Goal: Task Accomplishment & Management: Use online tool/utility

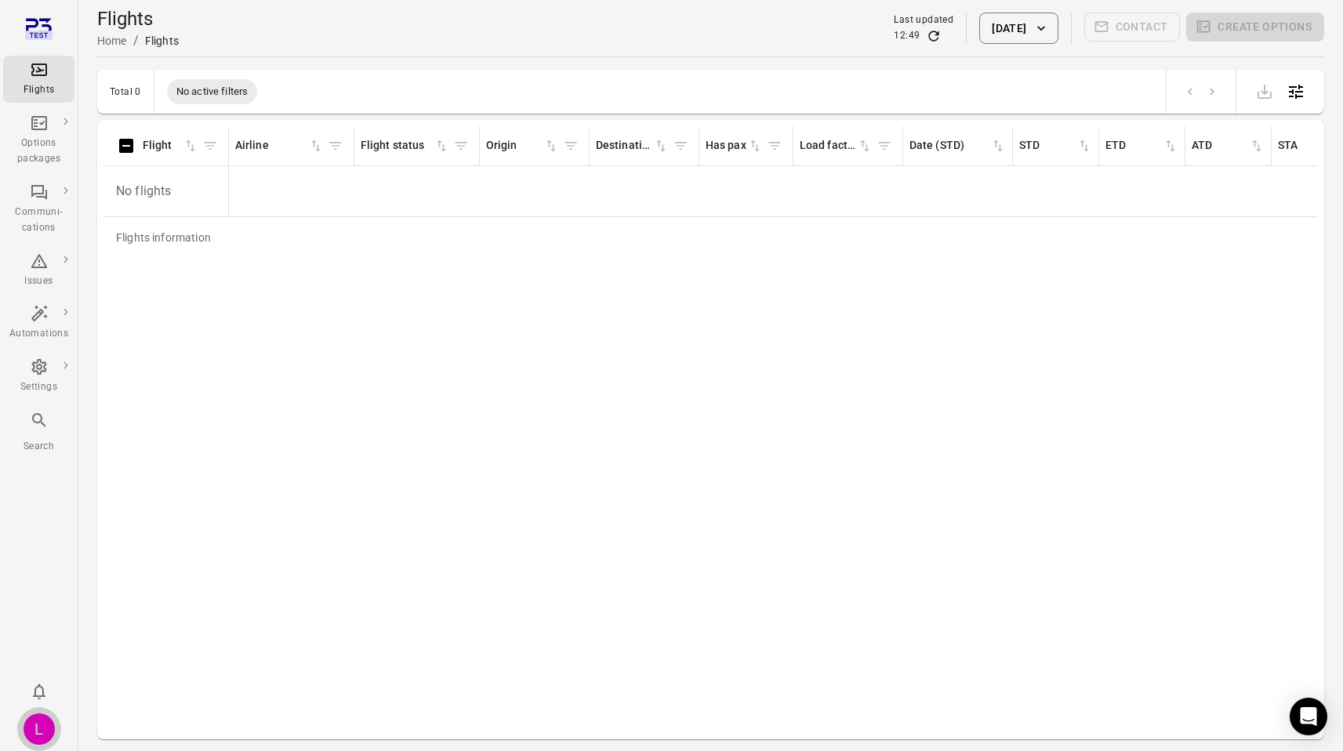
click at [49, 734] on div "L" at bounding box center [39, 728] width 31 height 31
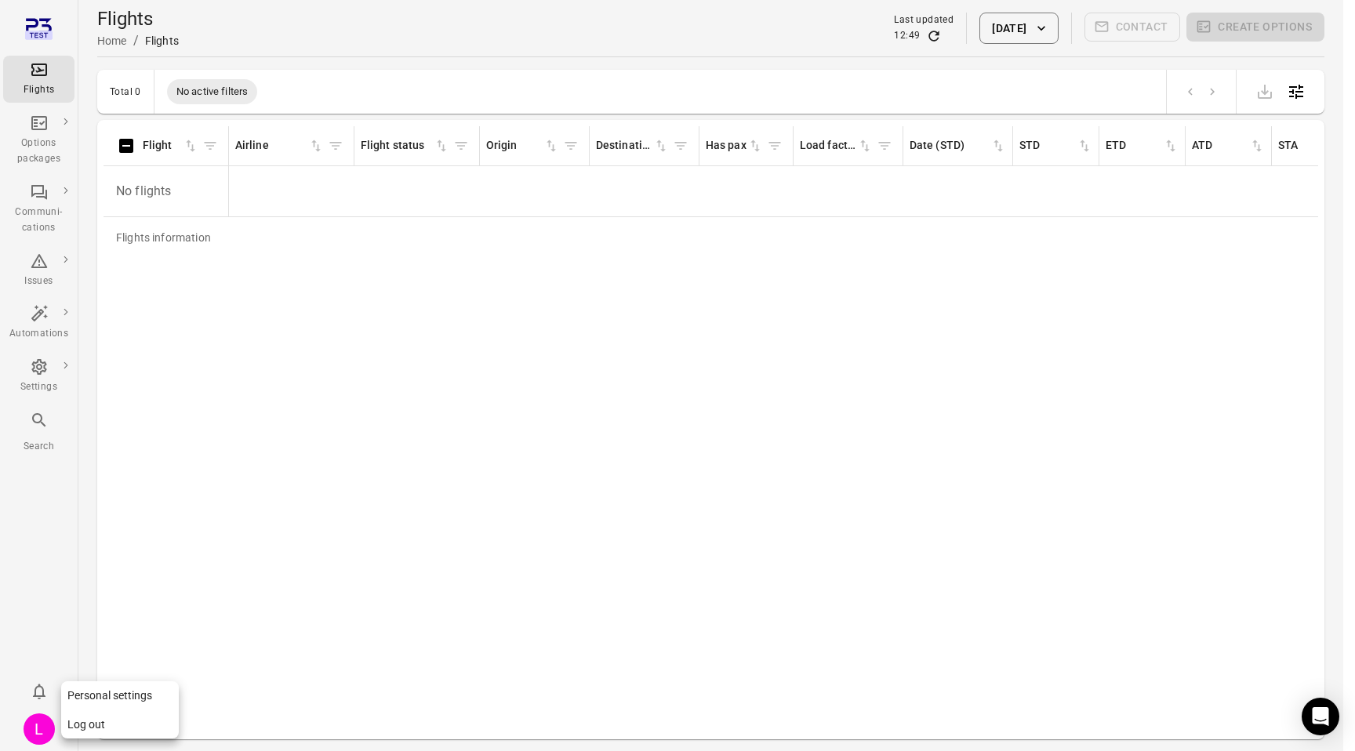
click at [108, 718] on button "Log out" at bounding box center [120, 724] width 118 height 29
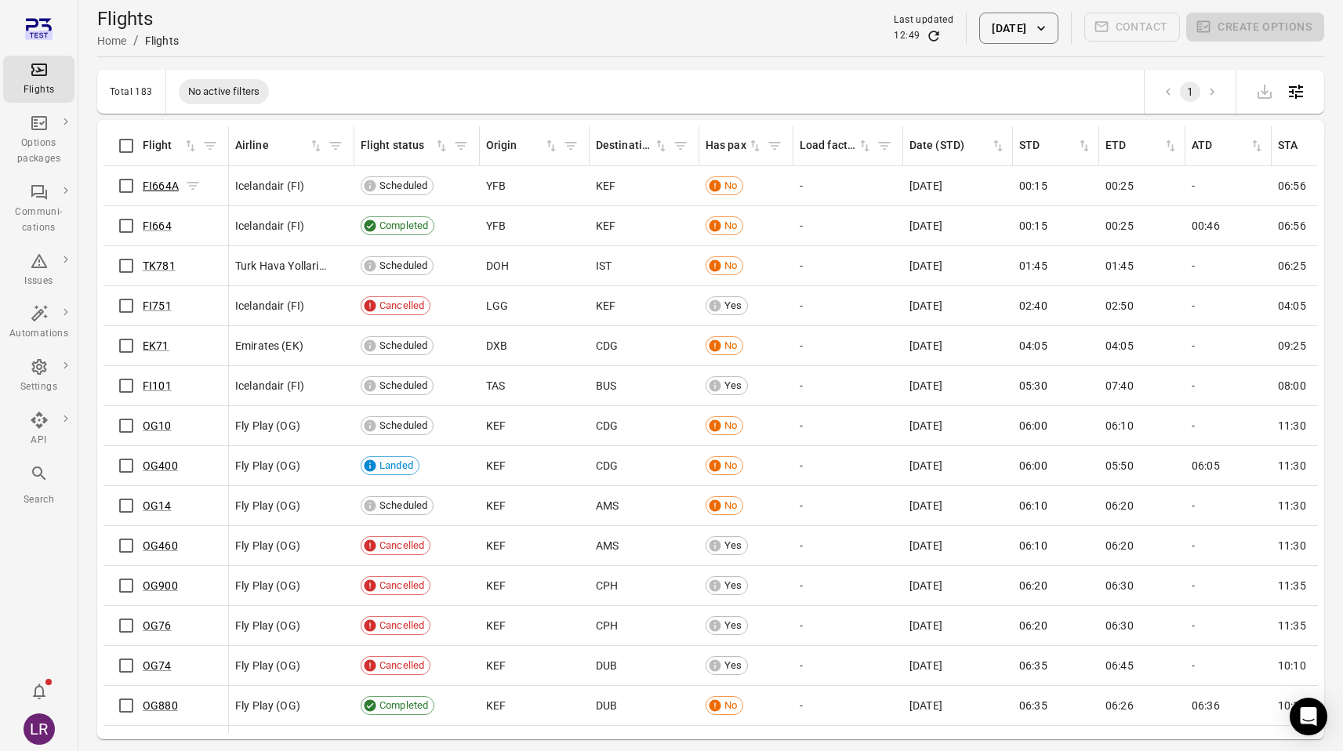
click at [172, 183] on link "FI664A" at bounding box center [161, 186] width 36 height 13
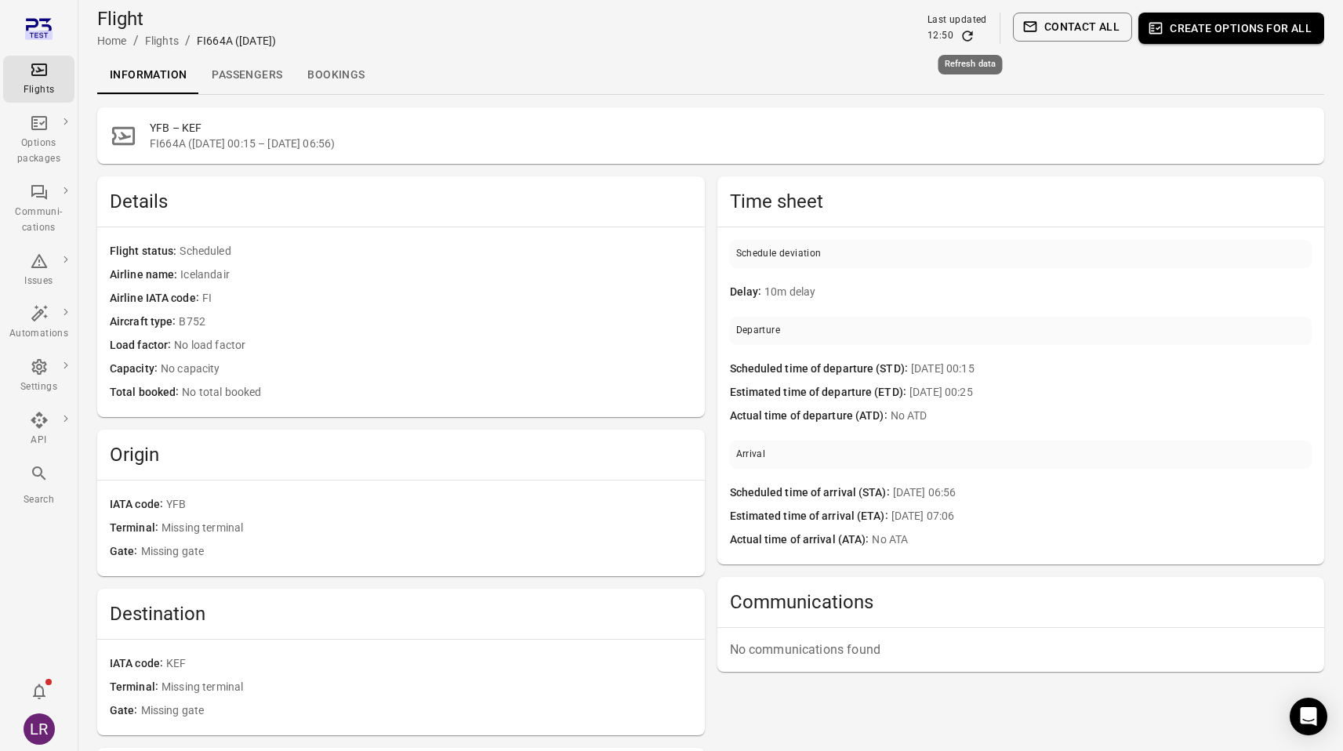
click at [972, 32] on icon "Refresh data" at bounding box center [967, 36] width 10 height 10
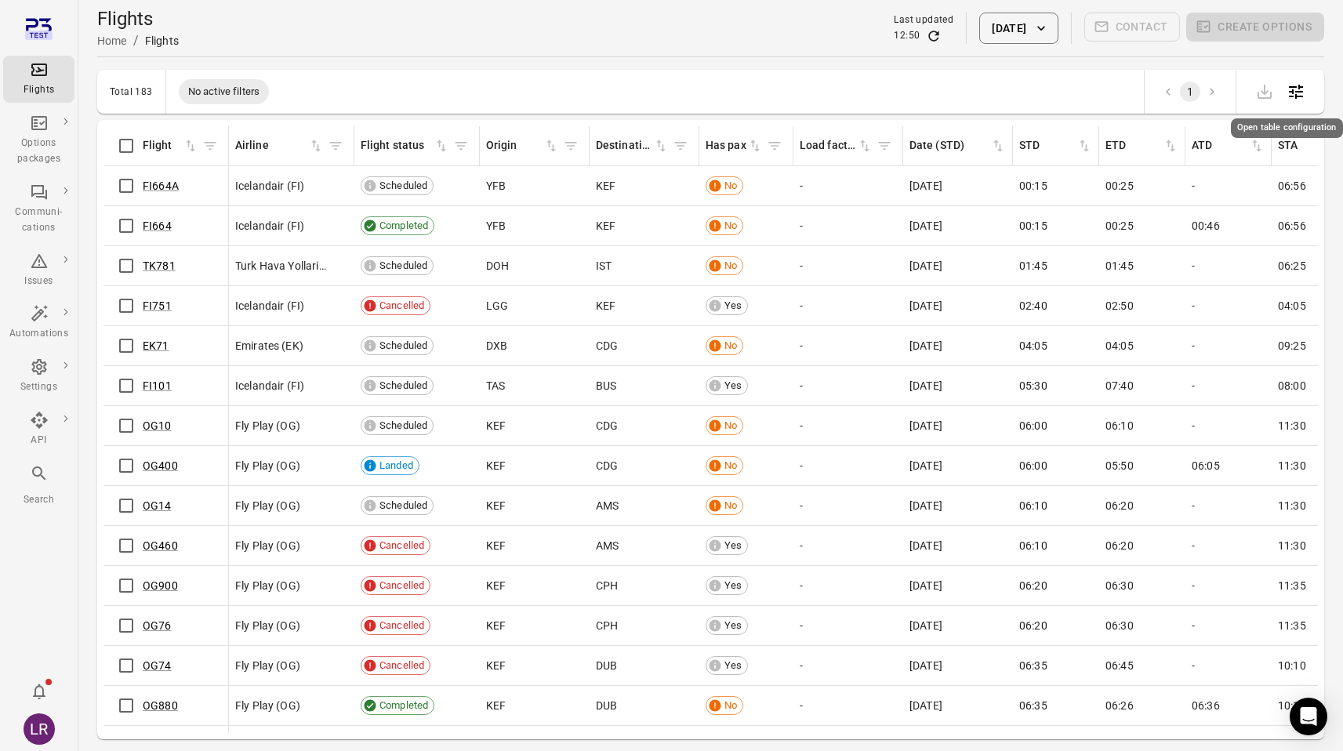
click at [1298, 93] on icon "Open table configuration" at bounding box center [1295, 91] width 19 height 19
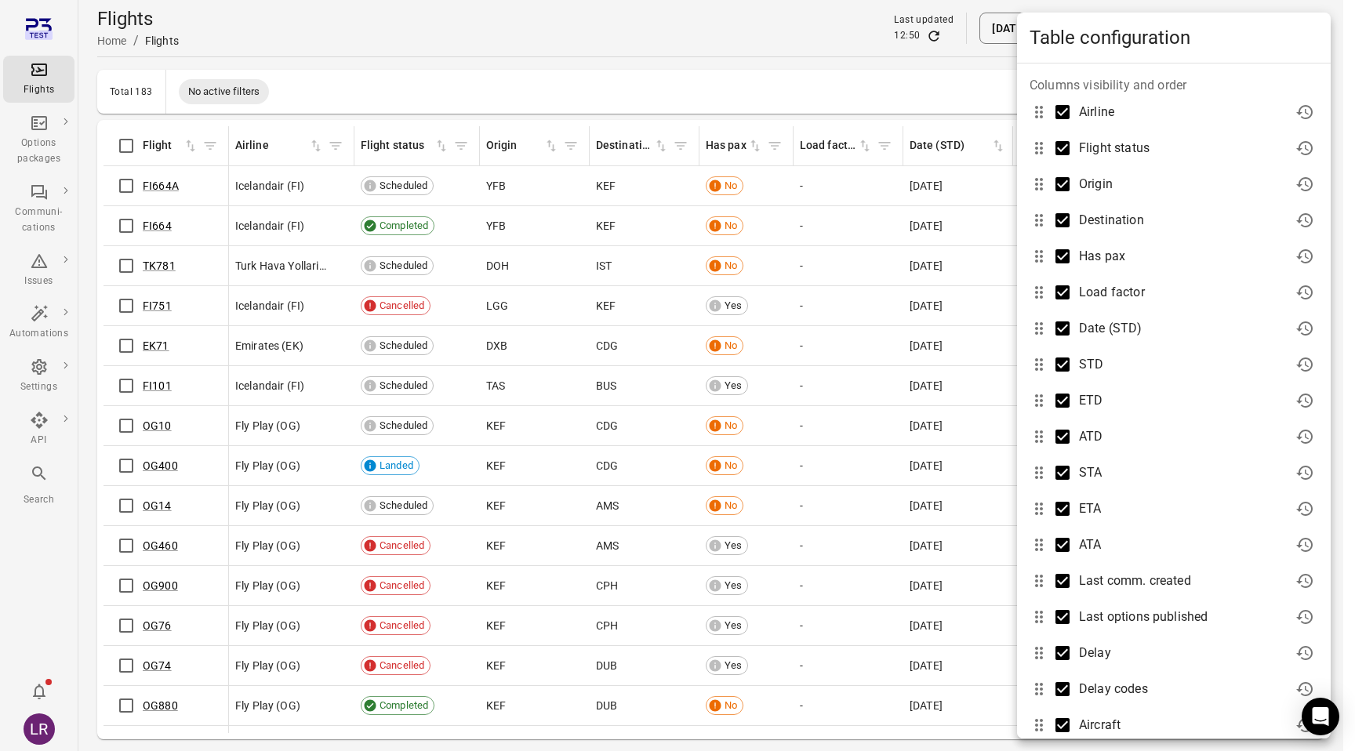
click at [937, 62] on div at bounding box center [677, 375] width 1355 height 751
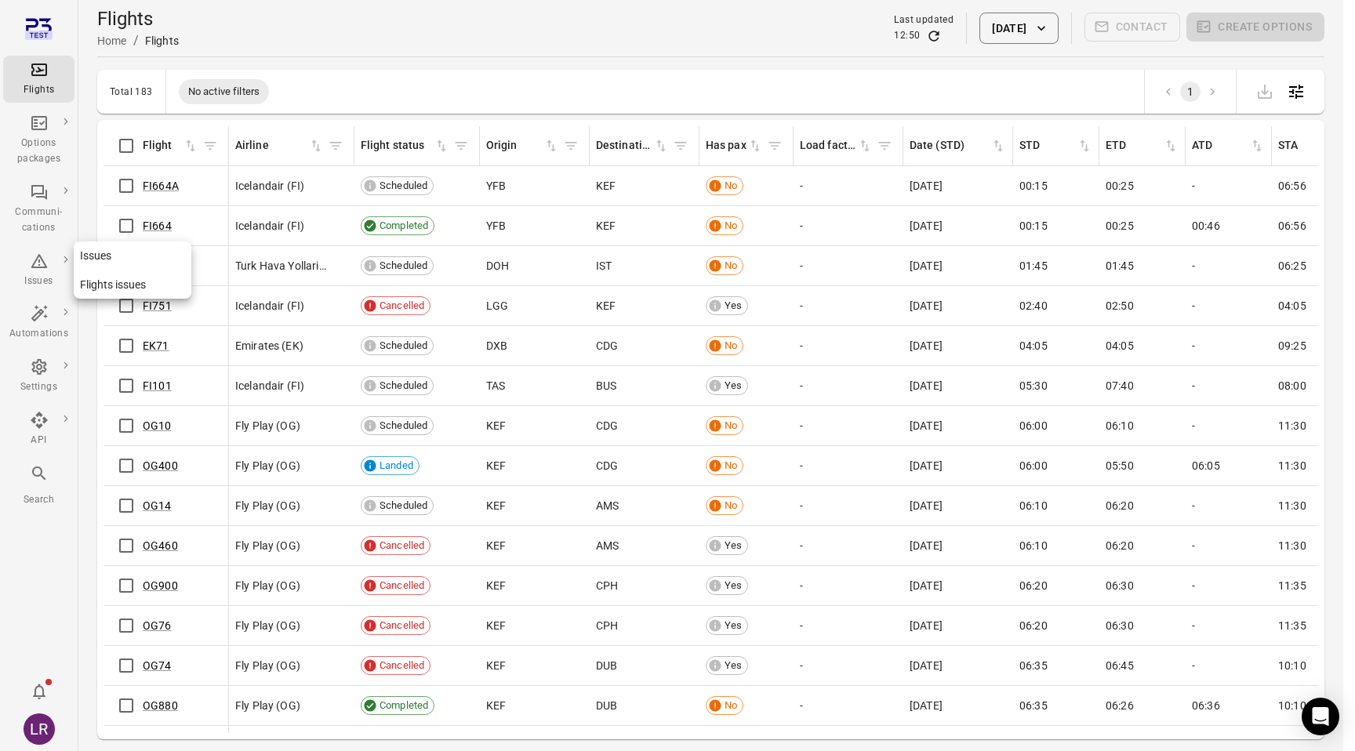
click at [30, 274] on div "Issues" at bounding box center [38, 282] width 59 height 16
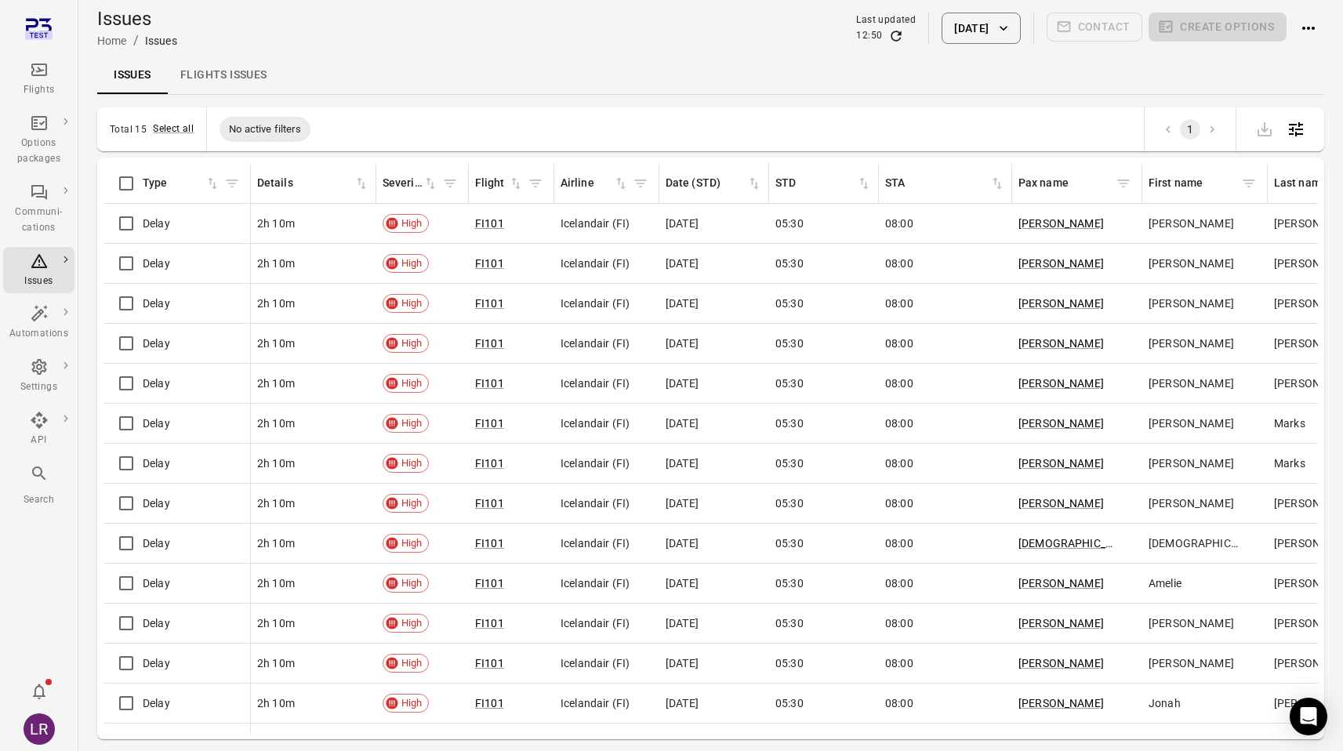
click at [238, 75] on link "Flights issues" at bounding box center [224, 75] width 112 height 38
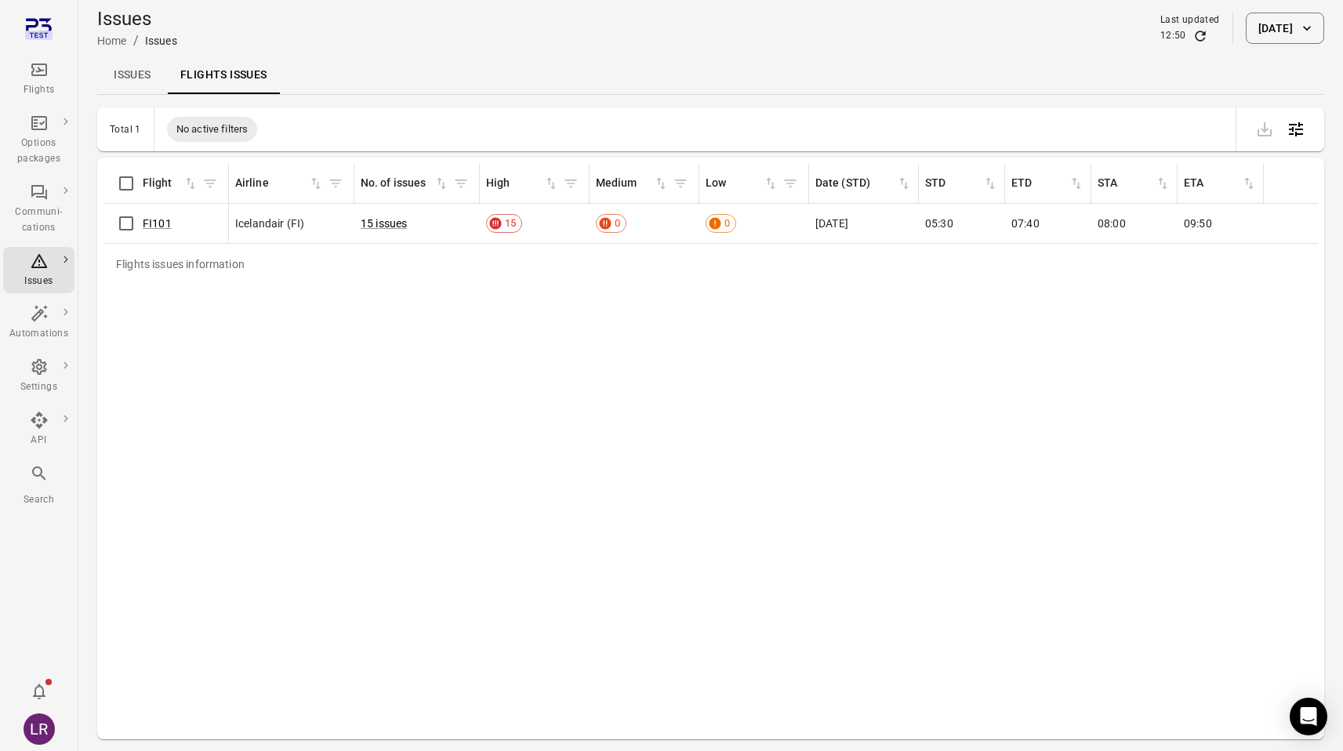
click at [136, 79] on link "Issues" at bounding box center [132, 75] width 71 height 38
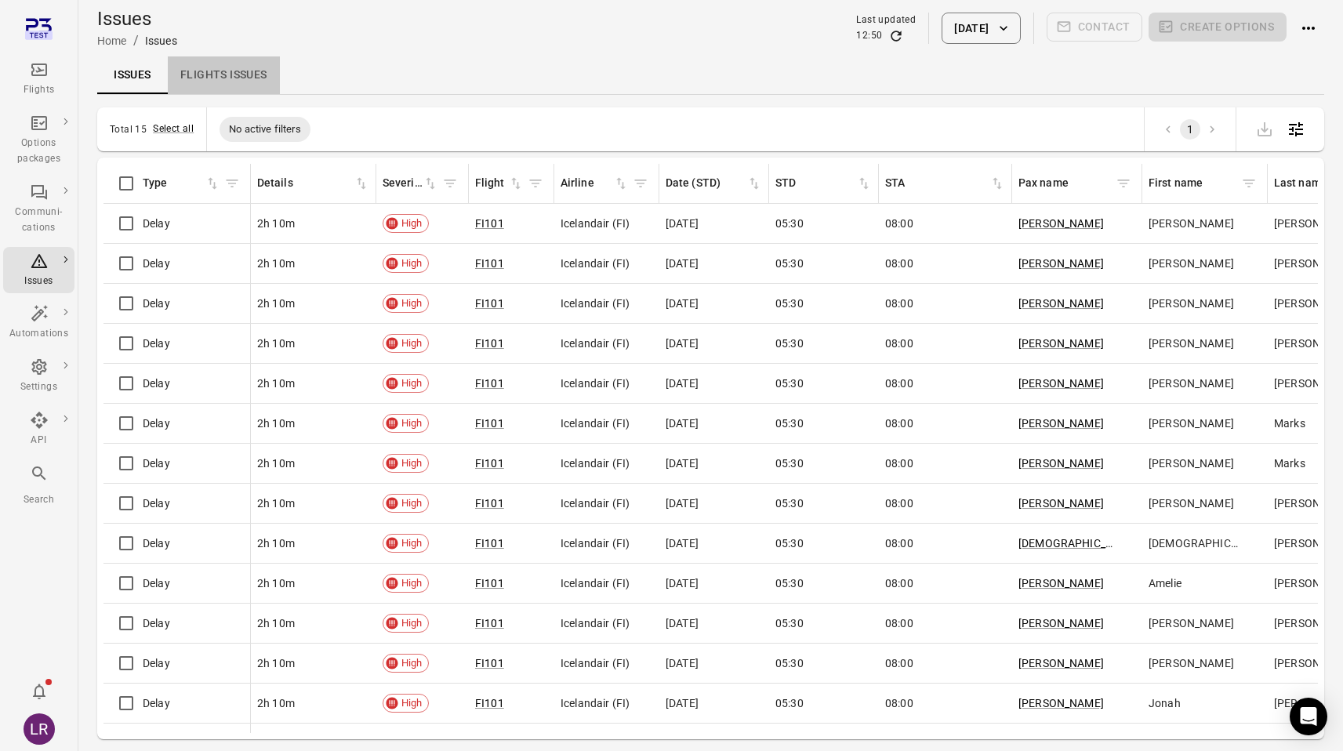
click at [216, 81] on link "Flights issues" at bounding box center [224, 75] width 112 height 38
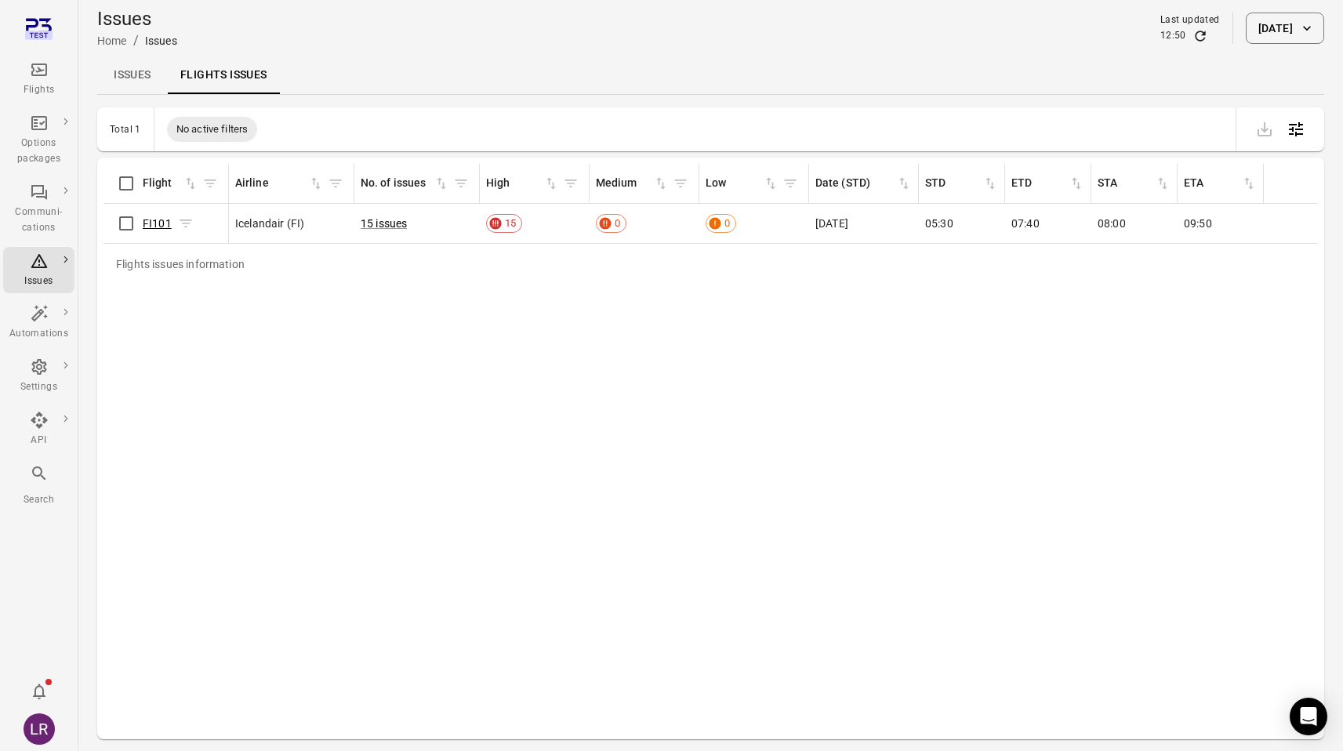
click at [163, 220] on link "FI101" at bounding box center [157, 223] width 29 height 13
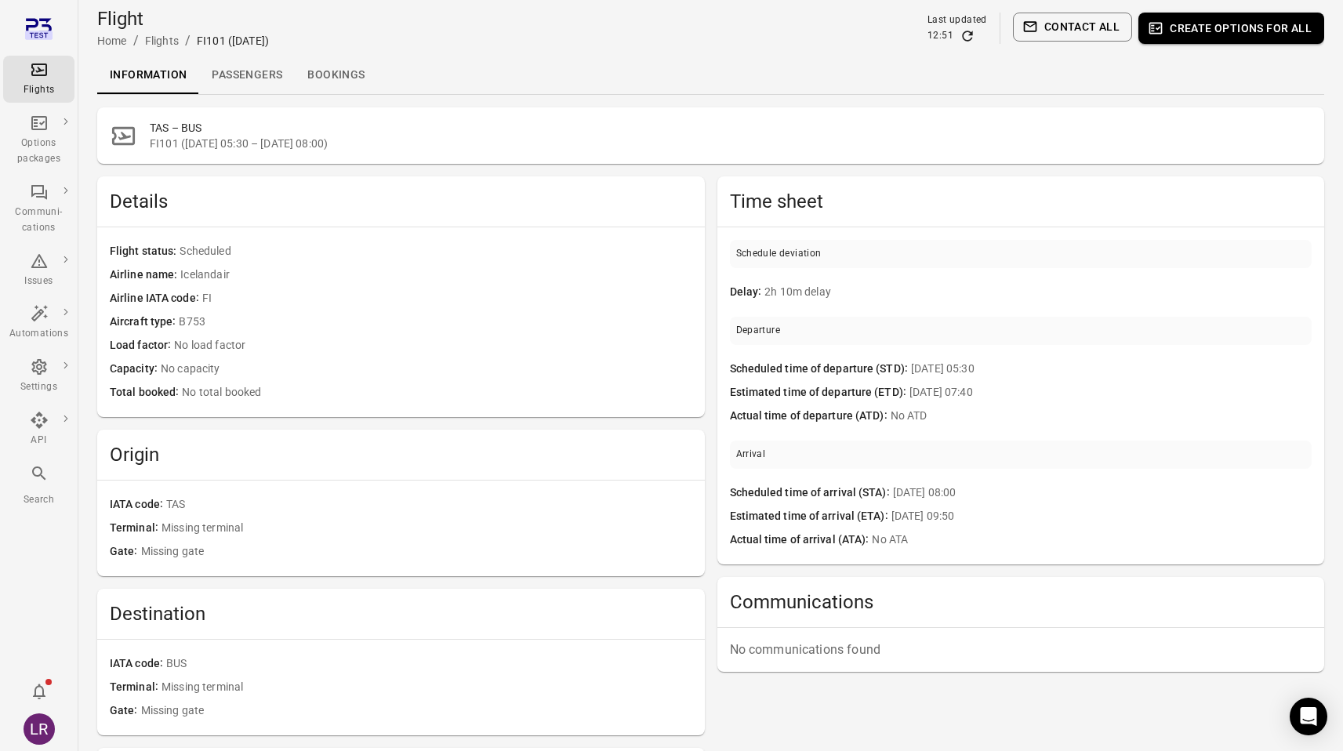
click at [266, 73] on link "Passengers" at bounding box center [247, 75] width 96 height 38
click at [247, 77] on link "Passengers" at bounding box center [247, 75] width 96 height 38
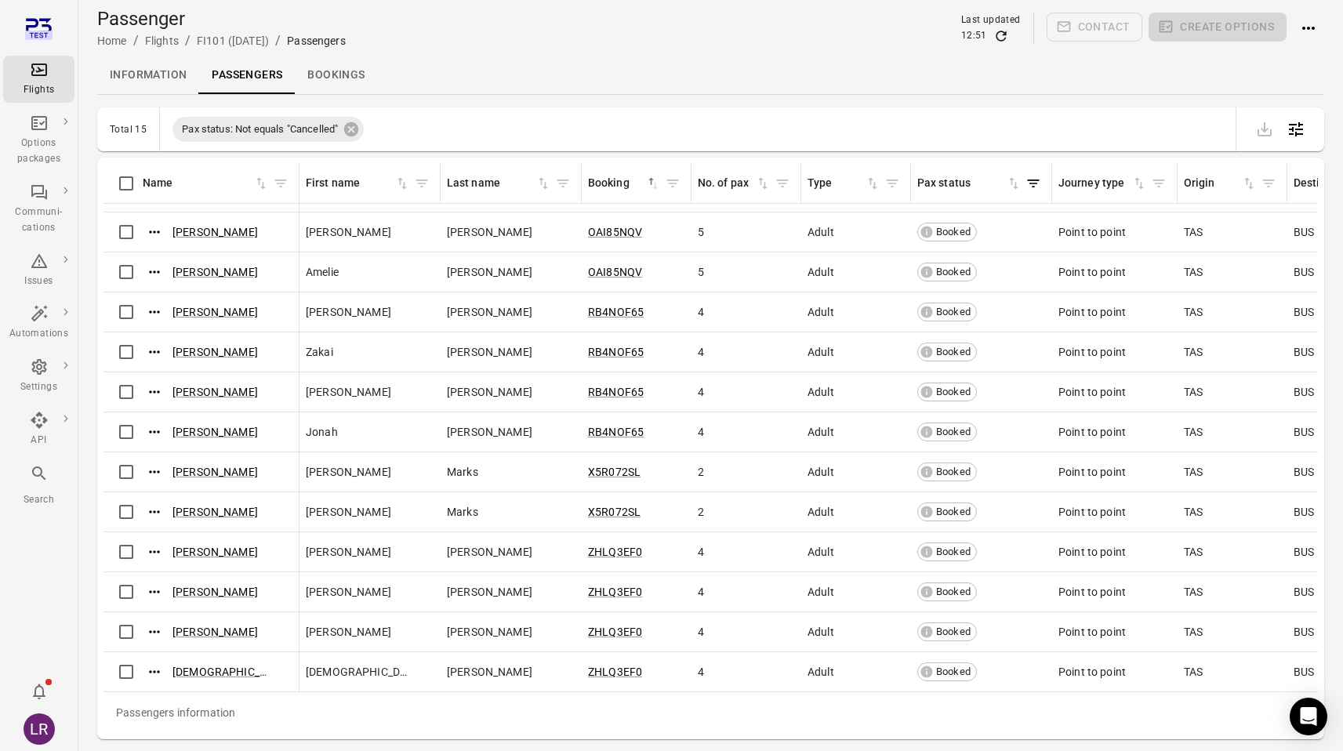
scroll to position [122, 0]
click at [151, 78] on link "Information" at bounding box center [148, 75] width 102 height 38
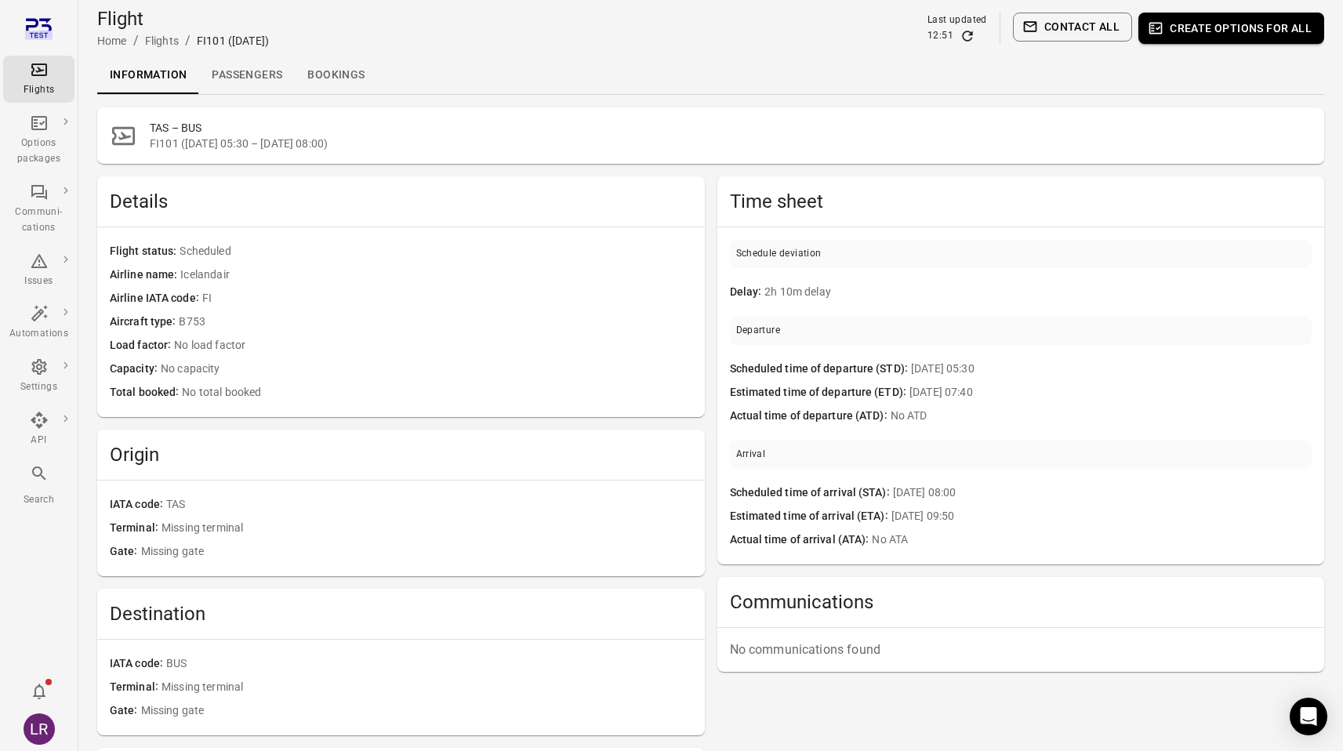
click at [265, 82] on link "Passengers" at bounding box center [247, 75] width 96 height 38
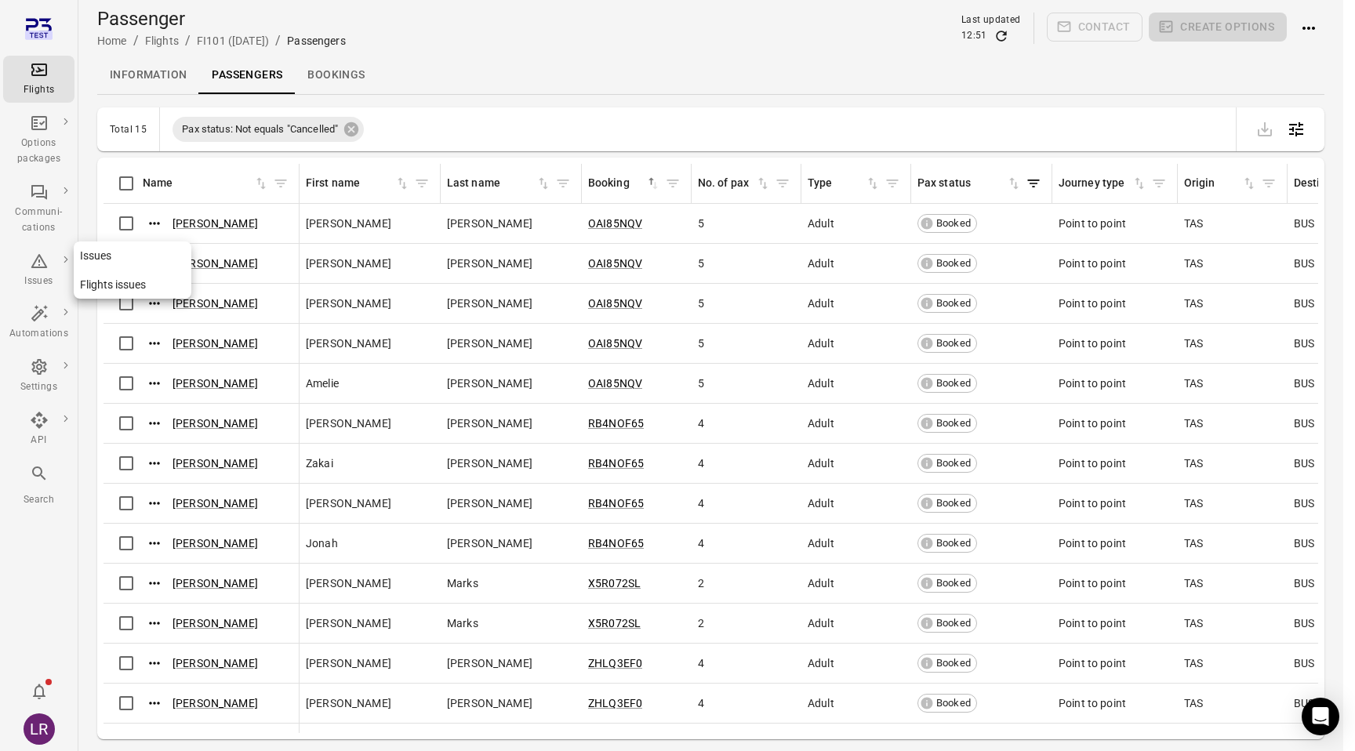
click at [97, 258] on link "Issues" at bounding box center [133, 255] width 118 height 29
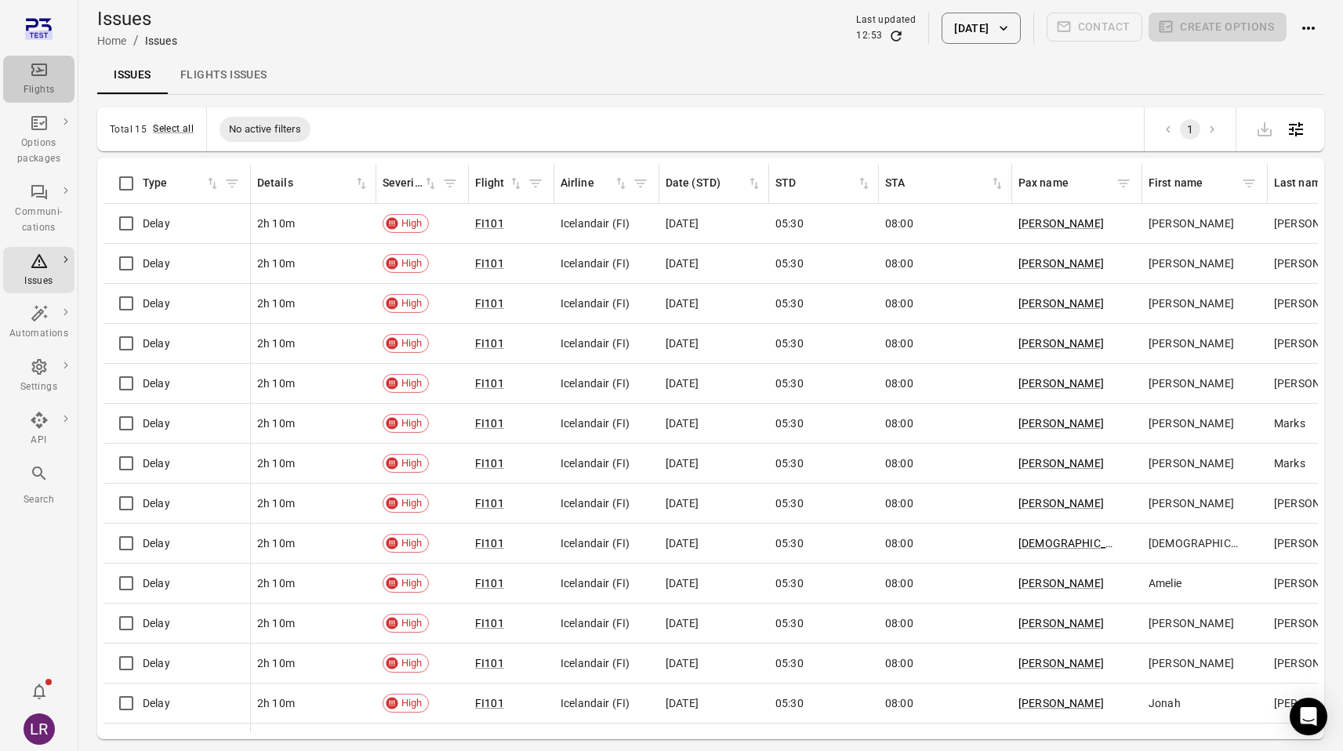
click at [42, 93] on div "Flights" at bounding box center [38, 90] width 59 height 16
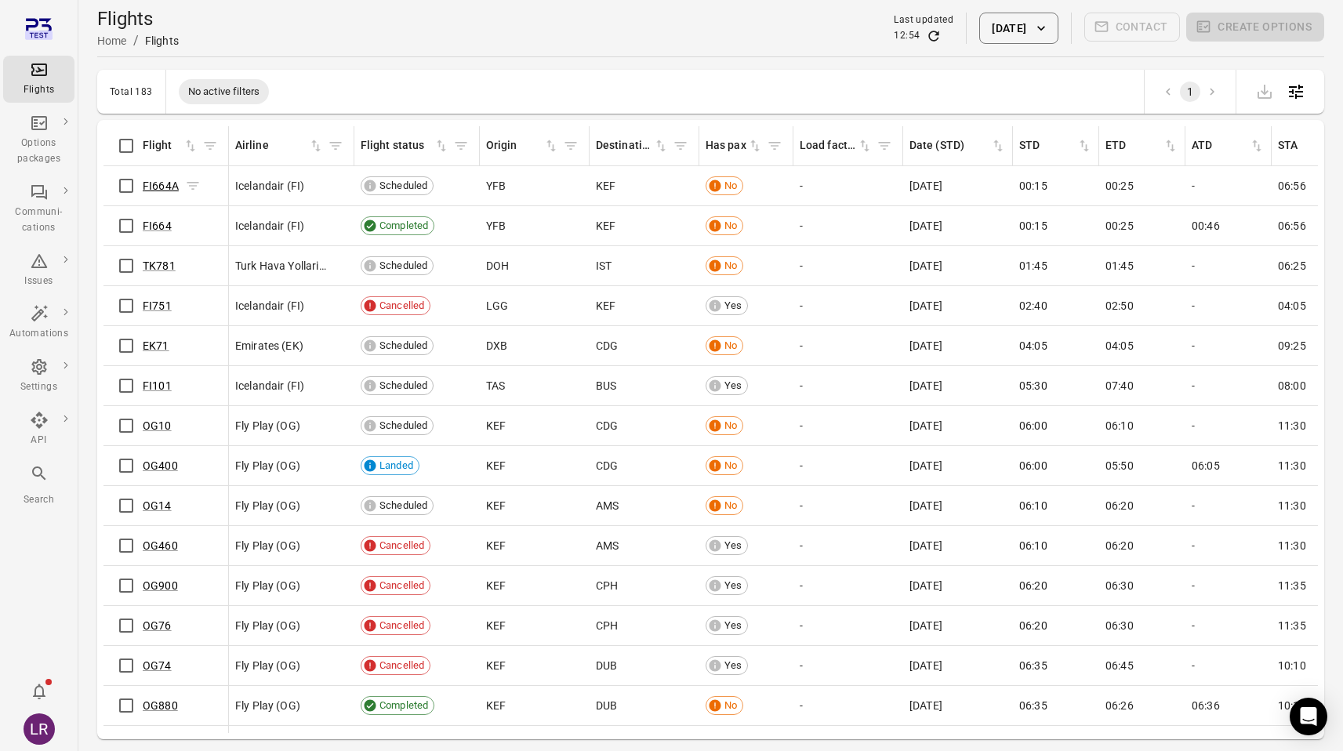
click at [150, 185] on link "FI664A" at bounding box center [161, 186] width 36 height 13
click at [159, 226] on link "FI664" at bounding box center [157, 226] width 29 height 13
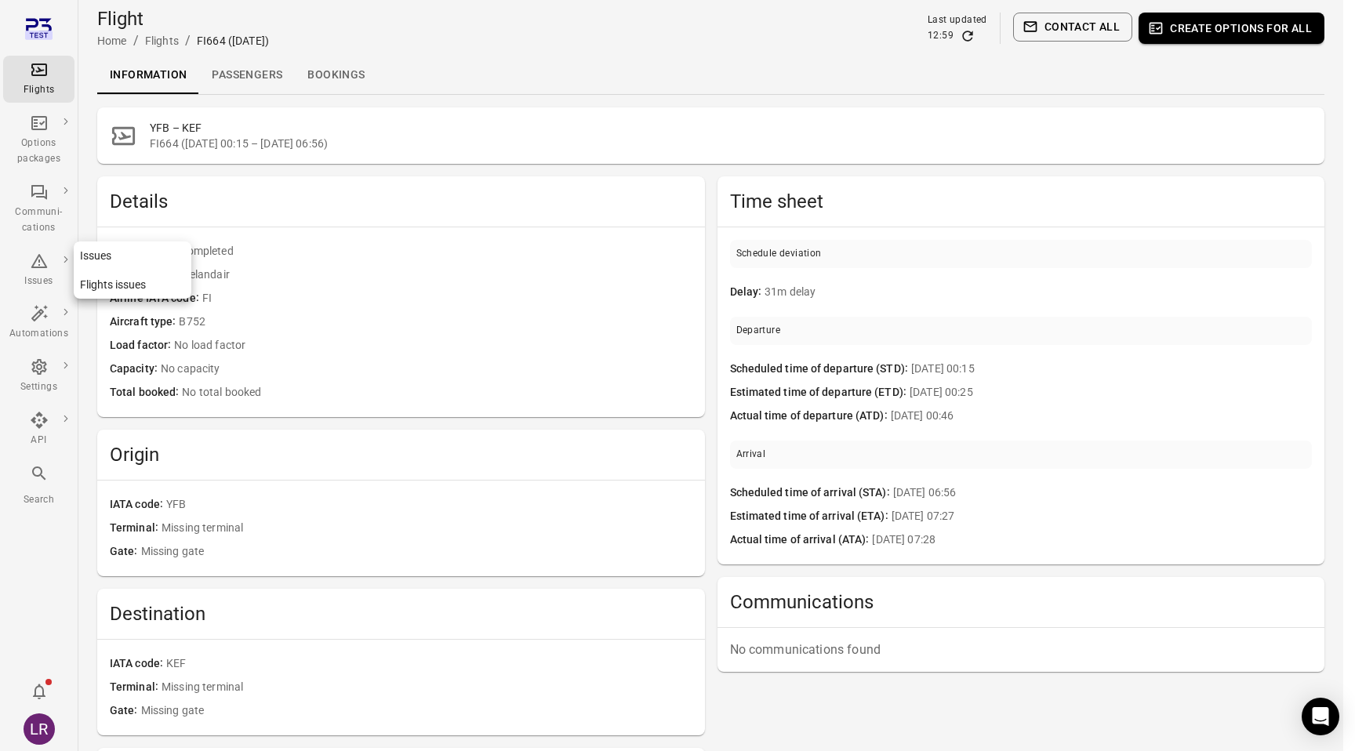
click at [37, 282] on div "Issues" at bounding box center [38, 282] width 59 height 16
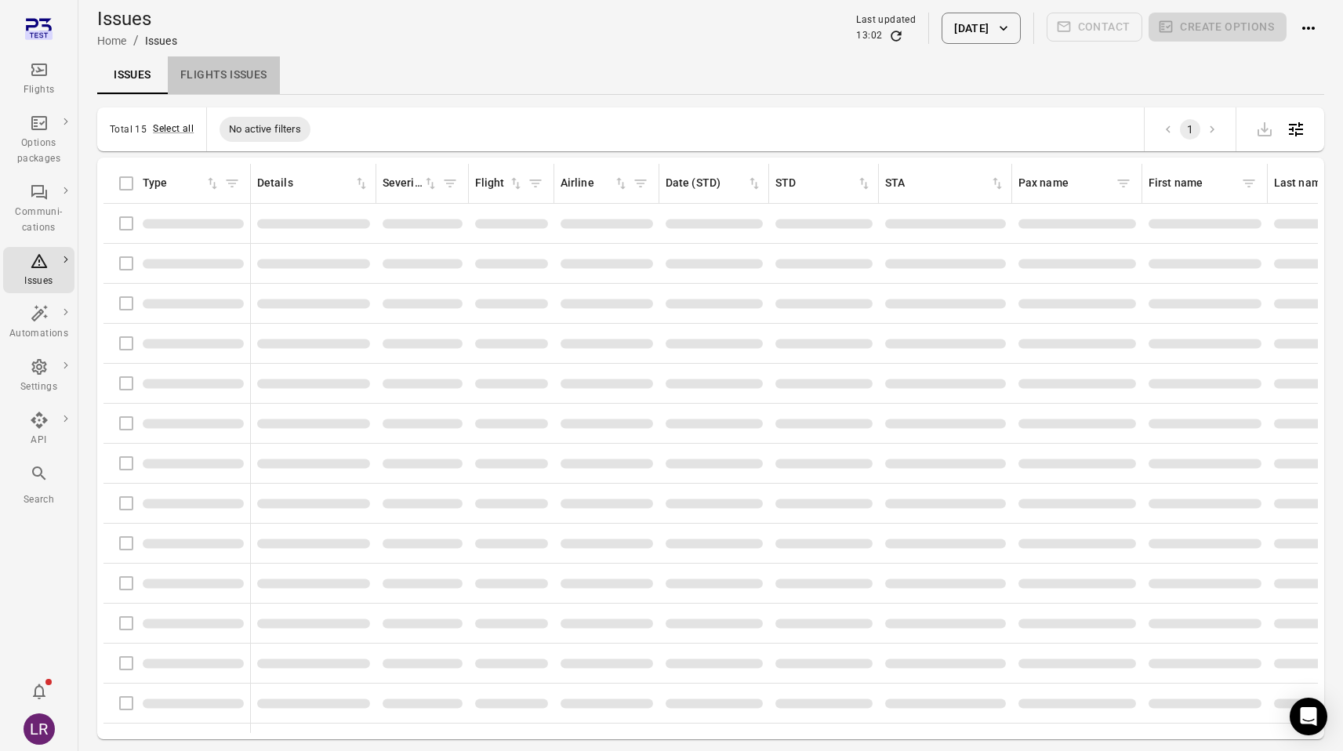
click at [216, 73] on link "Flights issues" at bounding box center [224, 75] width 112 height 38
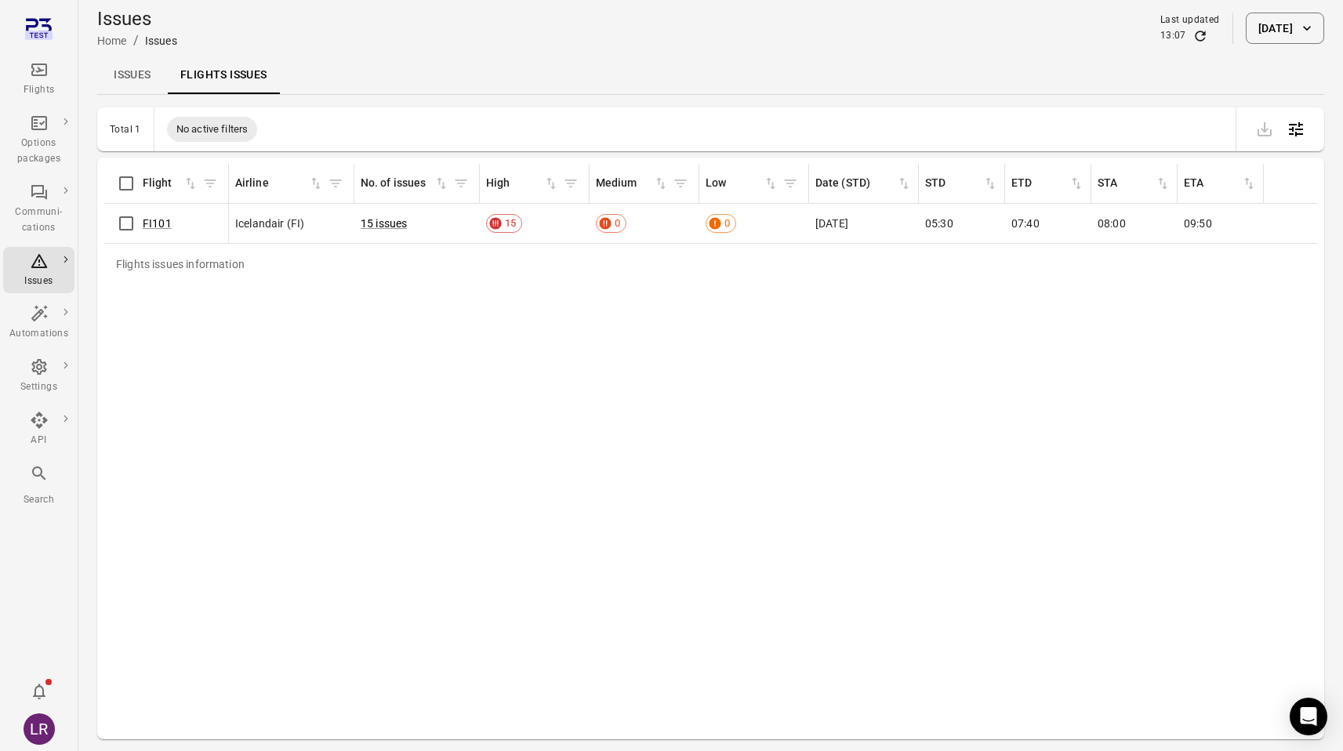
click at [49, 85] on div "Flights" at bounding box center [38, 90] width 59 height 16
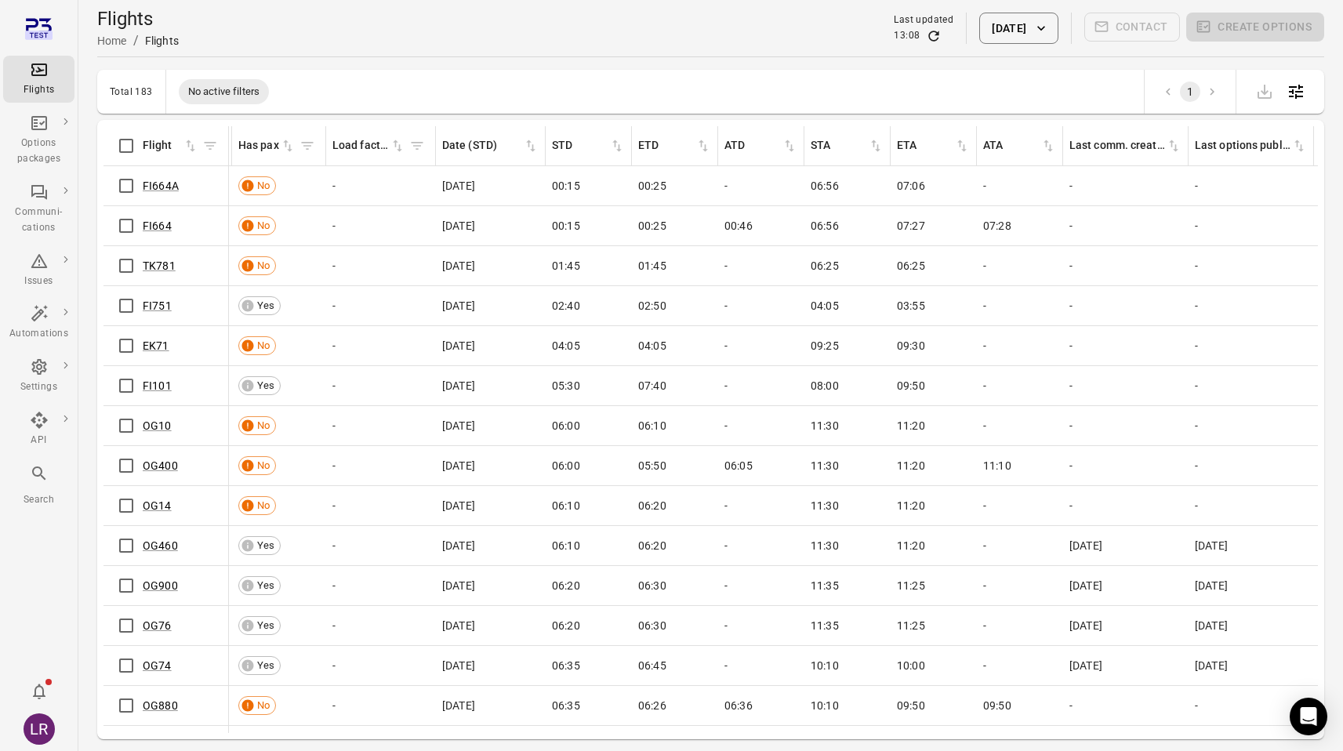
scroll to position [0, 461]
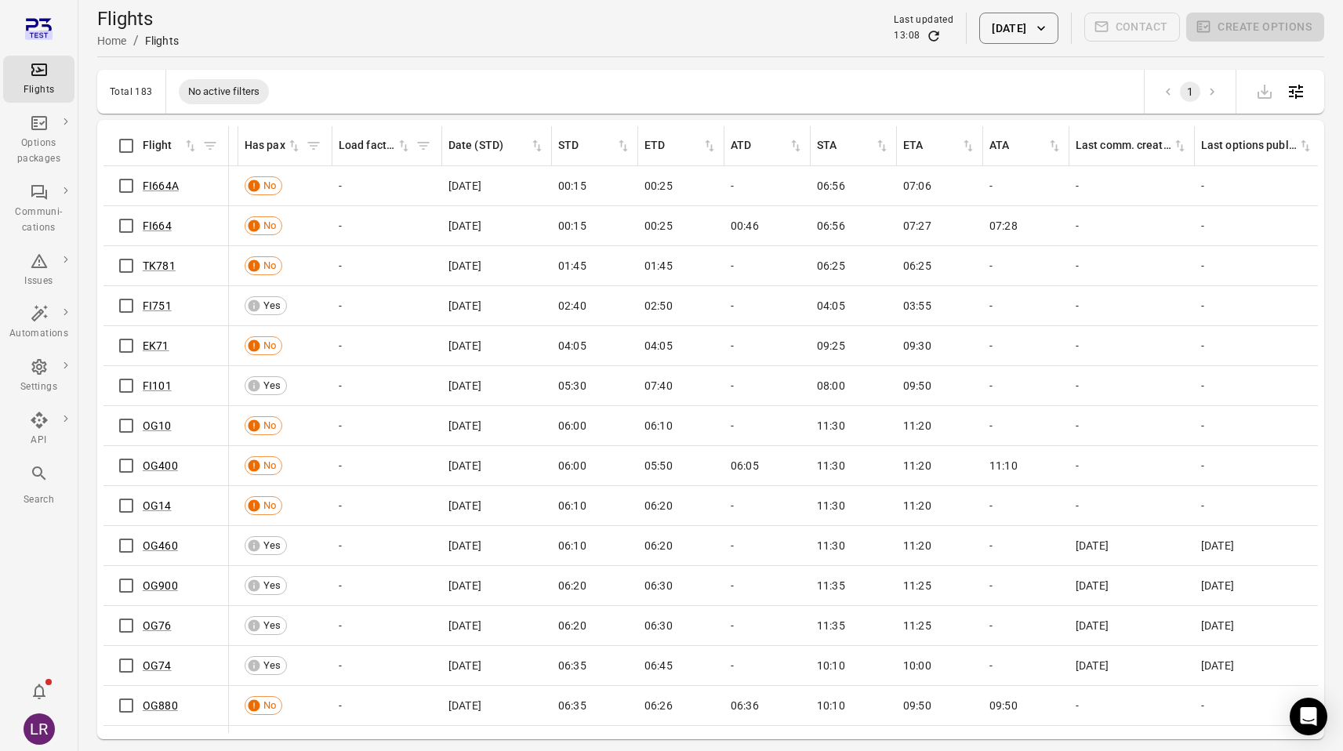
click at [481, 232] on span "[DATE]" at bounding box center [464, 226] width 33 height 16
click at [476, 223] on span "[DATE]" at bounding box center [464, 226] width 33 height 16
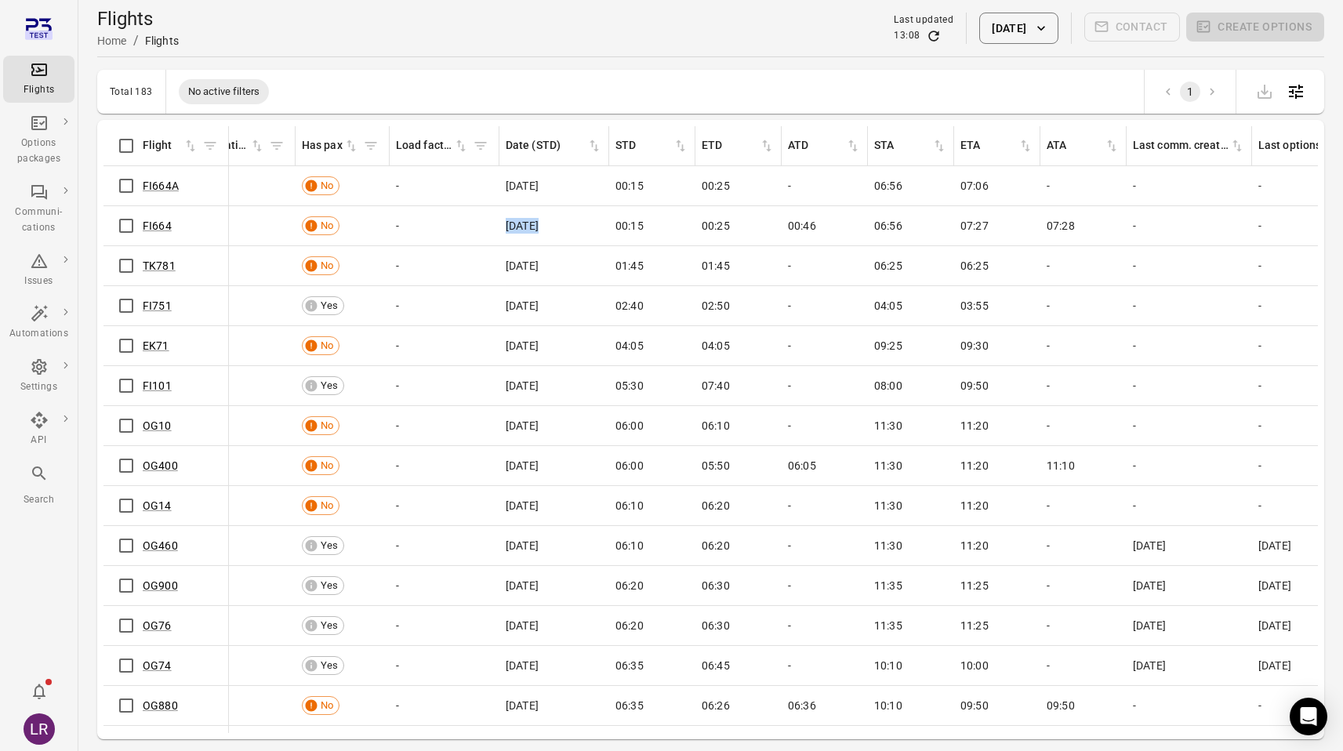
scroll to position [0, 408]
click at [534, 227] on span "[DATE]" at bounding box center [517, 226] width 33 height 16
click at [627, 230] on span "00:15" at bounding box center [625, 226] width 28 height 16
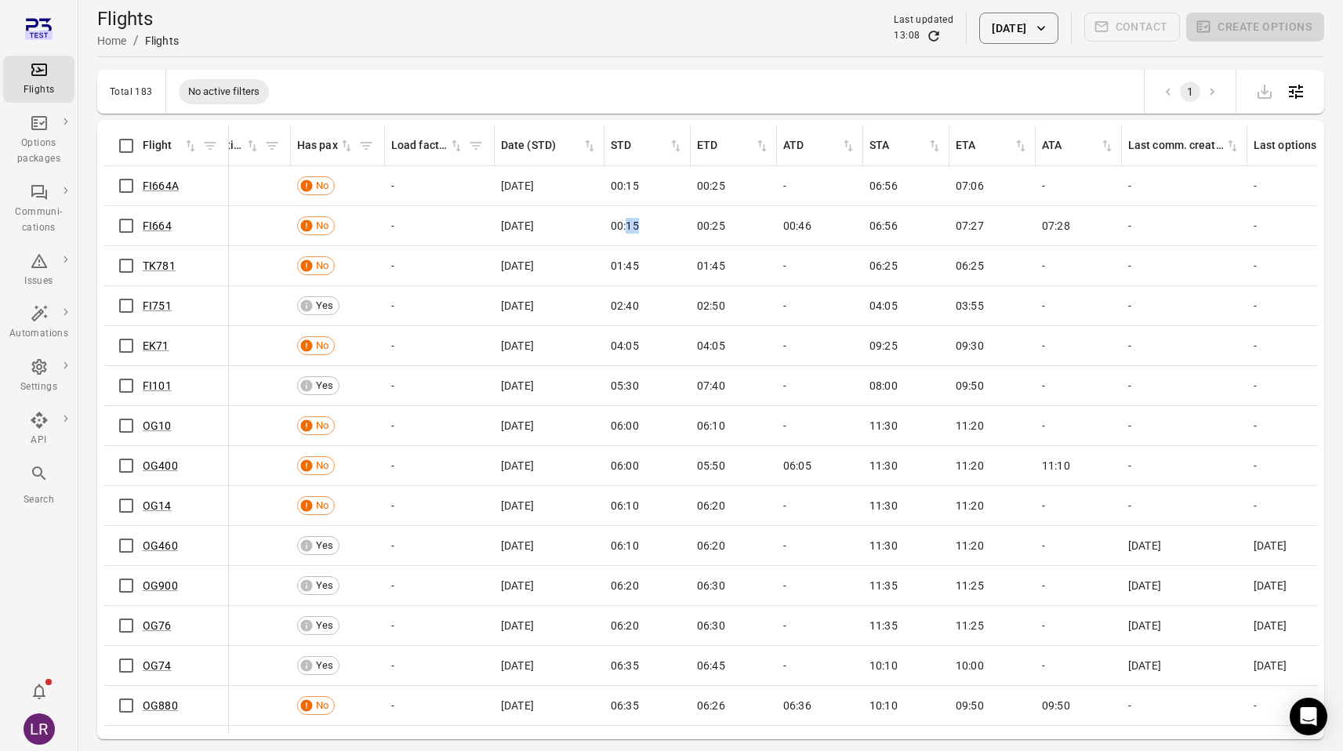
click at [627, 230] on span "00:15" at bounding box center [625, 226] width 28 height 16
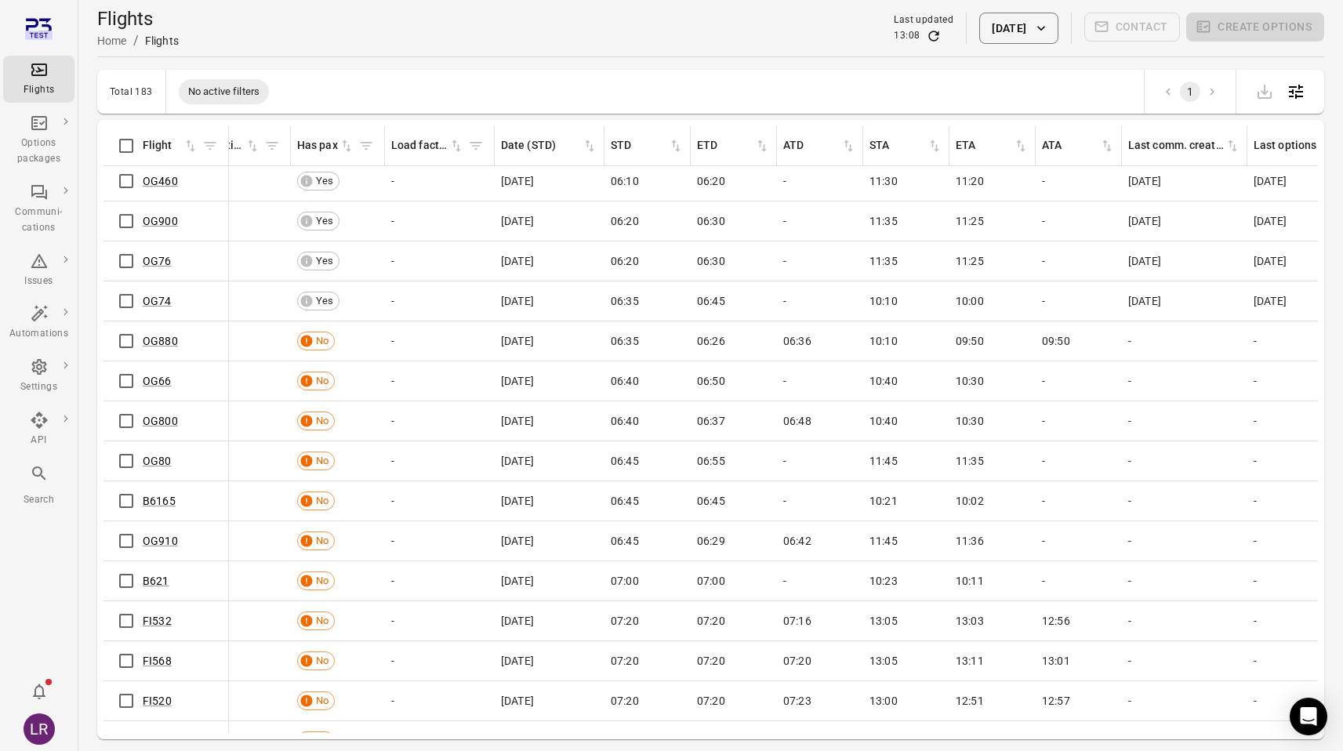
scroll to position [379, 408]
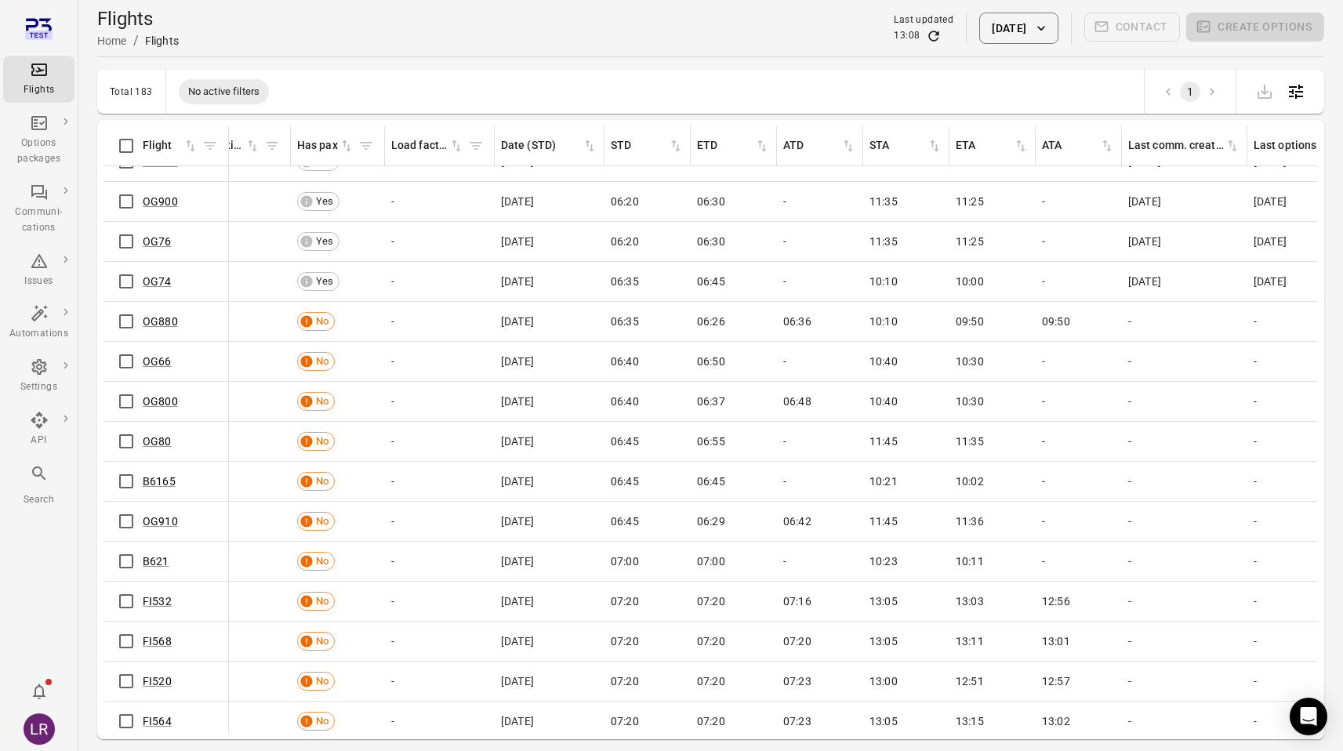
drag, startPoint x: 500, startPoint y: 518, endPoint x: 598, endPoint y: 515, distance: 98.0
click at [597, 515] on td "[DATE]" at bounding box center [550, 522] width 110 height 40
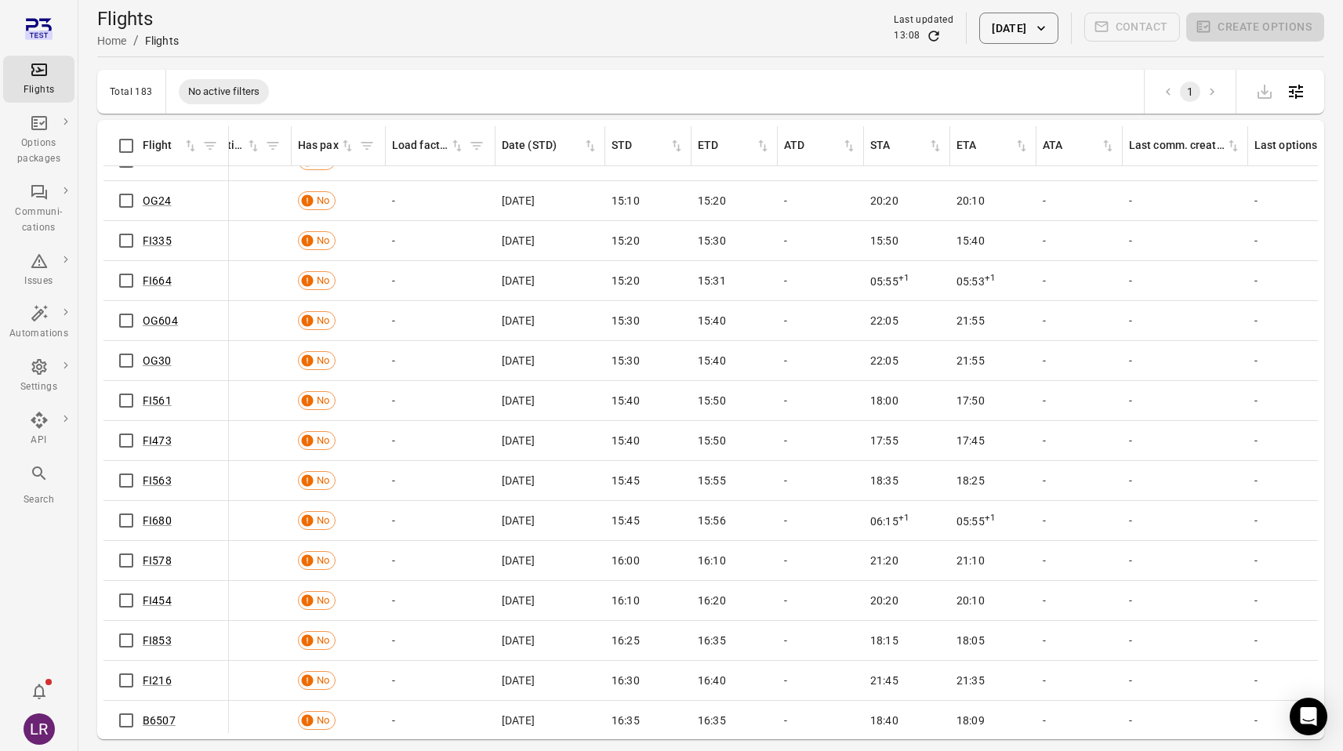
scroll to position [4204, 408]
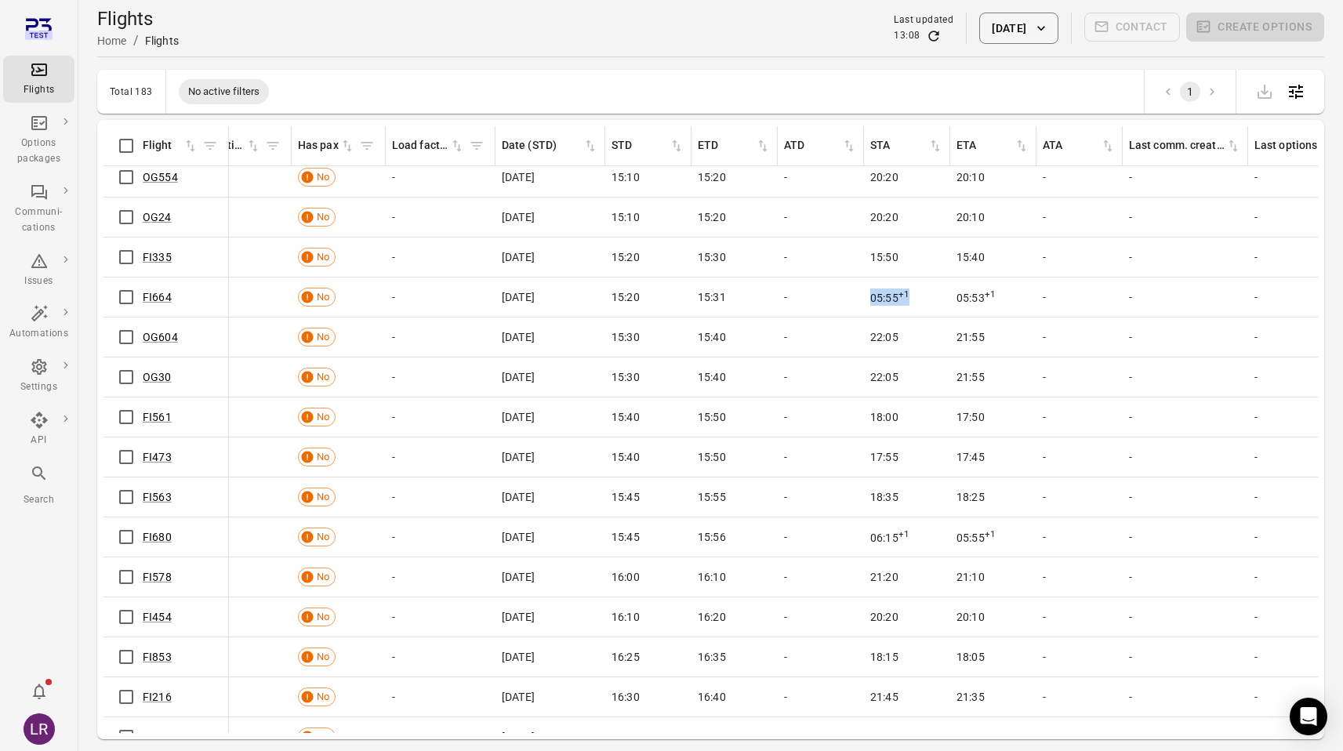
drag, startPoint x: 868, startPoint y: 294, endPoint x: 934, endPoint y: 295, distance: 66.6
click at [934, 295] on td "05:55 +1" at bounding box center [907, 298] width 86 height 40
click at [902, 294] on sup "+1" at bounding box center [903, 294] width 11 height 11
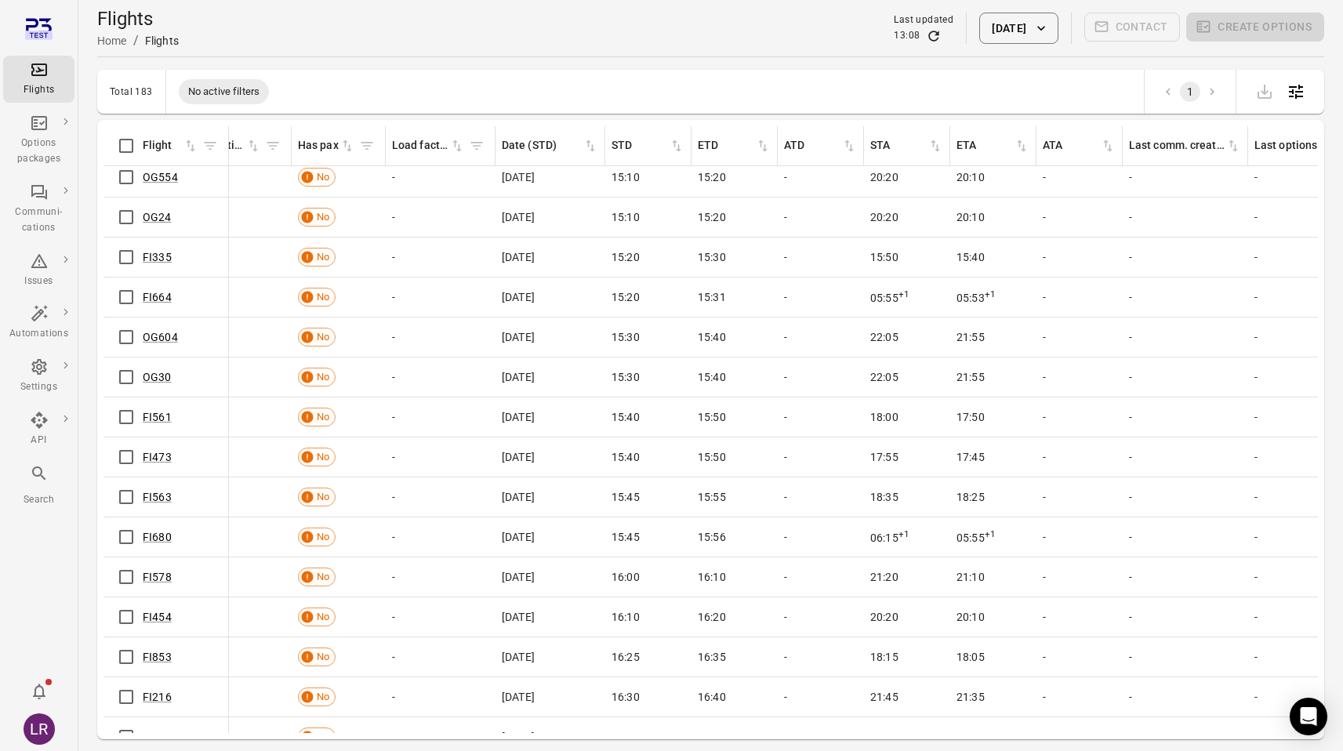
click at [632, 293] on span "15:20" at bounding box center [625, 297] width 28 height 16
click at [712, 299] on span "15:31" at bounding box center [712, 297] width 28 height 16
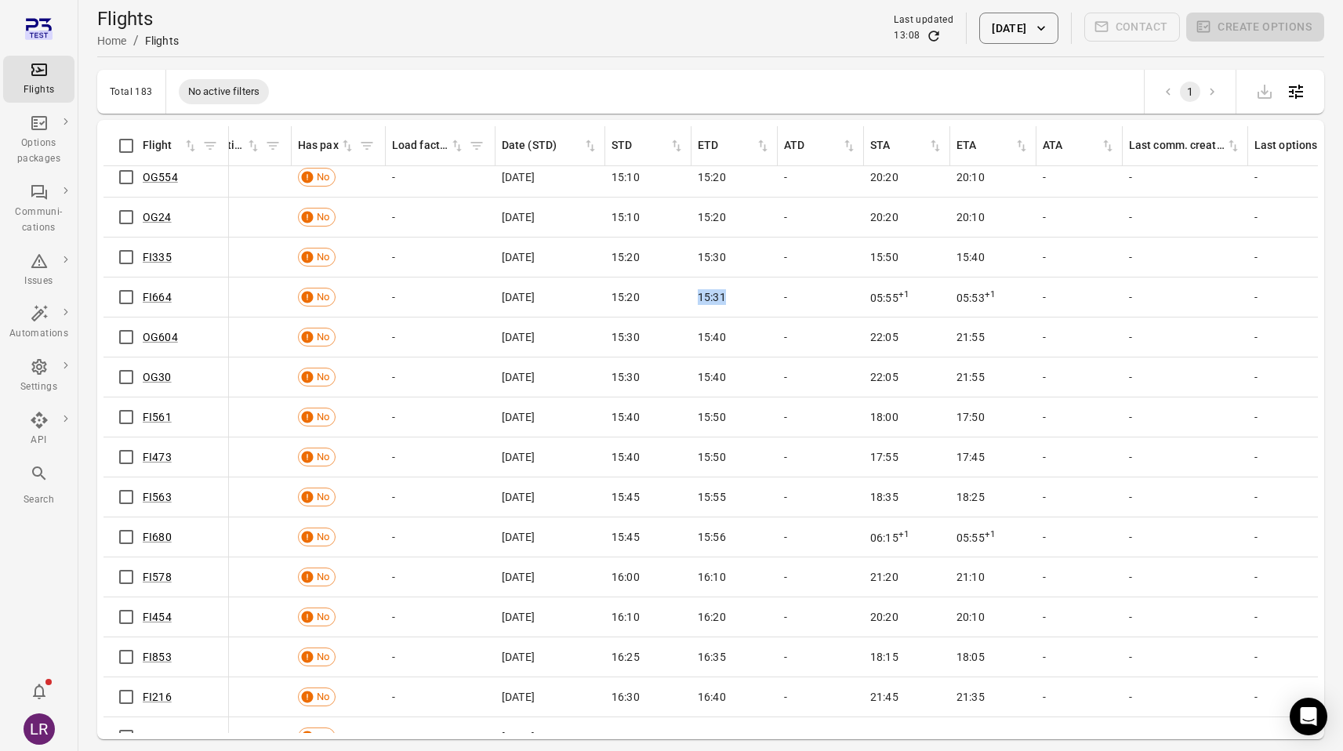
click at [712, 299] on span "15:31" at bounding box center [712, 297] width 28 height 16
click at [165, 256] on link "FI335" at bounding box center [157, 257] width 29 height 13
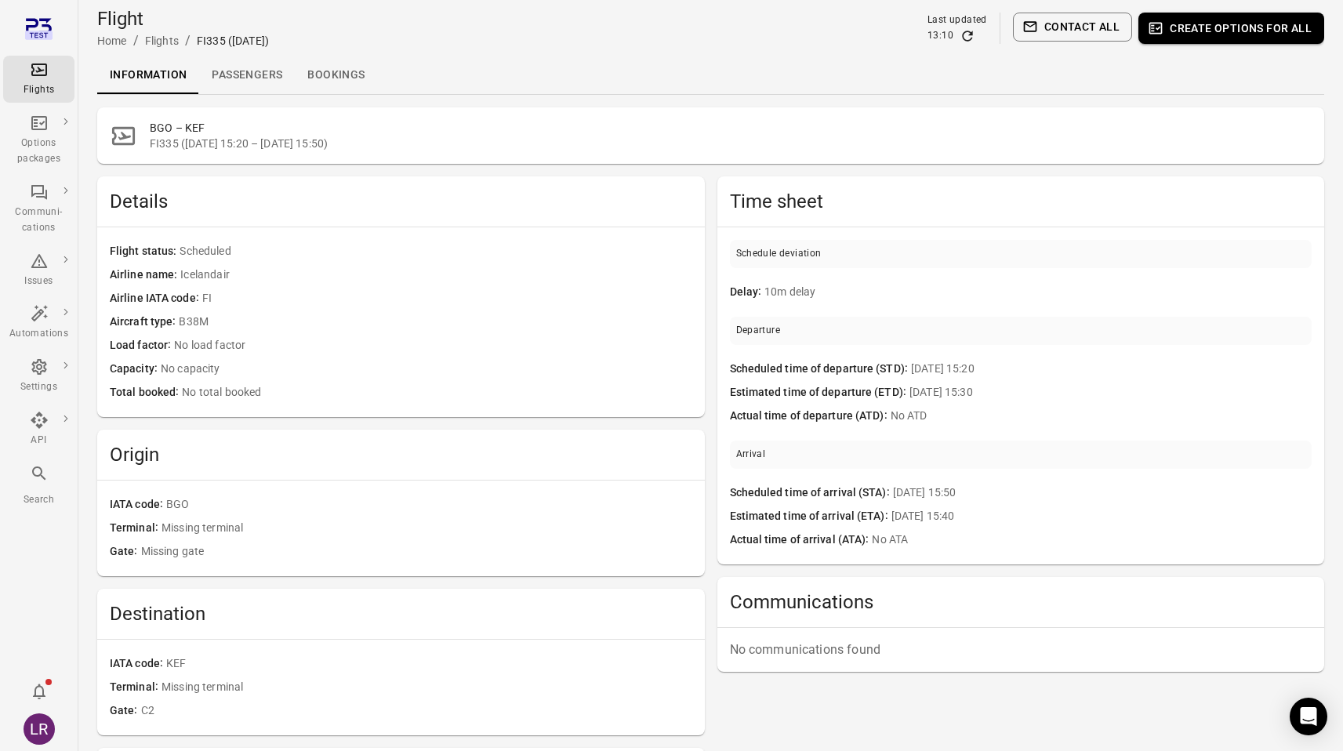
click at [265, 73] on link "Passengers" at bounding box center [247, 75] width 96 height 38
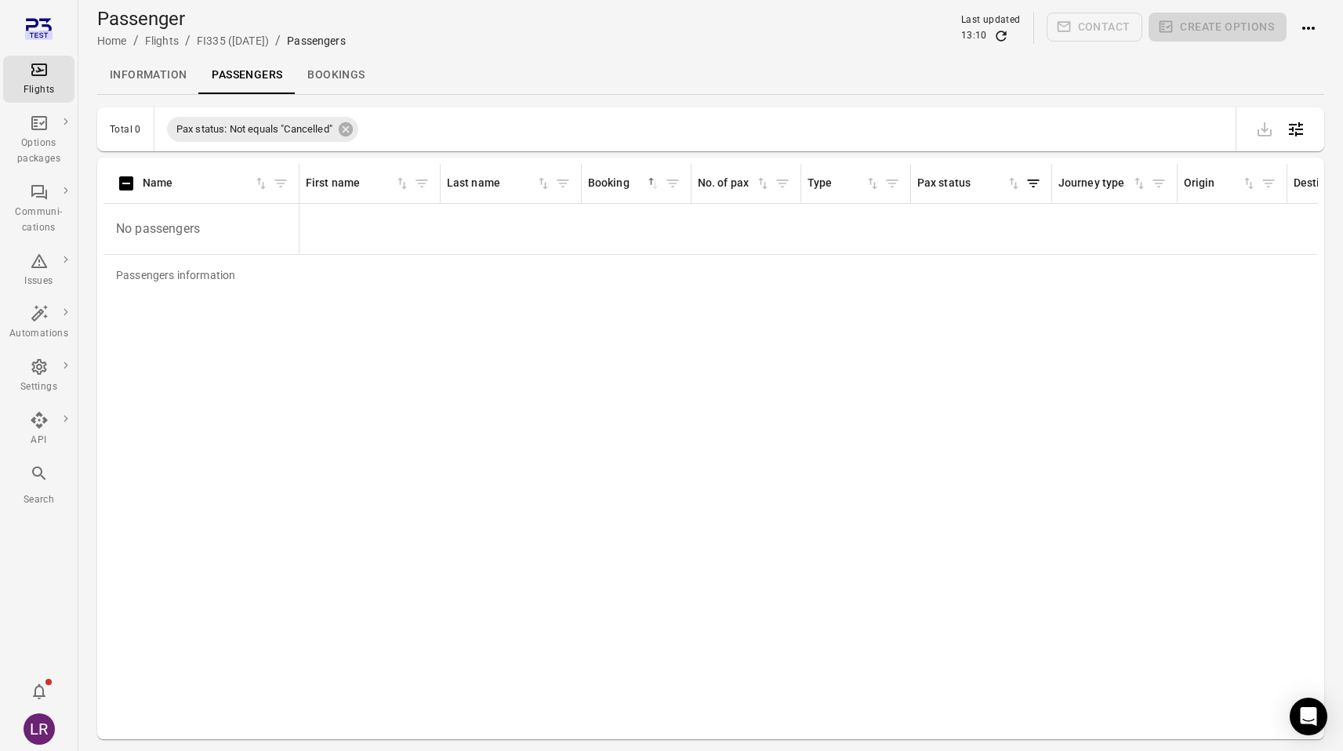
click at [1334, 28] on main "Passenger Home / Flights / FI335 (18 Sep) / Passengers Last updated 13:10 Conta…" at bounding box center [710, 401] width 1265 height 802
click at [1313, 28] on icon "Actions" at bounding box center [1308, 28] width 13 height 3
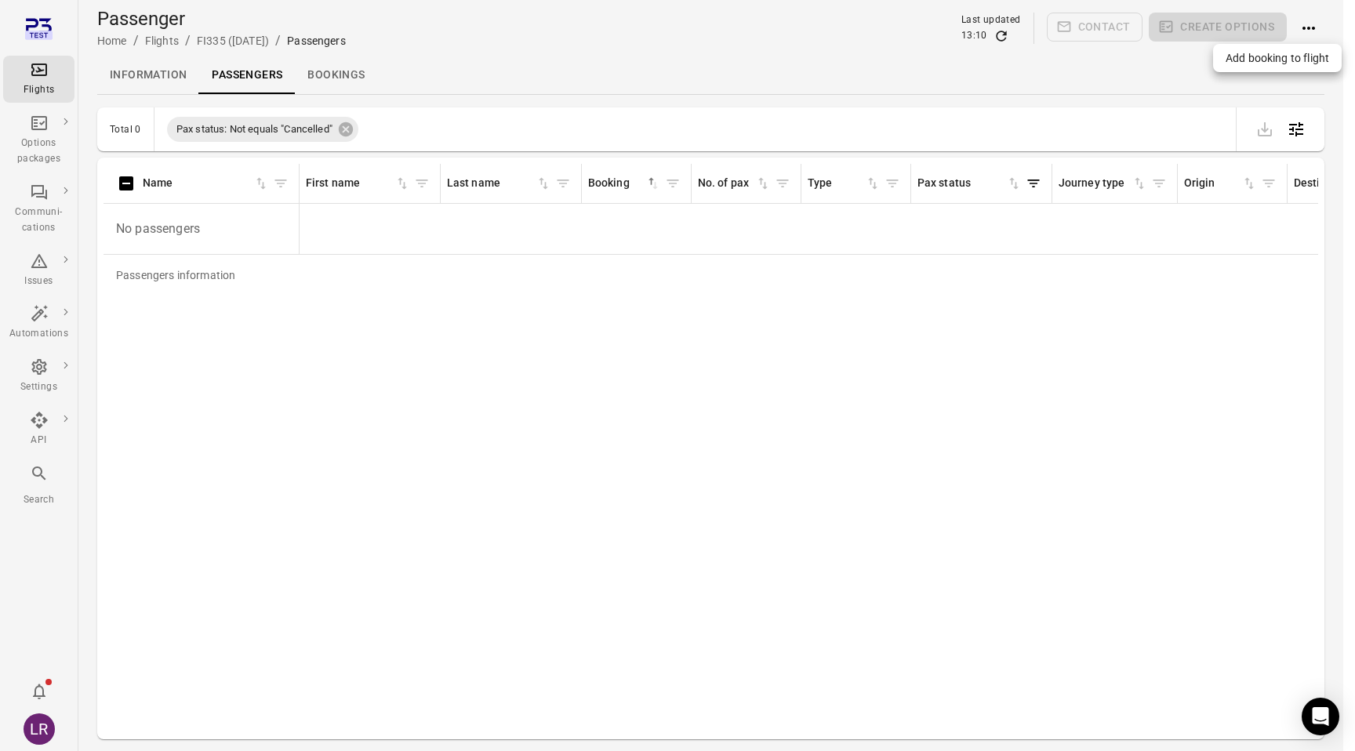
click at [1134, 72] on div at bounding box center [677, 375] width 1355 height 751
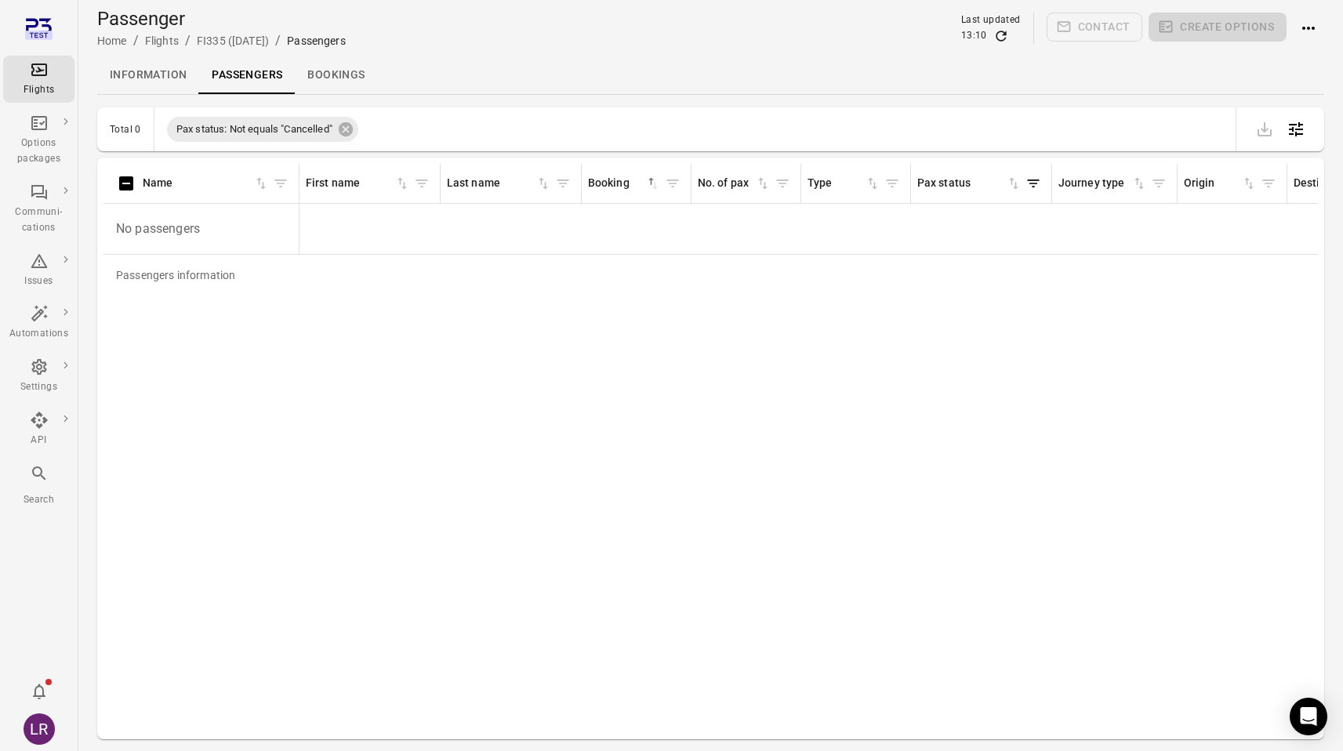
click at [339, 71] on link "Bookings" at bounding box center [336, 75] width 82 height 38
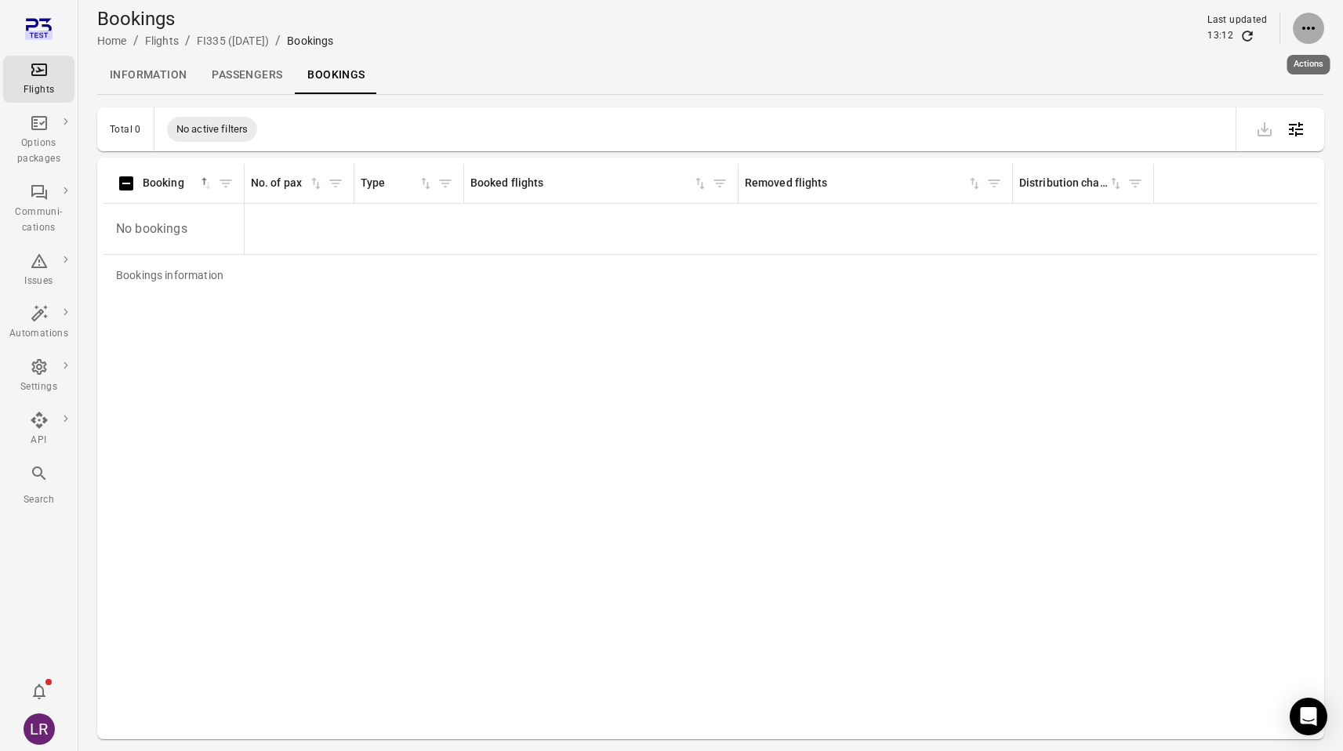
click at [1310, 34] on icon "Actions" at bounding box center [1308, 28] width 19 height 19
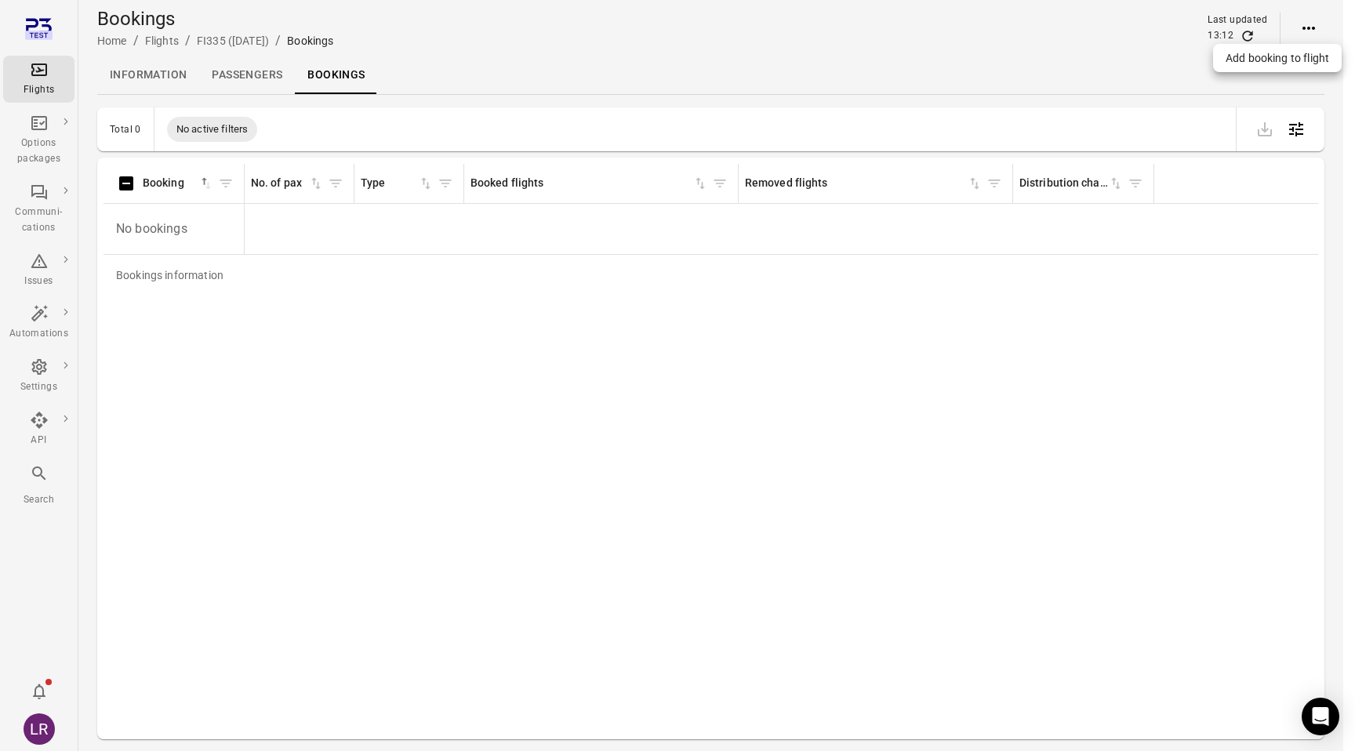
click at [1309, 34] on div at bounding box center [677, 375] width 1355 height 751
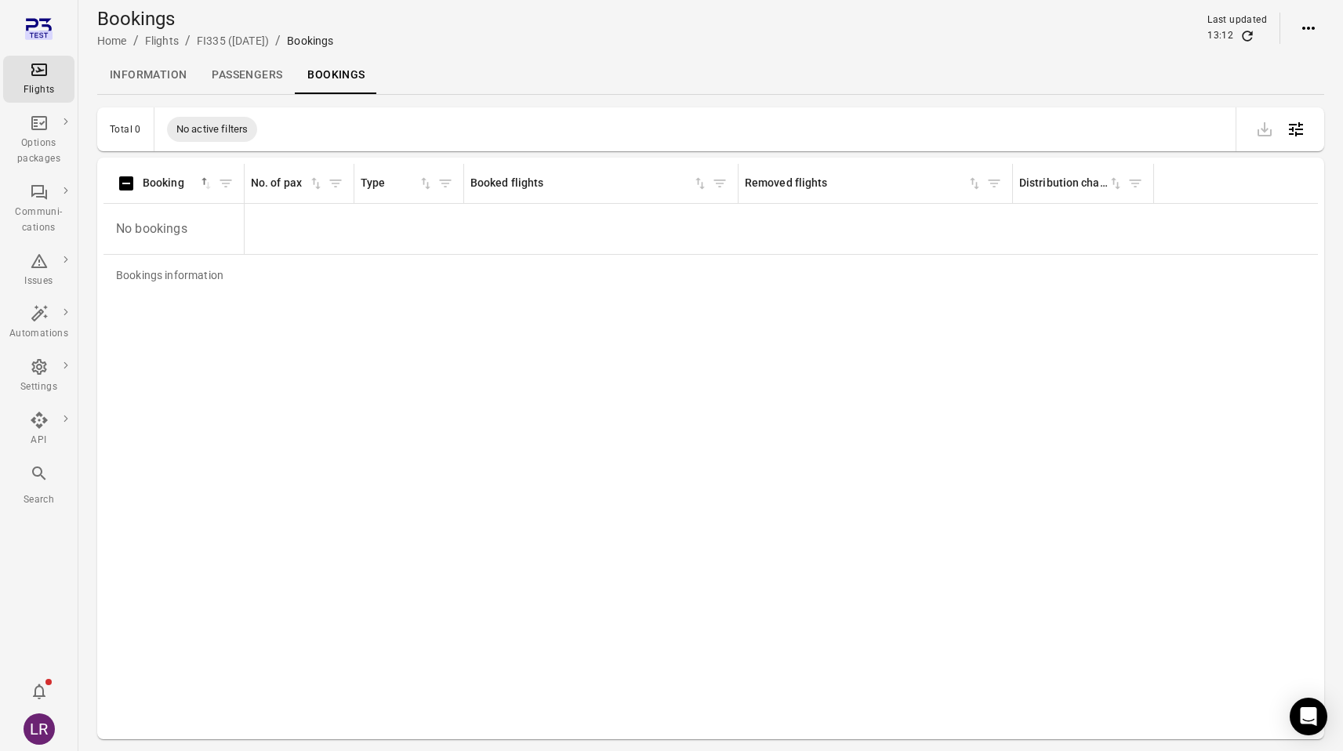
click at [238, 74] on link "Passengers" at bounding box center [247, 75] width 96 height 38
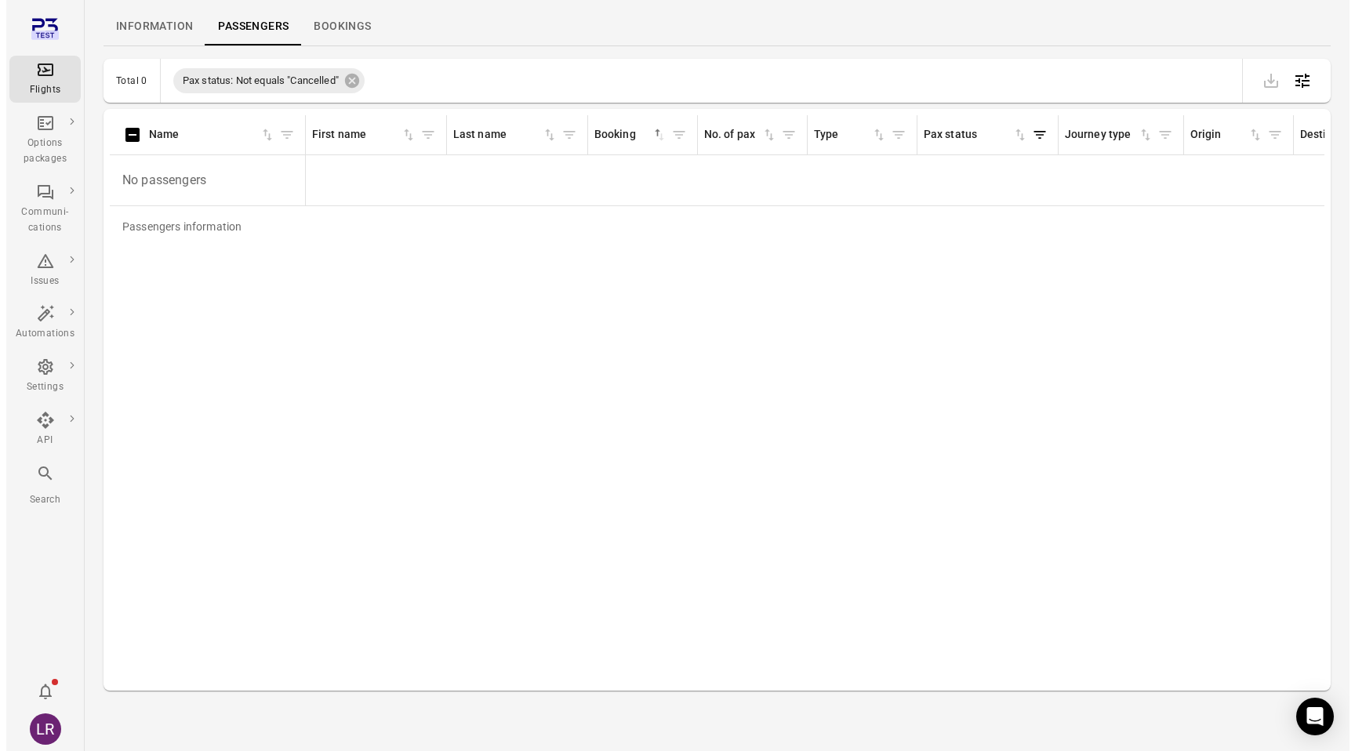
scroll to position [51, 0]
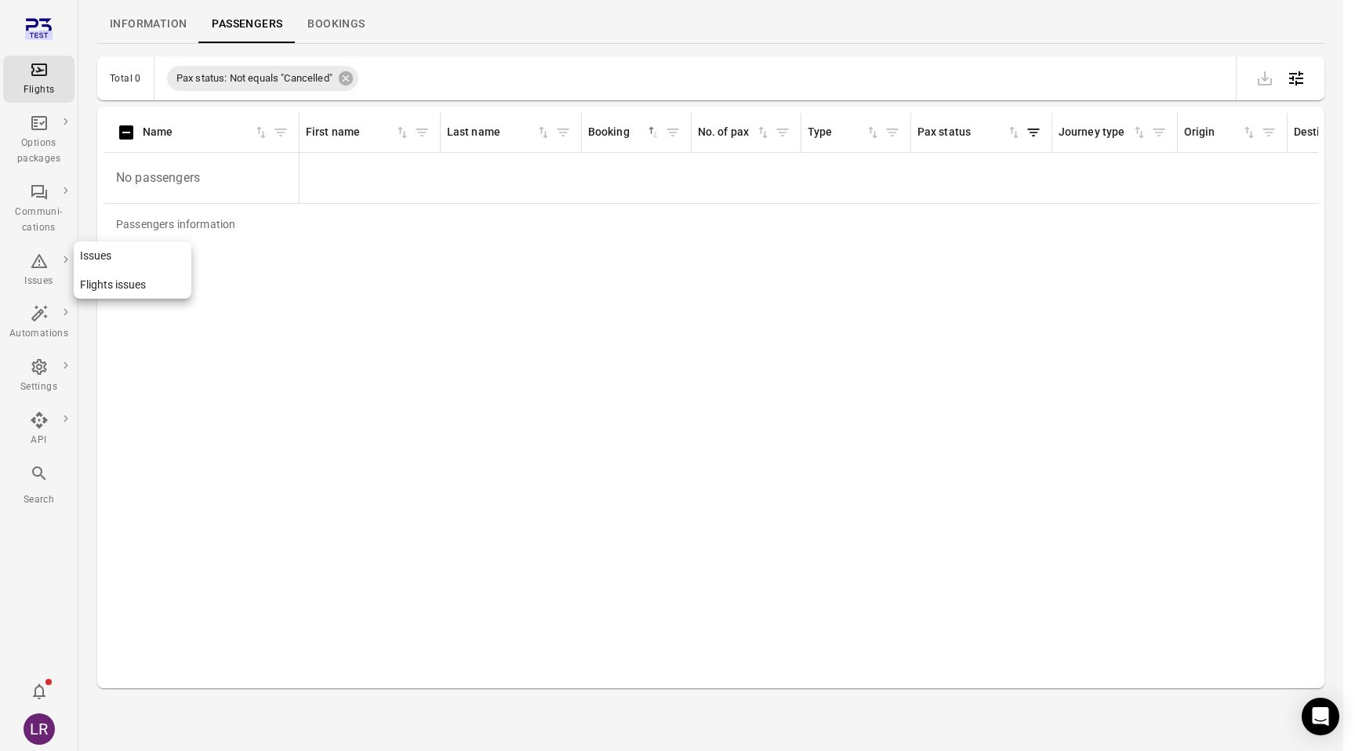
click at [38, 267] on icon "Main navigation" at bounding box center [39, 261] width 16 height 14
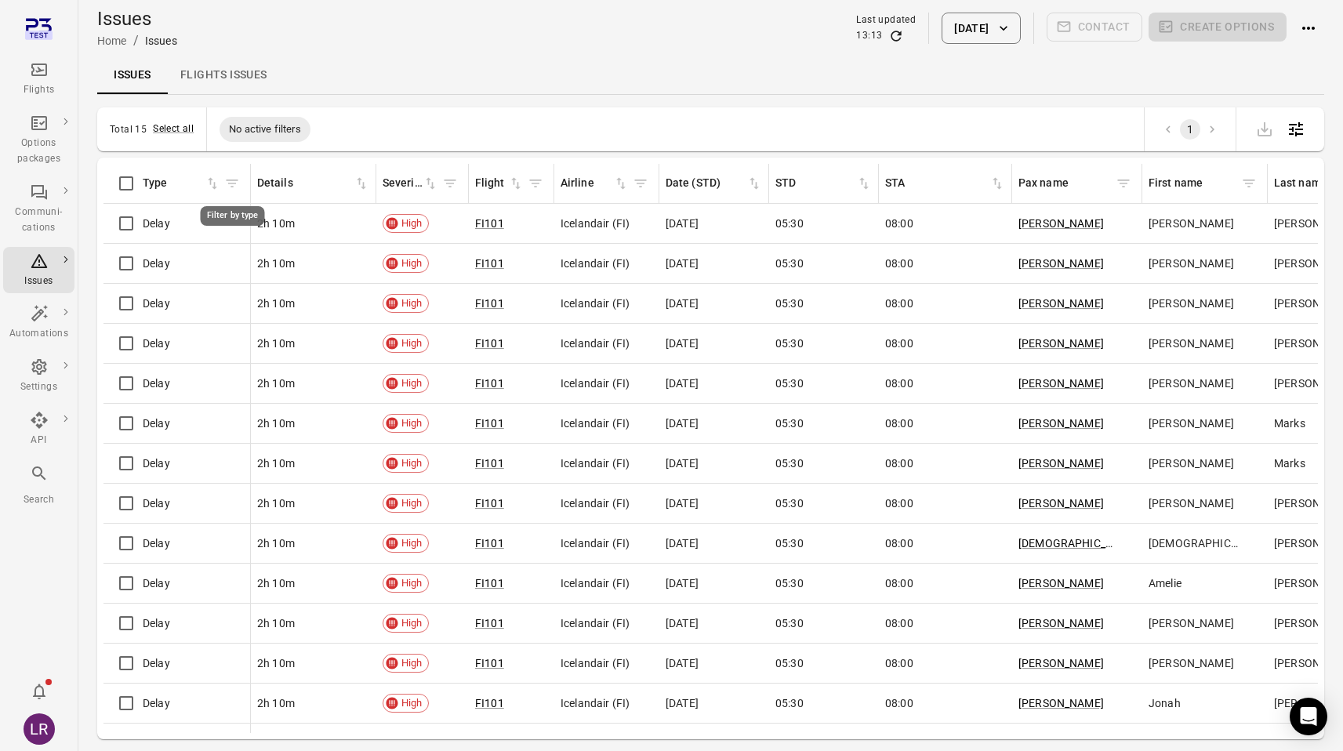
click at [230, 177] on icon "Filter by type" at bounding box center [232, 184] width 16 height 16
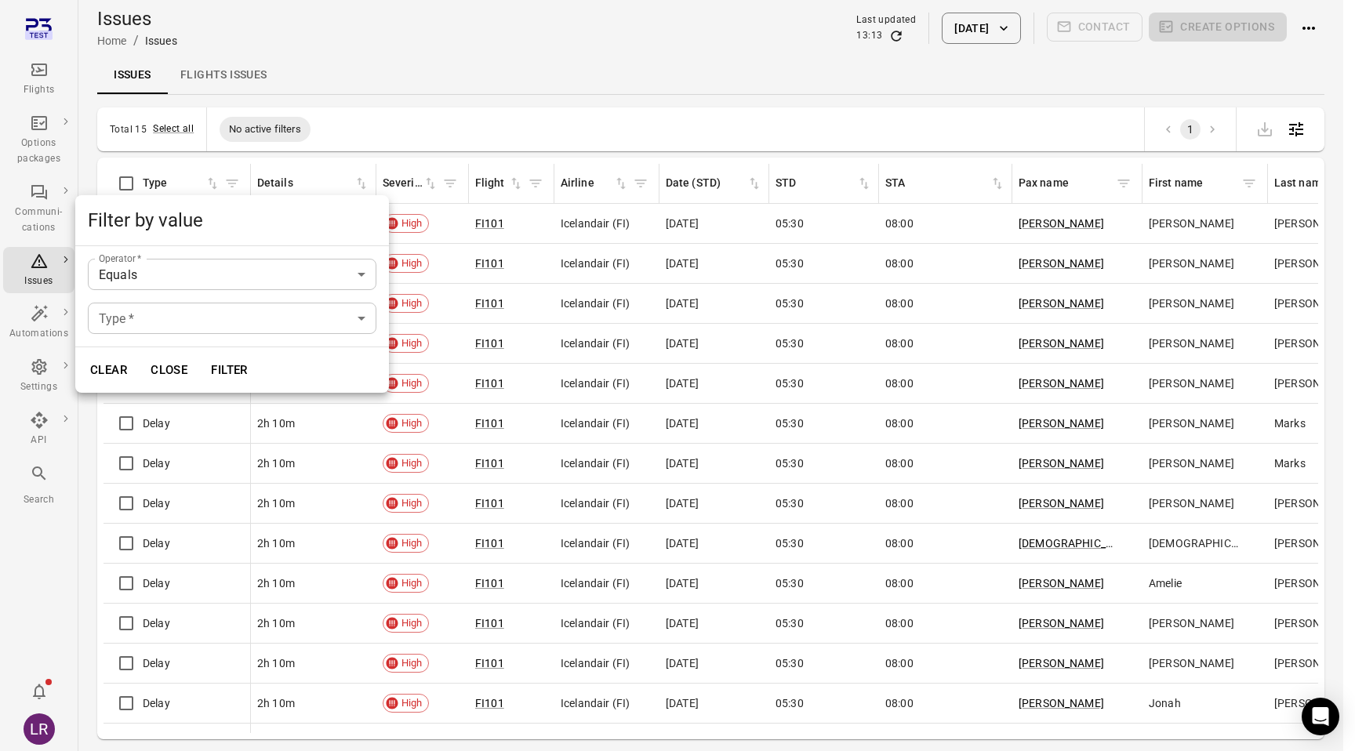
click at [251, 275] on body "Flights Options packages Communi-cations Issues Automations Settings API Search…" at bounding box center [677, 401] width 1355 height 802
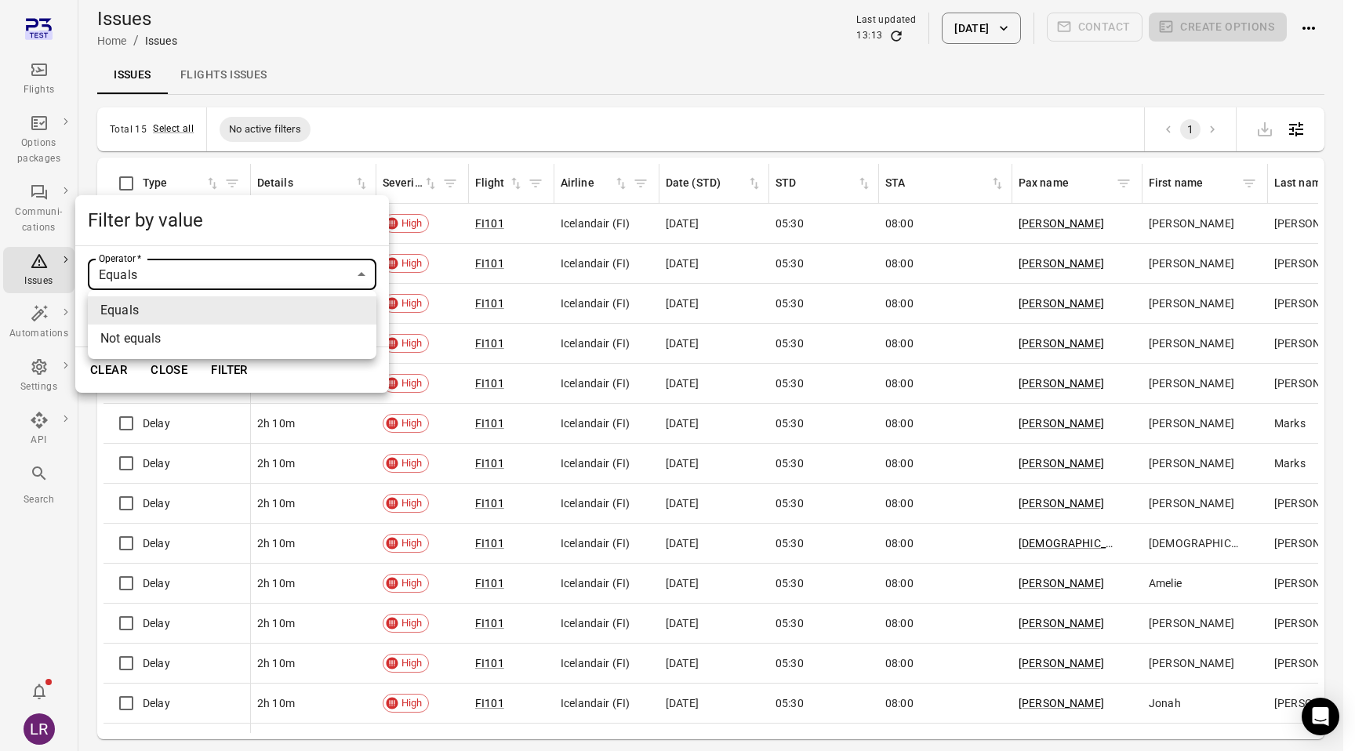
click at [246, 287] on div at bounding box center [677, 375] width 1355 height 751
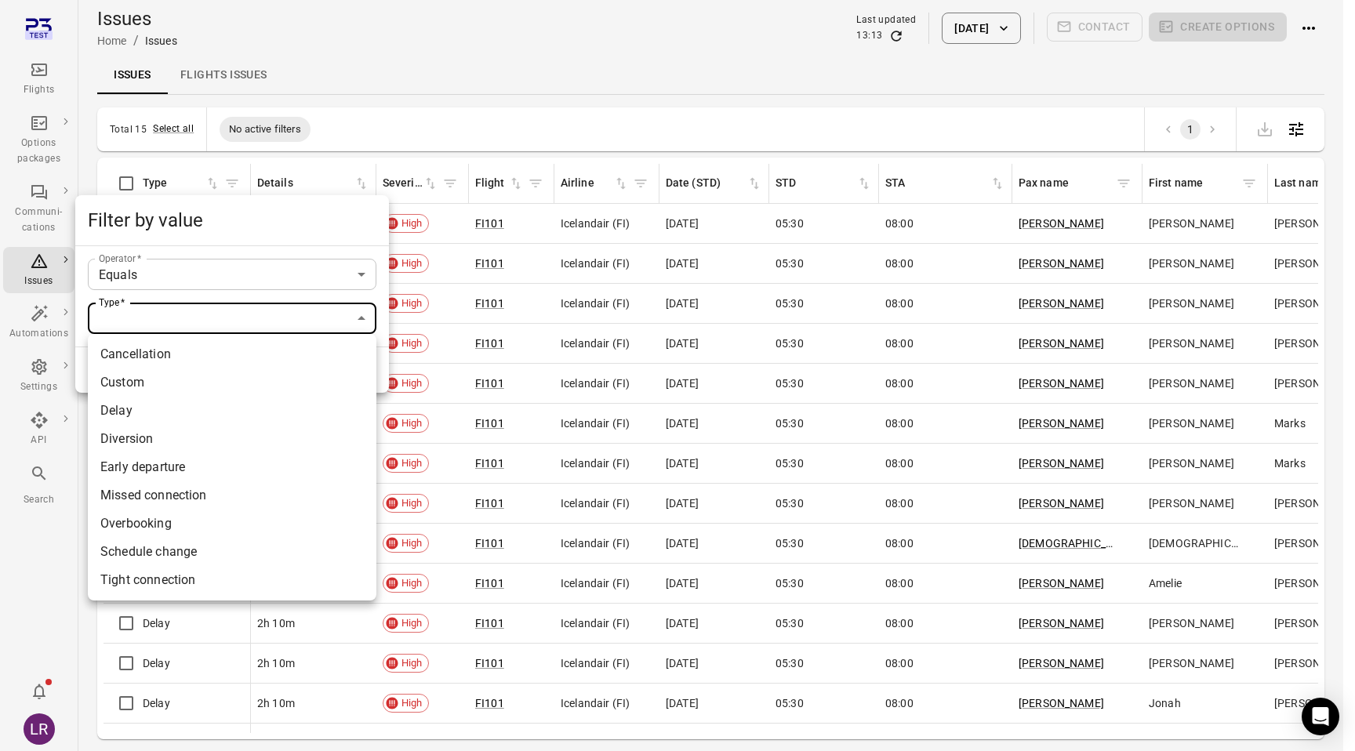
click at [245, 316] on body "Flights Options packages Communi-cations Issues Automations Settings API Search…" at bounding box center [677, 401] width 1355 height 802
click at [166, 547] on li "Schedule change" at bounding box center [232, 552] width 288 height 28
click at [243, 320] on body "Flights Options packages Communi-cations Issues Automations Settings API Search…" at bounding box center [677, 401] width 1355 height 802
click at [175, 405] on li "Delay" at bounding box center [232, 411] width 288 height 28
type input "*****"
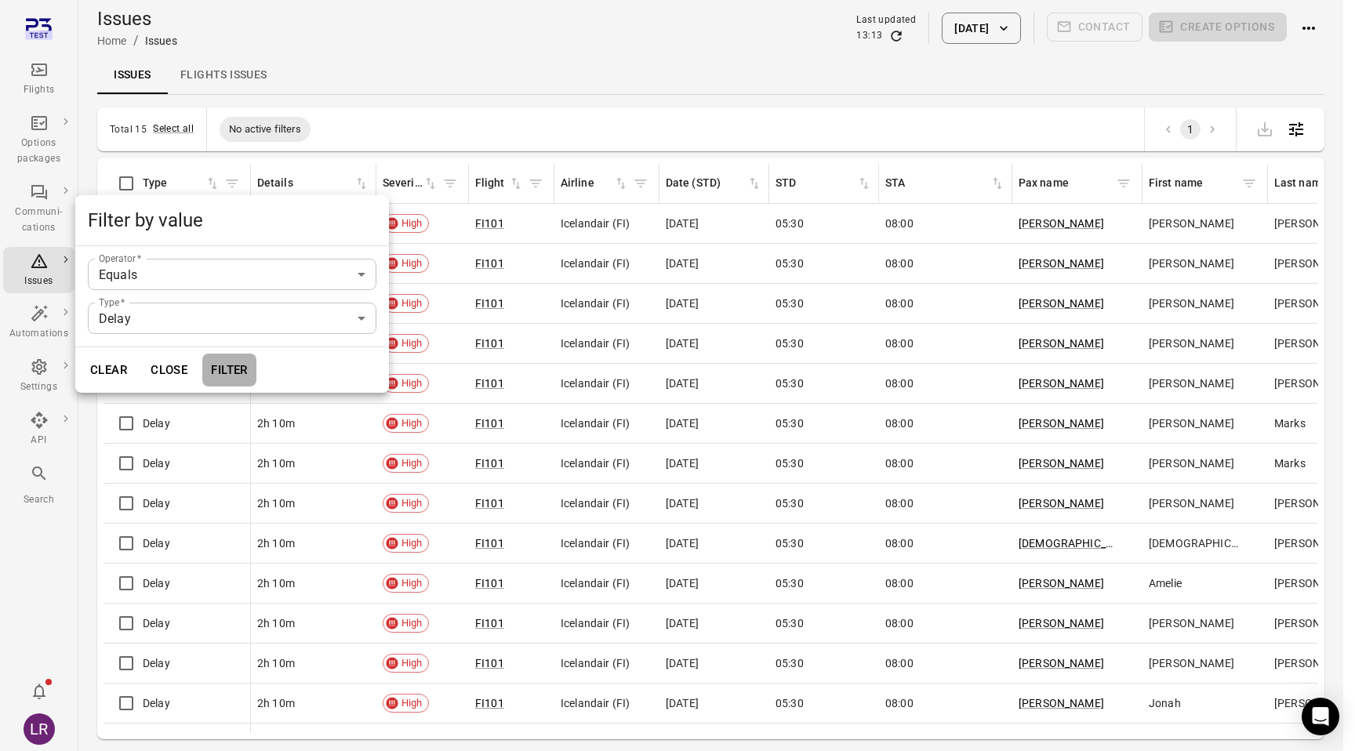
click at [225, 365] on button "Filter" at bounding box center [229, 370] width 54 height 33
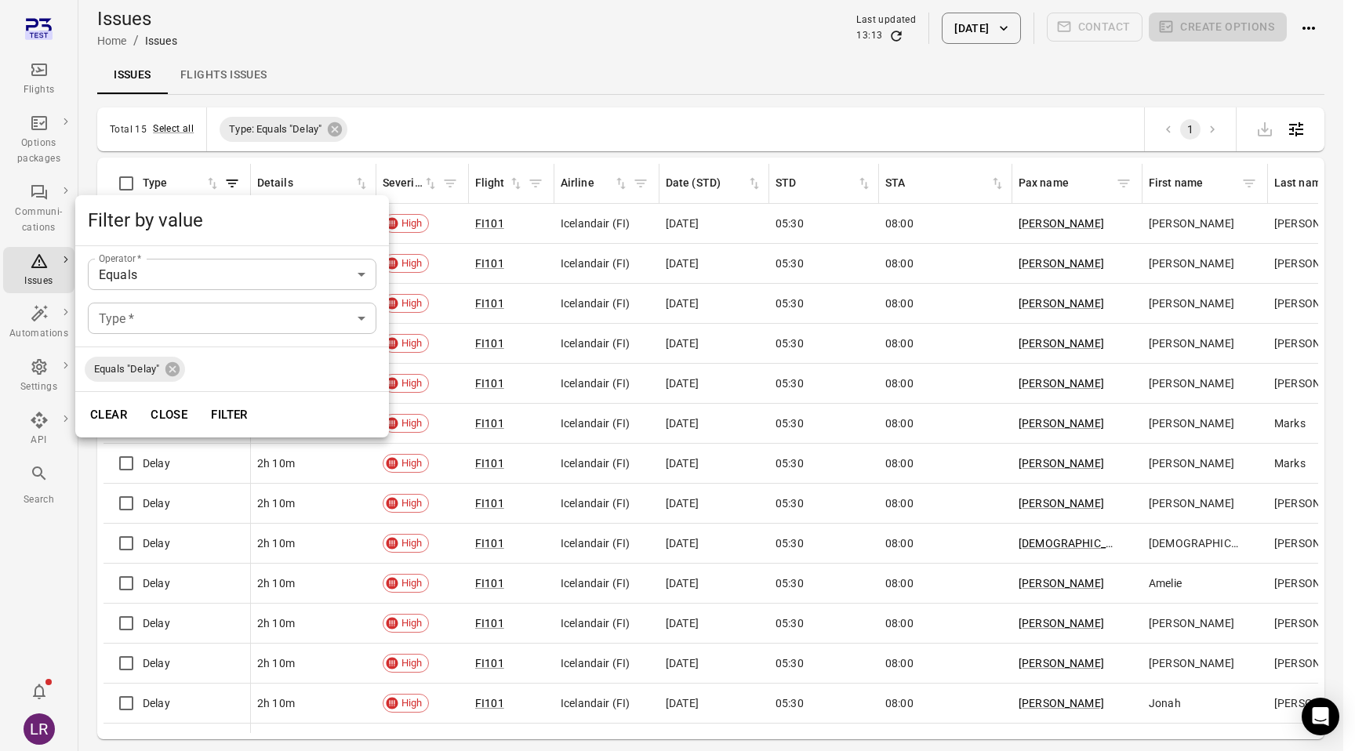
click at [635, 82] on div at bounding box center [677, 375] width 1355 height 751
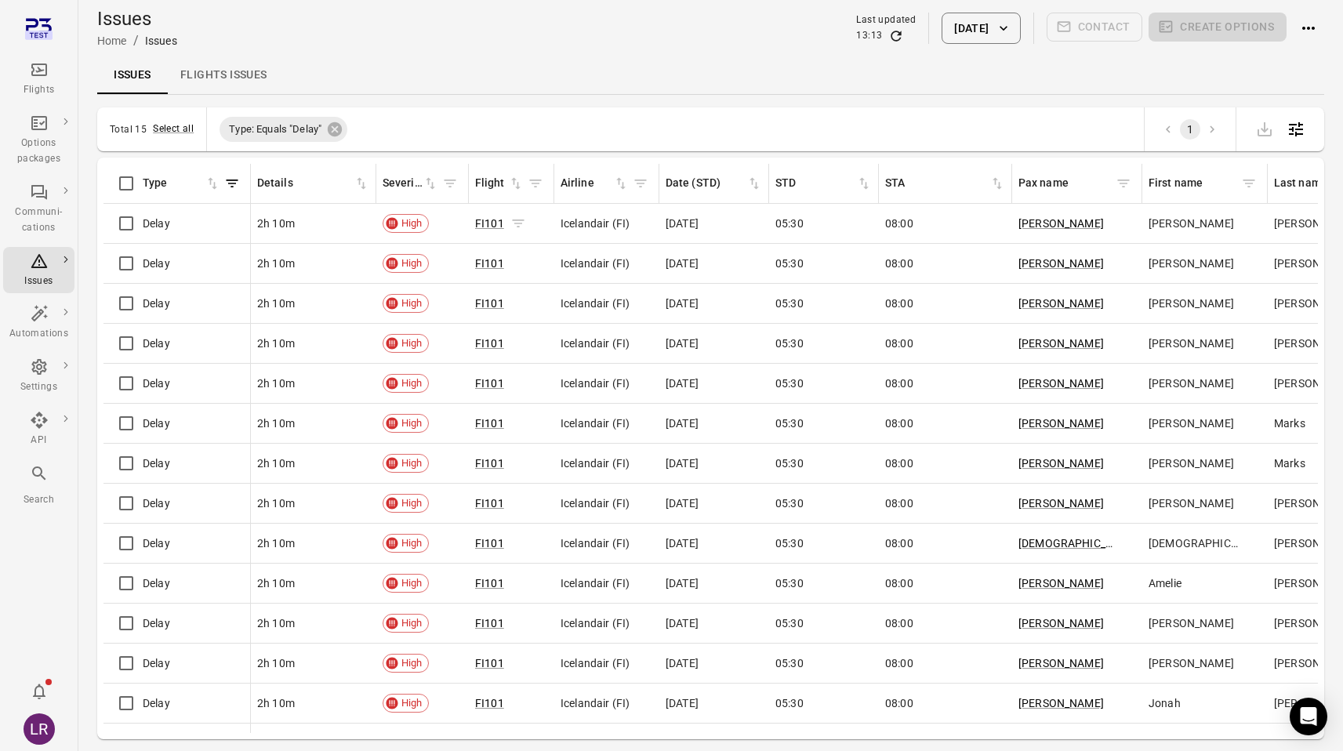
click at [515, 224] on icon "Issues information" at bounding box center [518, 224] width 16 height 16
click at [992, 42] on button "[DATE]" at bounding box center [981, 28] width 78 height 31
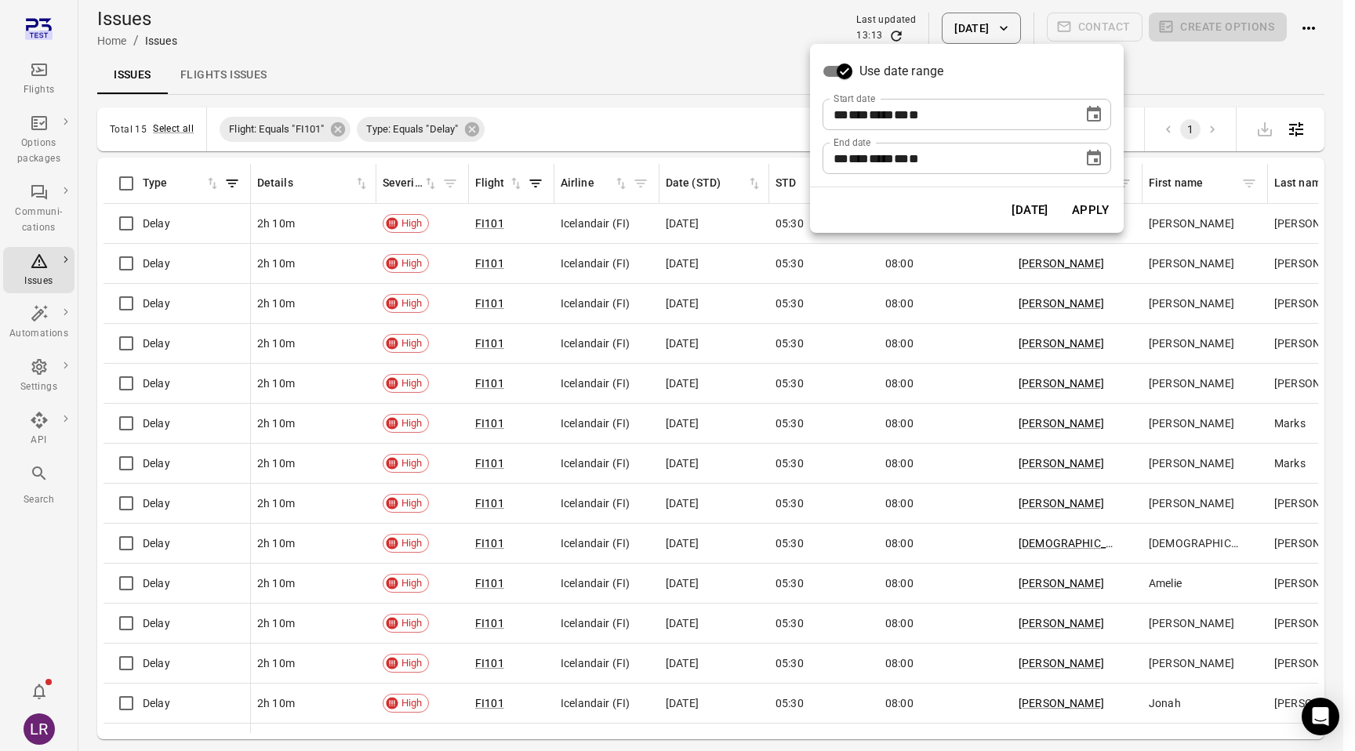
click at [1089, 164] on icon "Choose date, selected date is Sep 18, 2025" at bounding box center [1093, 158] width 19 height 19
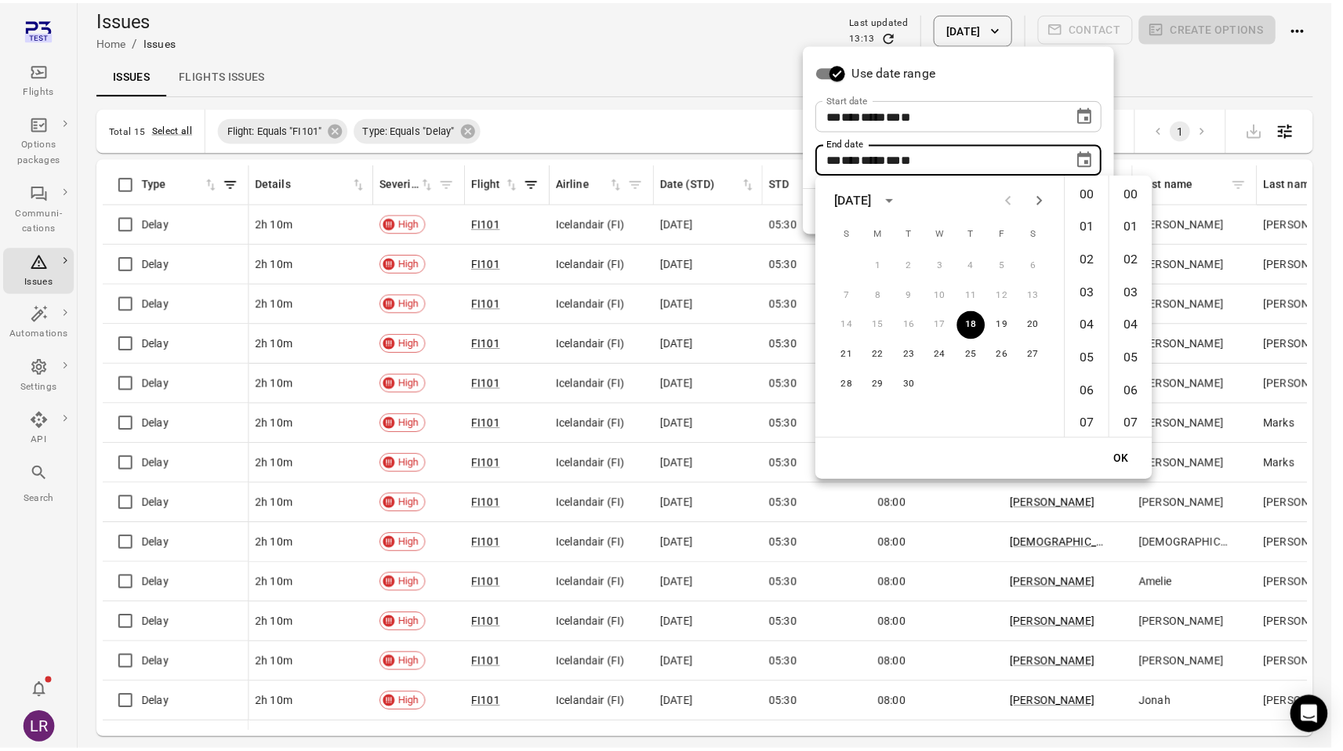
scroll to position [1715, 0]
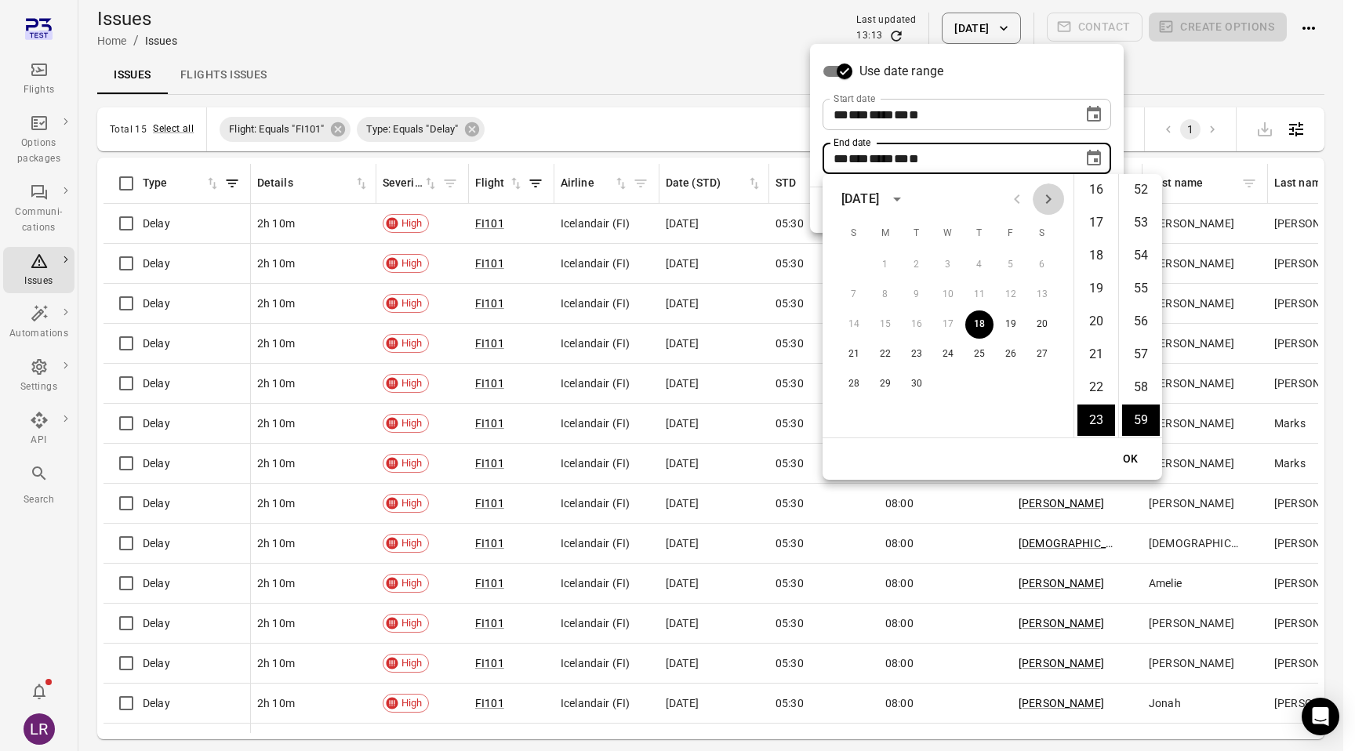
click at [1048, 191] on icon "Next month" at bounding box center [1048, 199] width 19 height 19
click at [940, 383] on button "31" at bounding box center [948, 384] width 28 height 28
type input "**********"
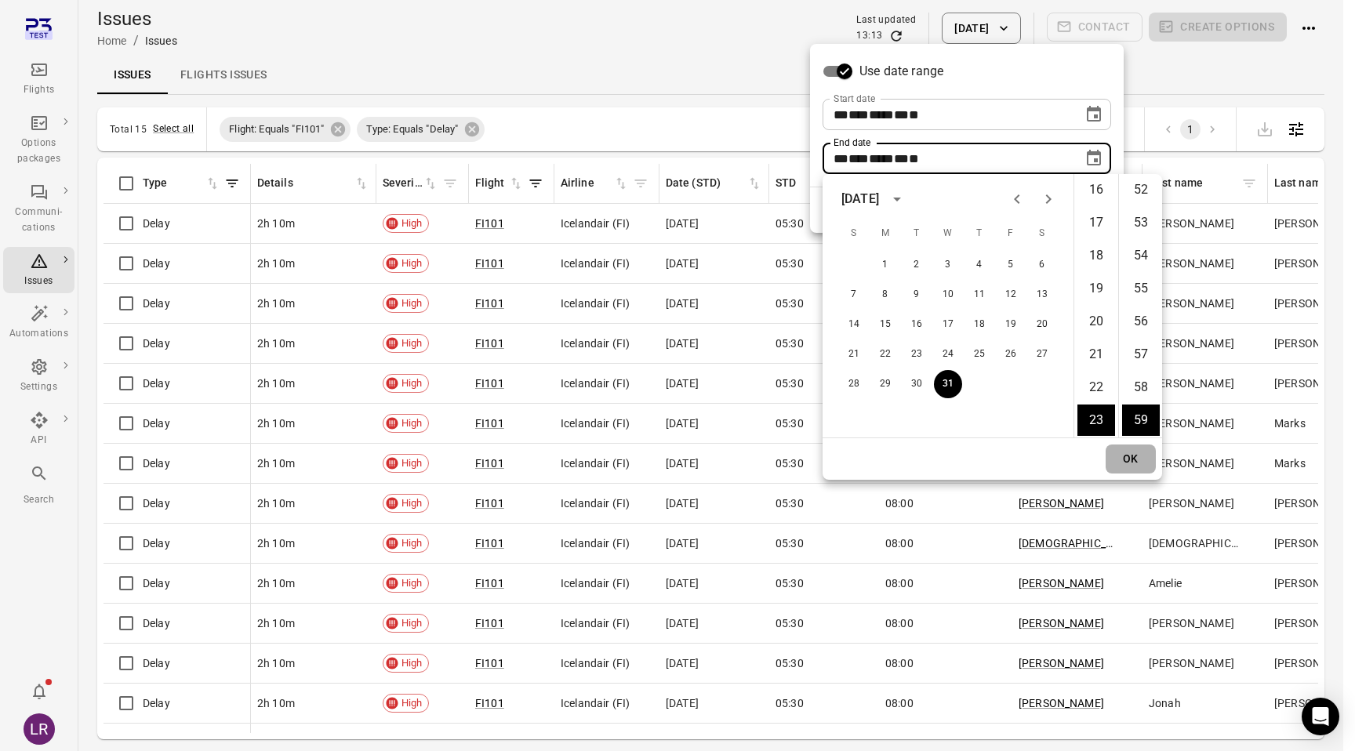
click at [1131, 461] on button "OK" at bounding box center [1130, 459] width 50 height 29
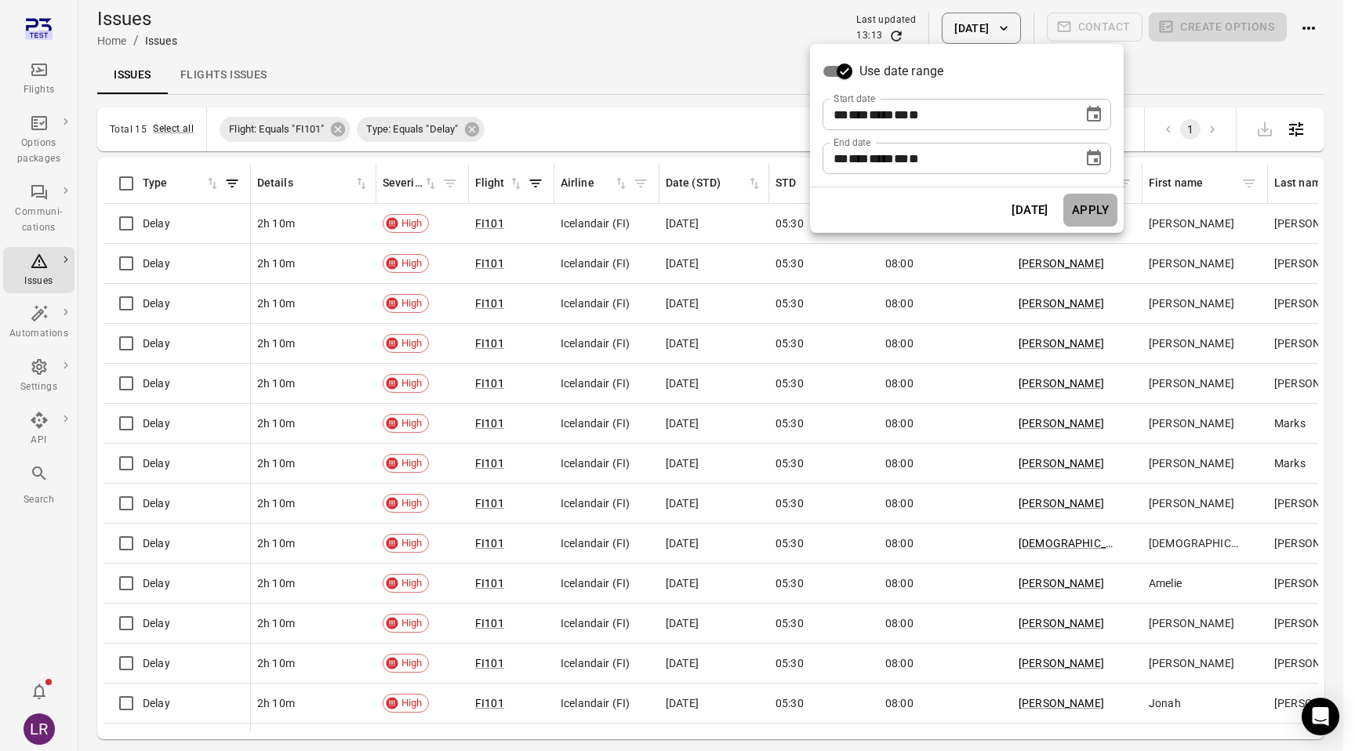
click at [1076, 211] on button "Apply" at bounding box center [1090, 210] width 54 height 33
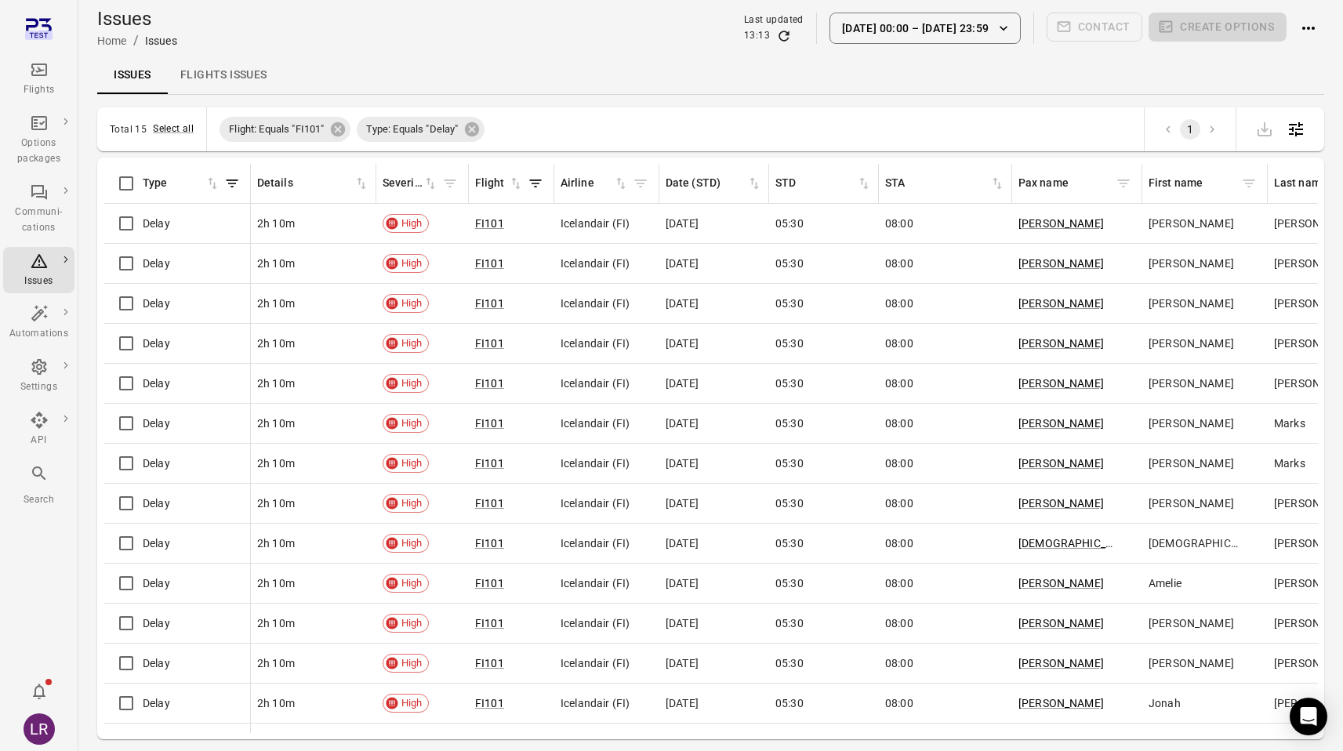
click at [166, 120] on div "Total 15 Select all Flight: Equals "FI101" Type: Equals "Delay" 1" at bounding box center [710, 129] width 1227 height 44
click at [162, 130] on button "Select all" at bounding box center [173, 130] width 41 height 16
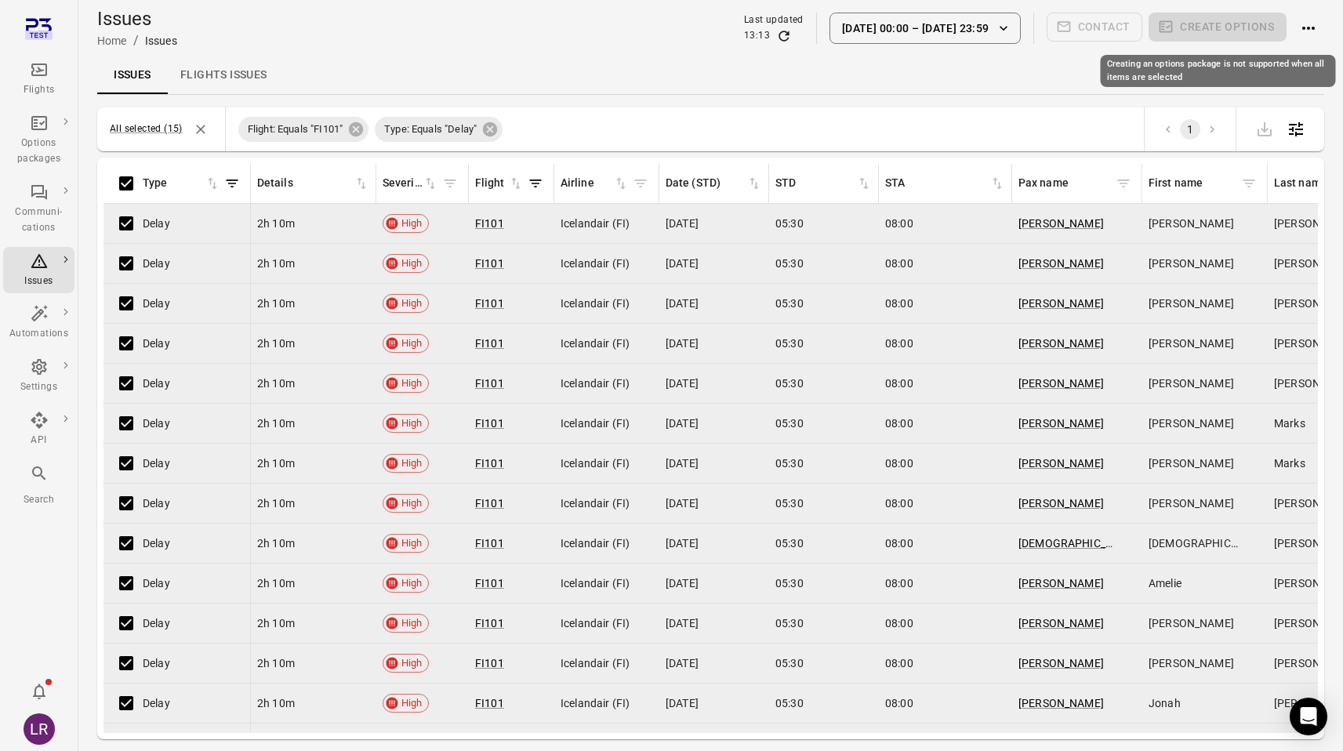
click at [1248, 24] on span "Create options" at bounding box center [1218, 28] width 138 height 31
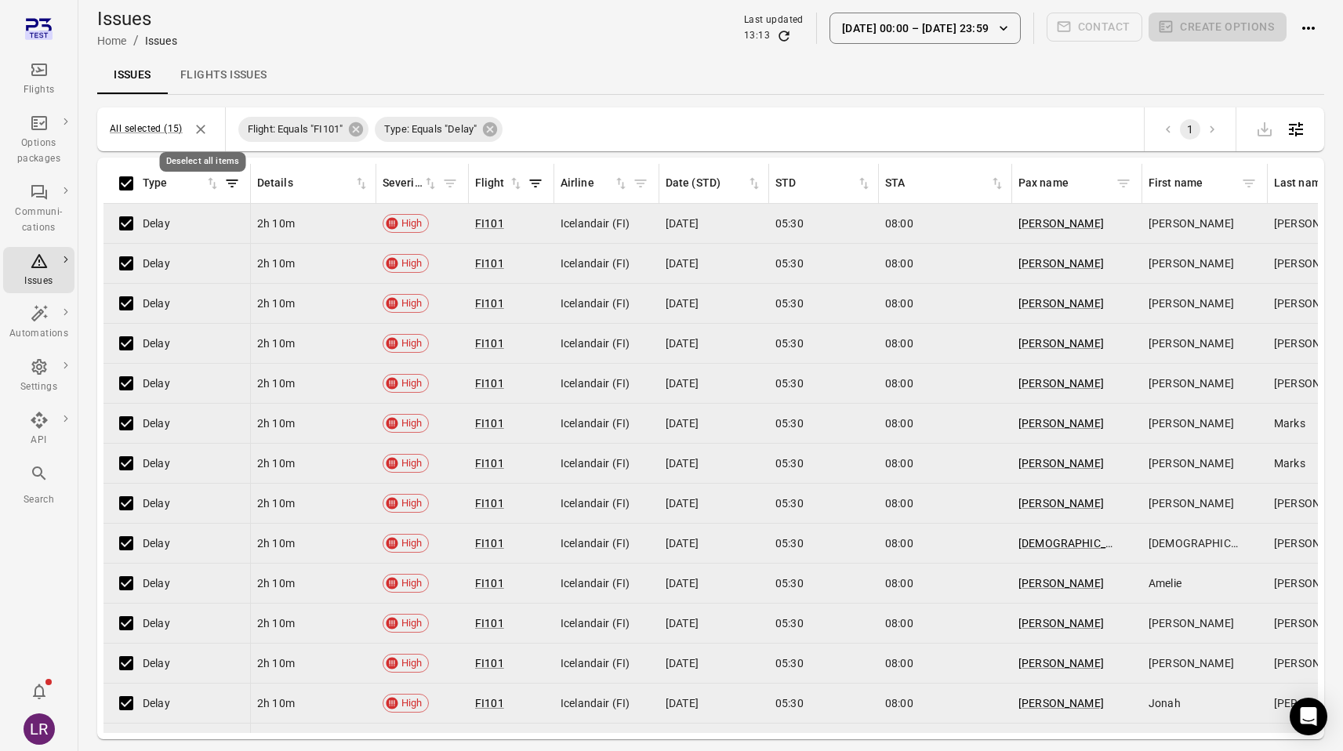
click at [194, 126] on icon "Deselect all items" at bounding box center [201, 130] width 16 height 16
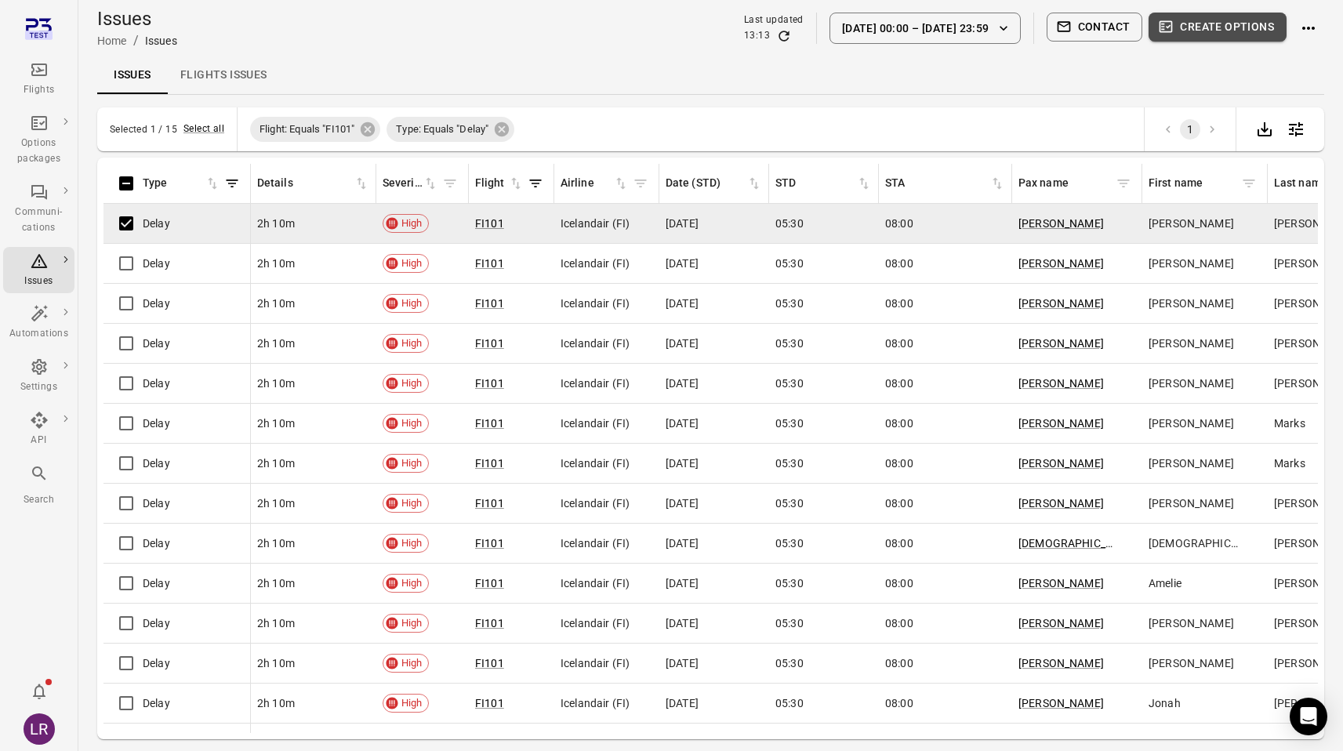
click at [1239, 37] on button "Create options" at bounding box center [1218, 27] width 138 height 29
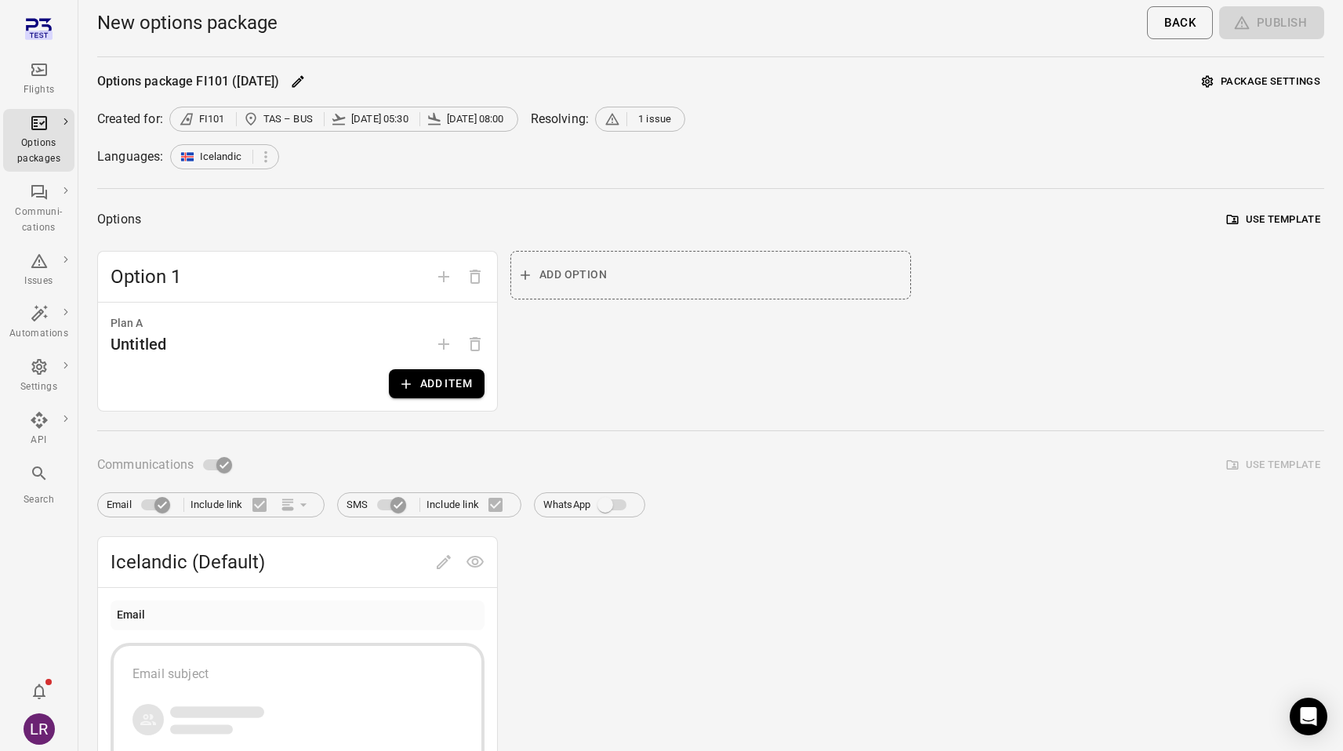
drag, startPoint x: 670, startPoint y: 122, endPoint x: 654, endPoint y: 121, distance: 15.7
click at [666, 122] on span "1 issue" at bounding box center [654, 119] width 33 height 16
click at [654, 121] on span "1 issue" at bounding box center [654, 119] width 33 height 16
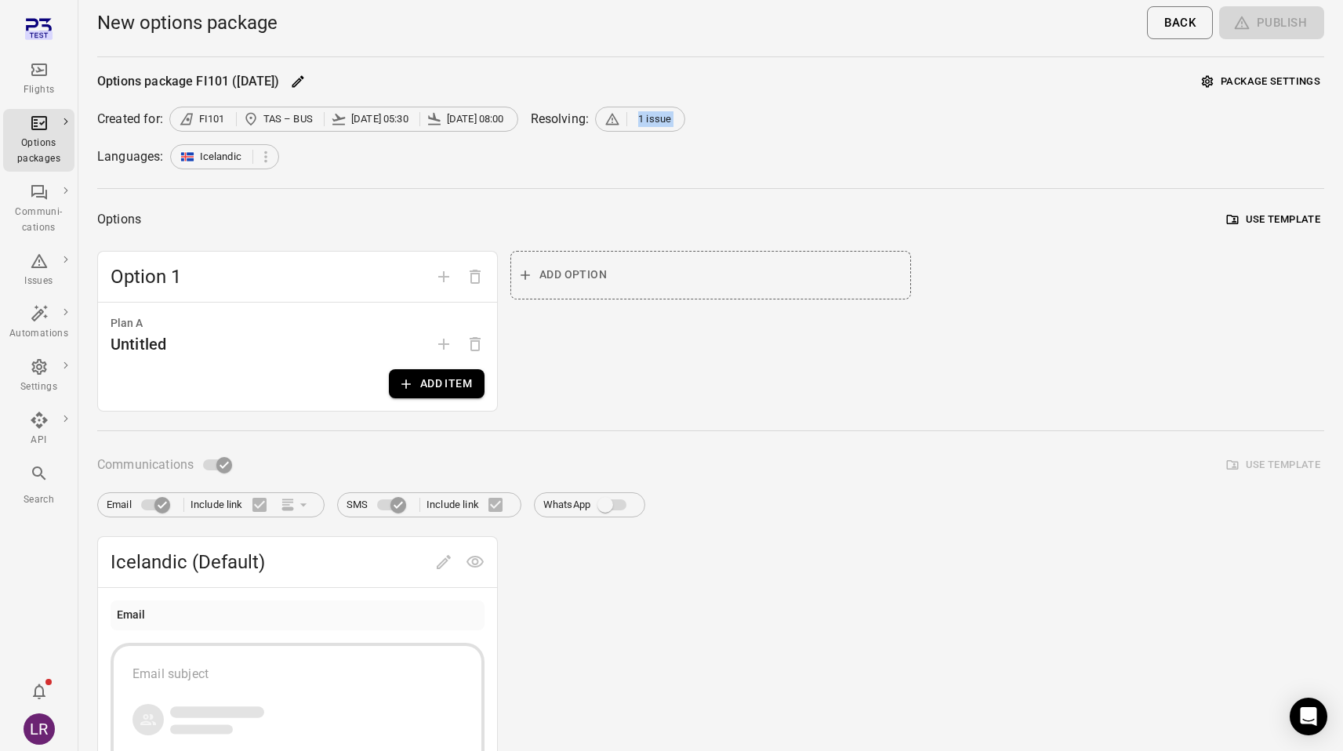
click at [646, 122] on span "1 issue" at bounding box center [654, 119] width 42 height 16
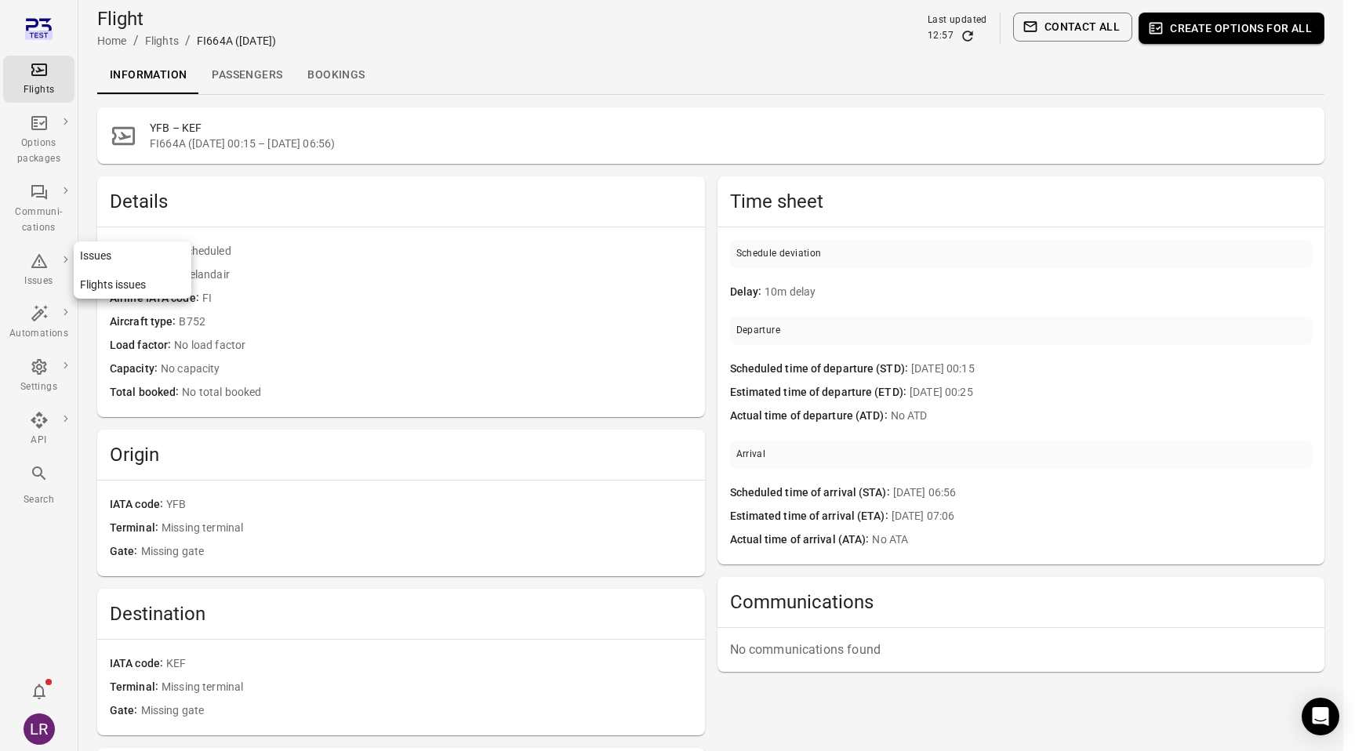
click at [105, 259] on link "Issues" at bounding box center [133, 255] width 118 height 29
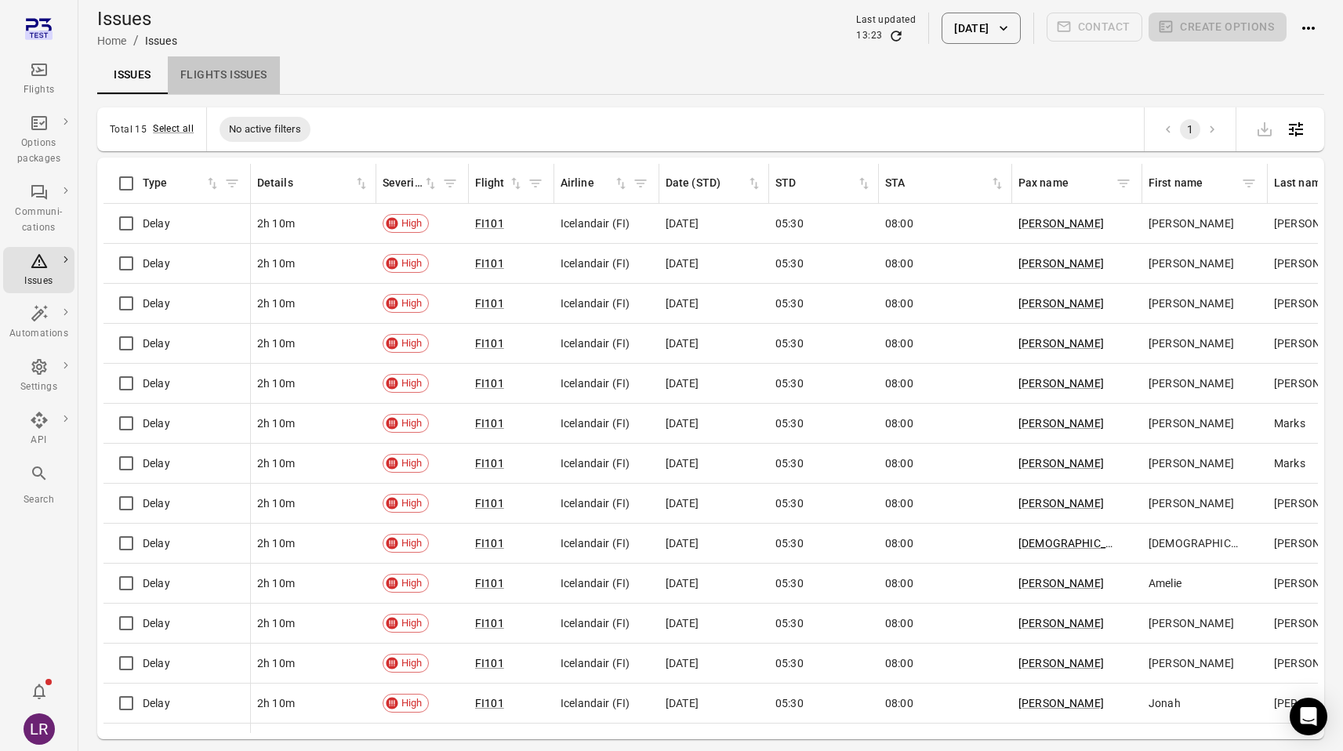
click at [241, 80] on link "Flights issues" at bounding box center [224, 75] width 112 height 38
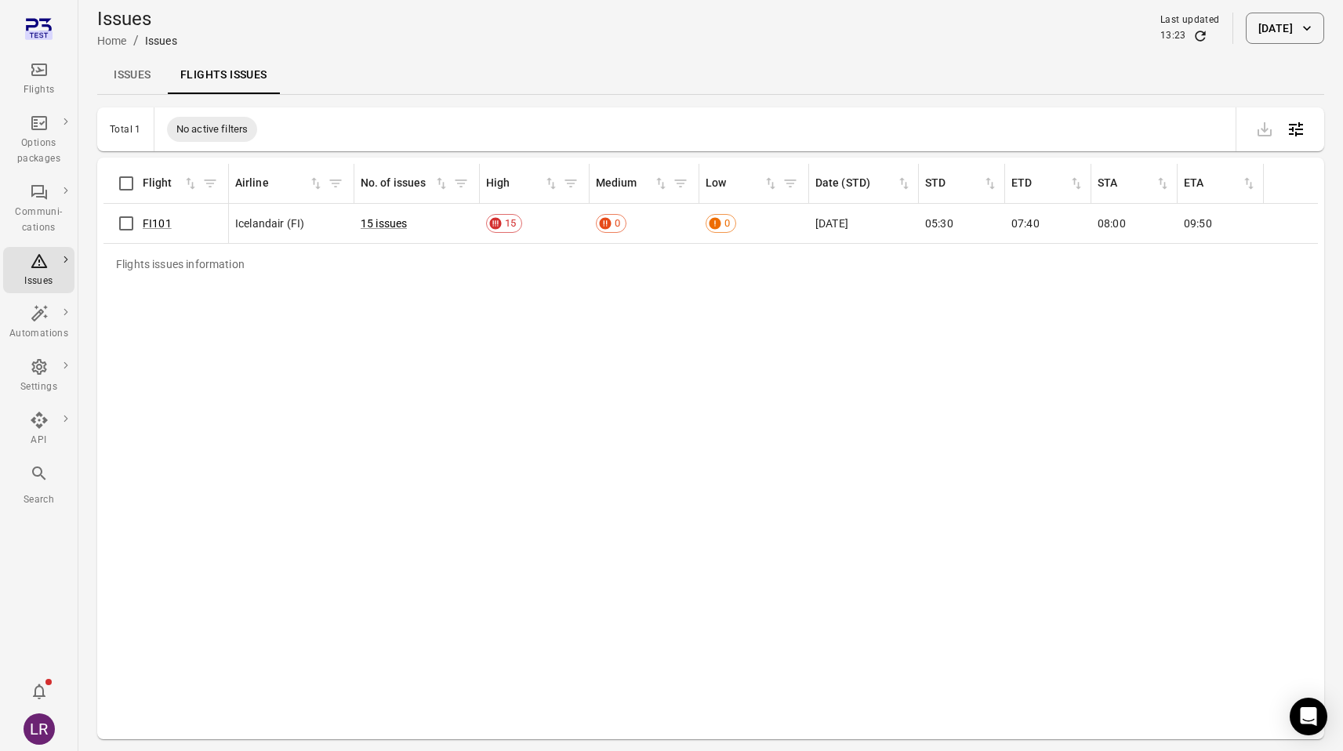
click at [135, 85] on link "Issues" at bounding box center [132, 75] width 71 height 38
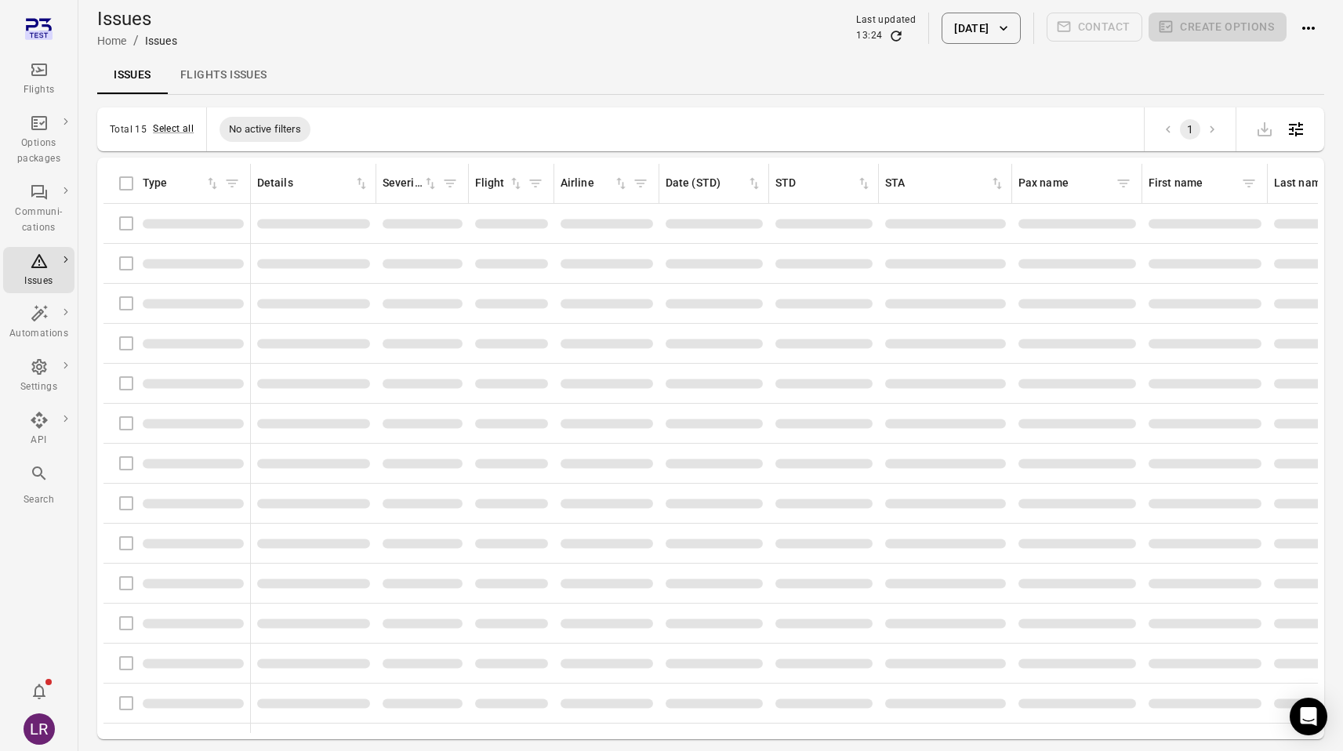
click at [213, 67] on link "Flights issues" at bounding box center [224, 75] width 112 height 38
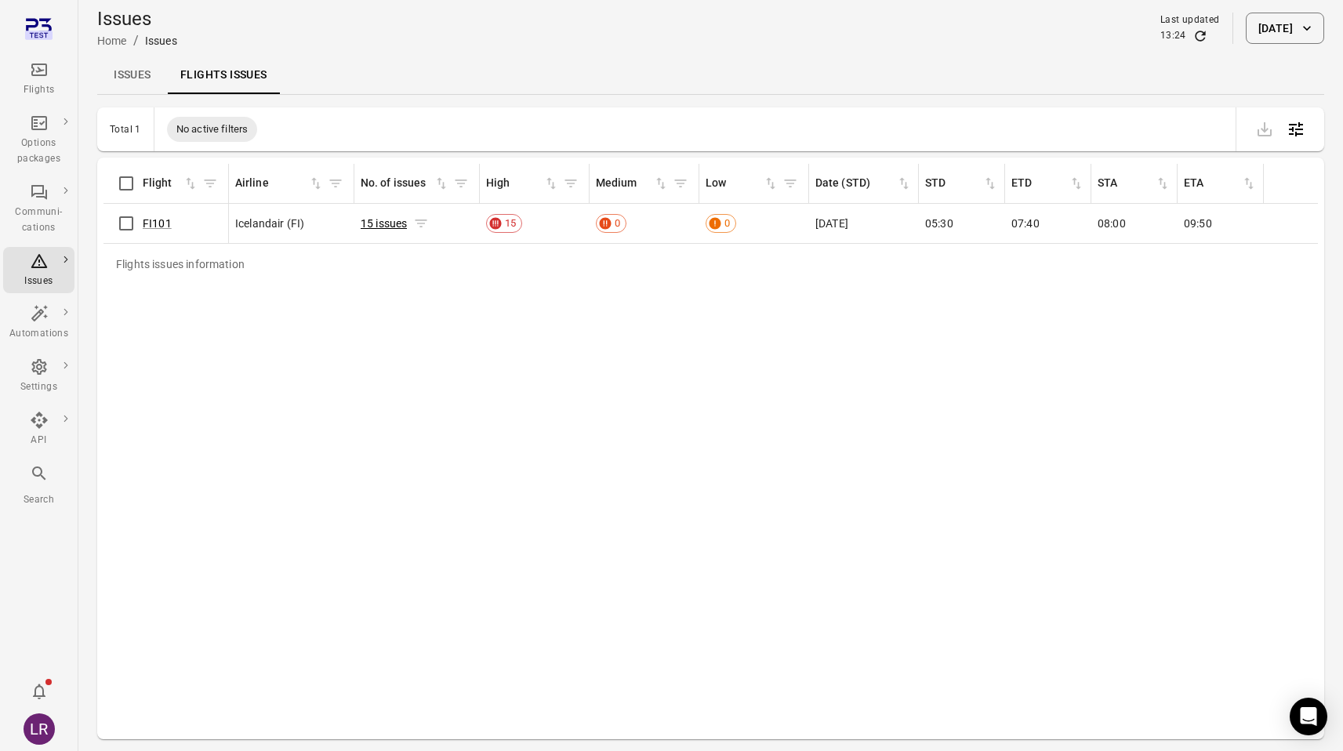
click at [370, 221] on link "15 issues" at bounding box center [384, 223] width 46 height 13
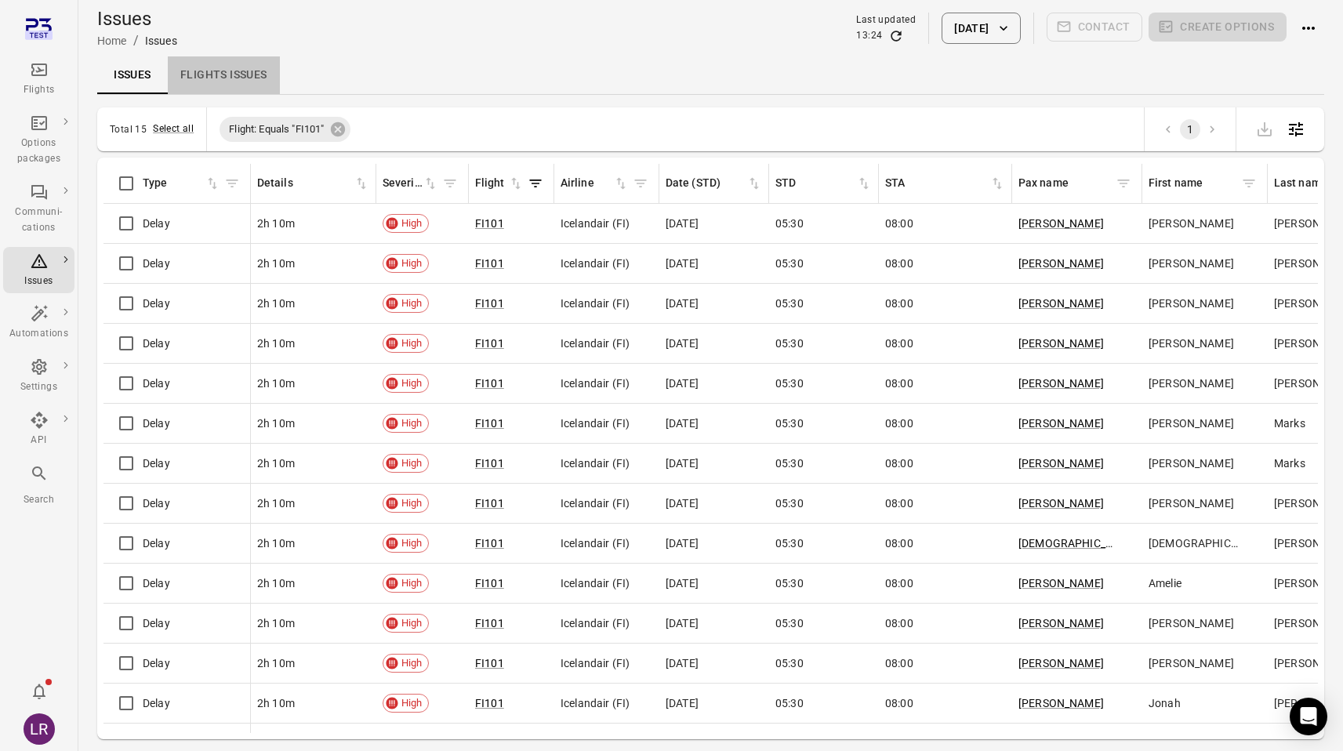
click at [237, 79] on link "Flights issues" at bounding box center [224, 75] width 112 height 38
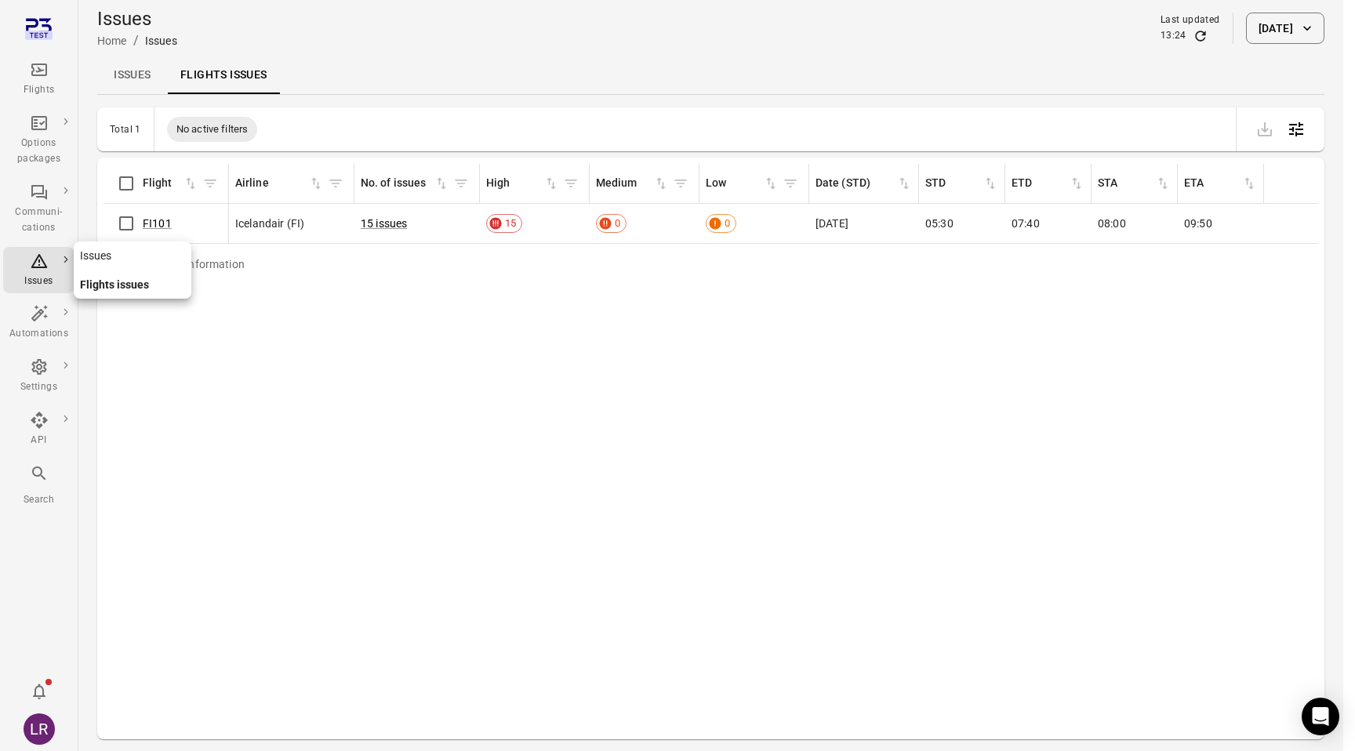
click at [38, 266] on icon "Main navigation" at bounding box center [39, 261] width 16 height 14
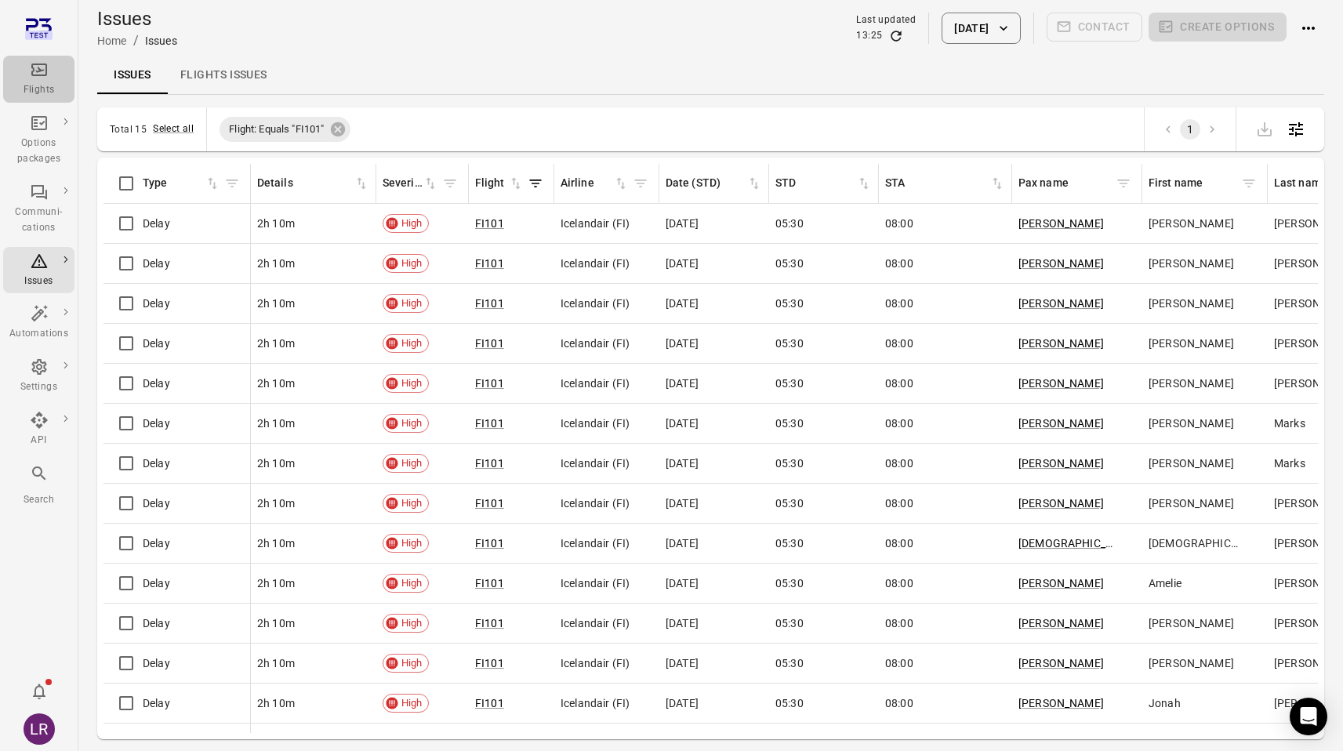
click at [39, 78] on icon "Main navigation" at bounding box center [39, 69] width 19 height 19
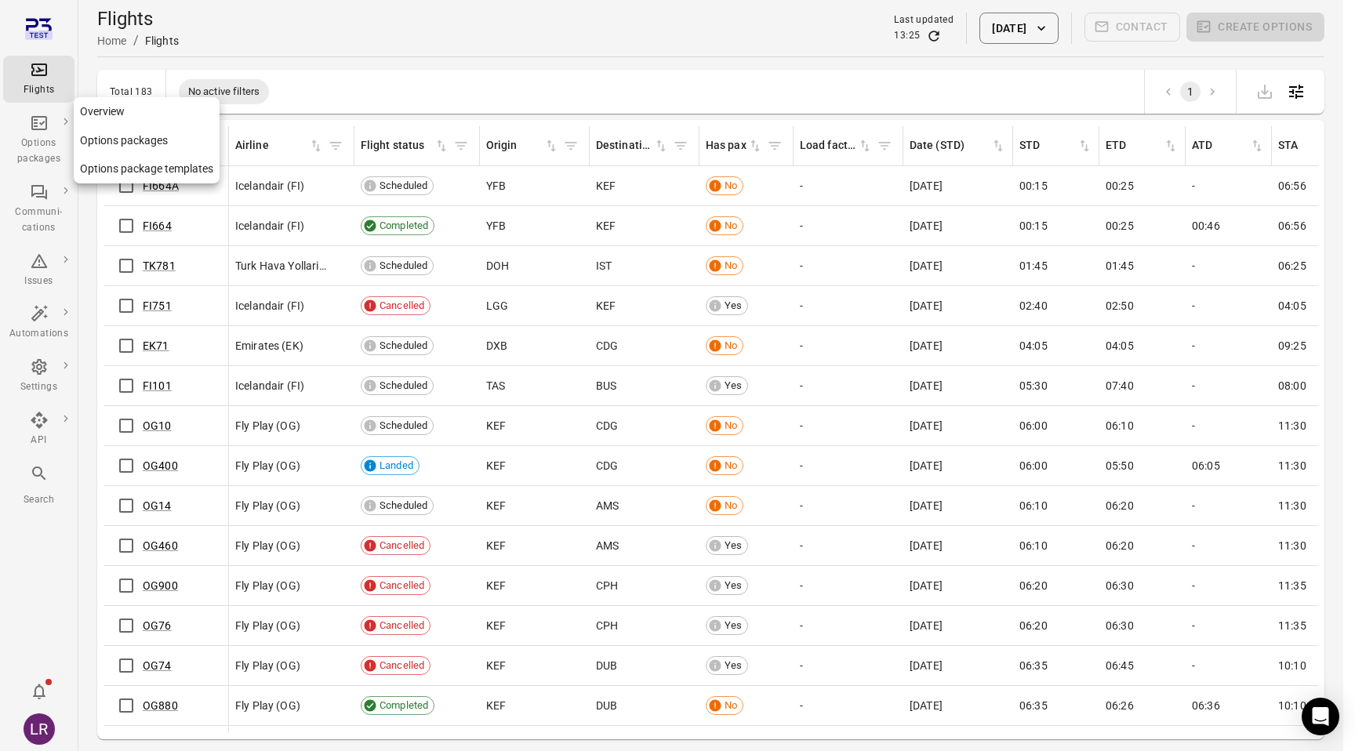
click at [64, 125] on div "Options packages" at bounding box center [38, 140] width 59 height 53
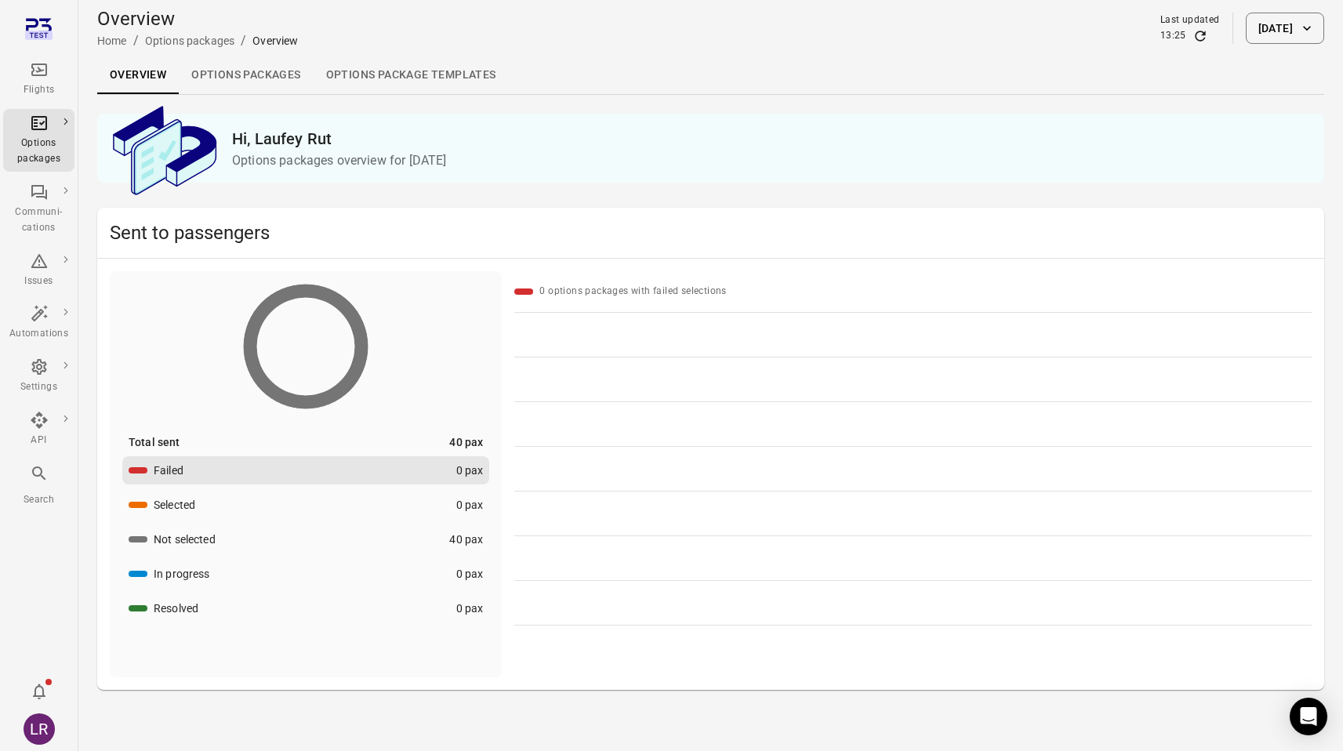
click at [53, 93] on div "Flights" at bounding box center [38, 90] width 59 height 16
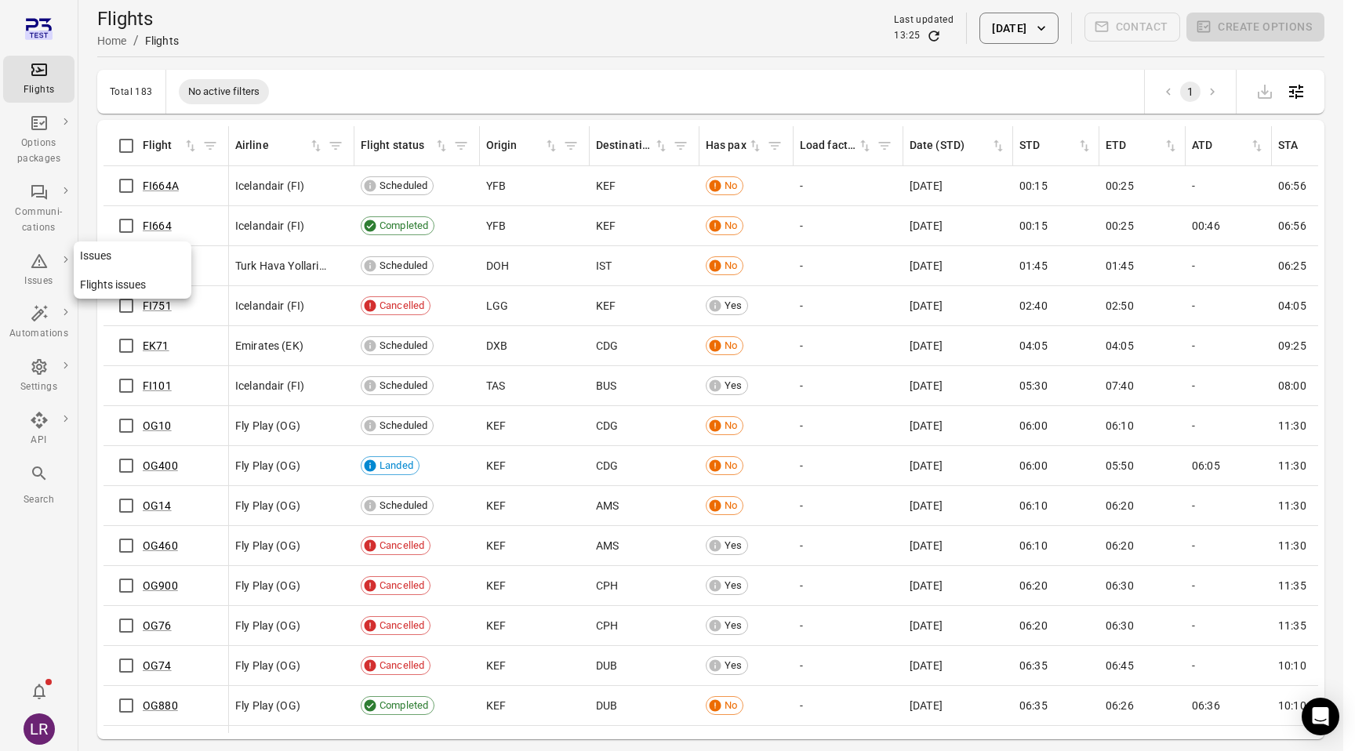
click at [50, 266] on div "Issues" at bounding box center [38, 271] width 59 height 38
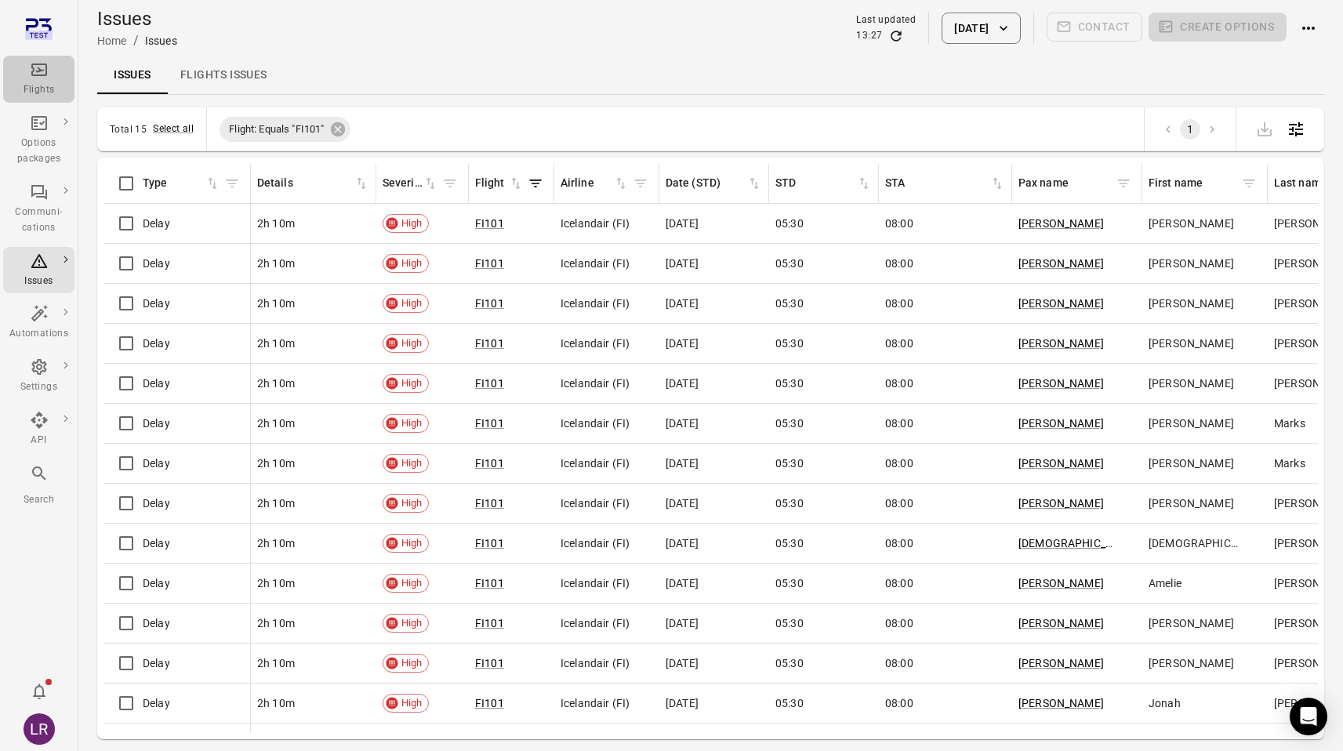
click at [52, 74] on div "Flights" at bounding box center [38, 79] width 59 height 38
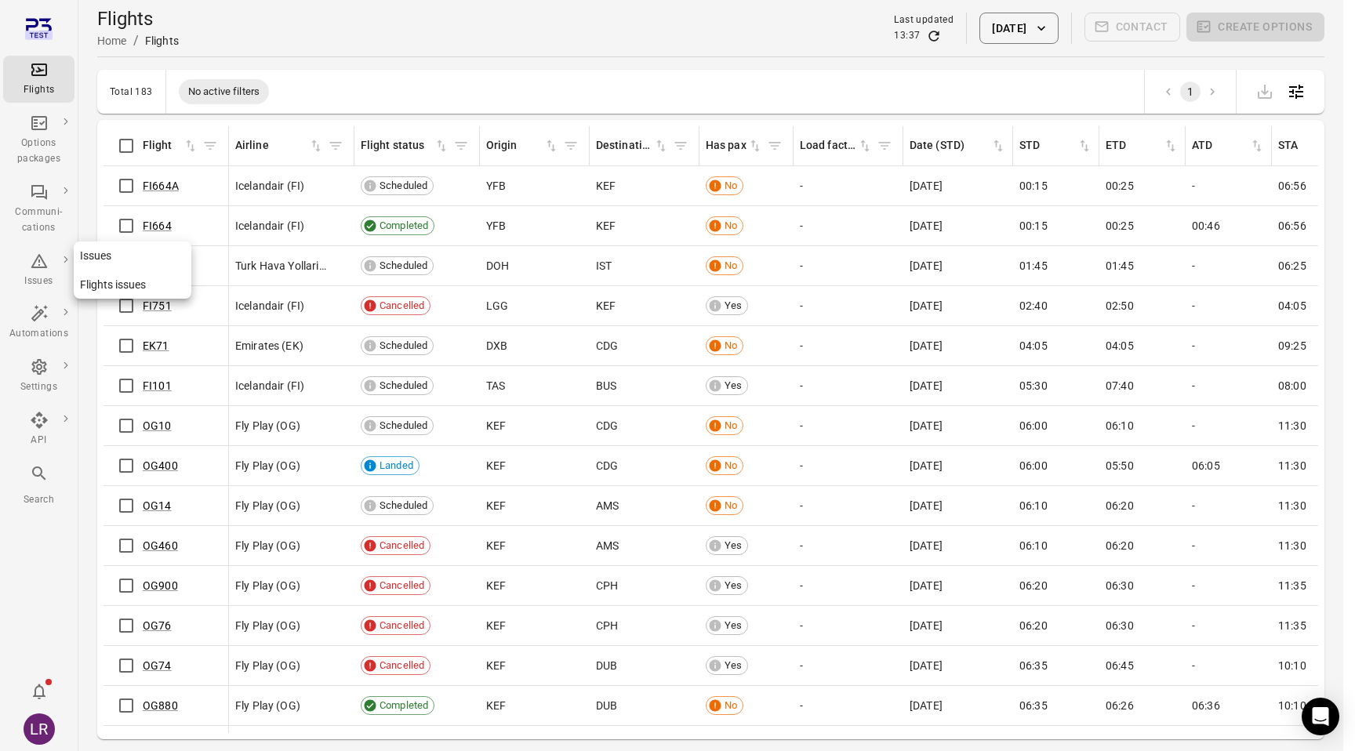
click at [37, 258] on icon "Main navigation" at bounding box center [39, 261] width 16 height 14
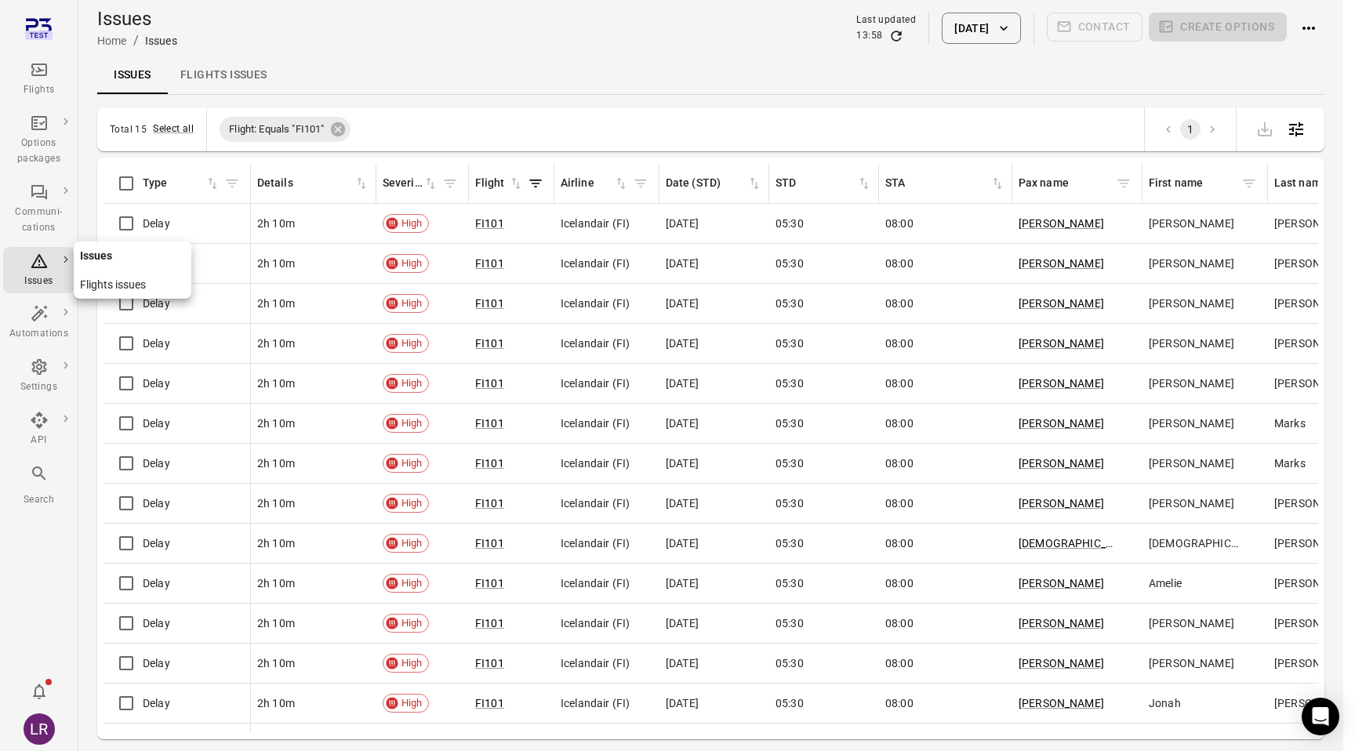
click at [118, 289] on link "Flights issues" at bounding box center [133, 284] width 118 height 29
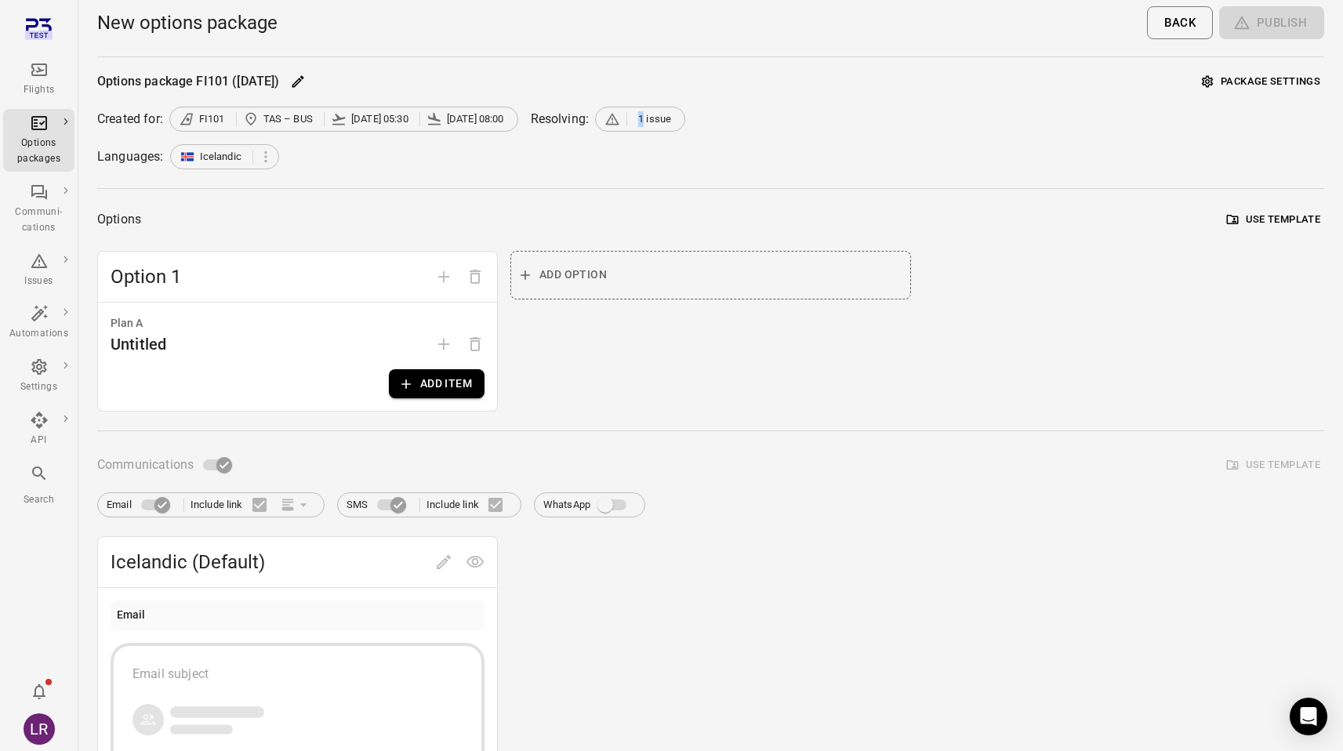
click at [43, 93] on div "Flights" at bounding box center [38, 90] width 59 height 16
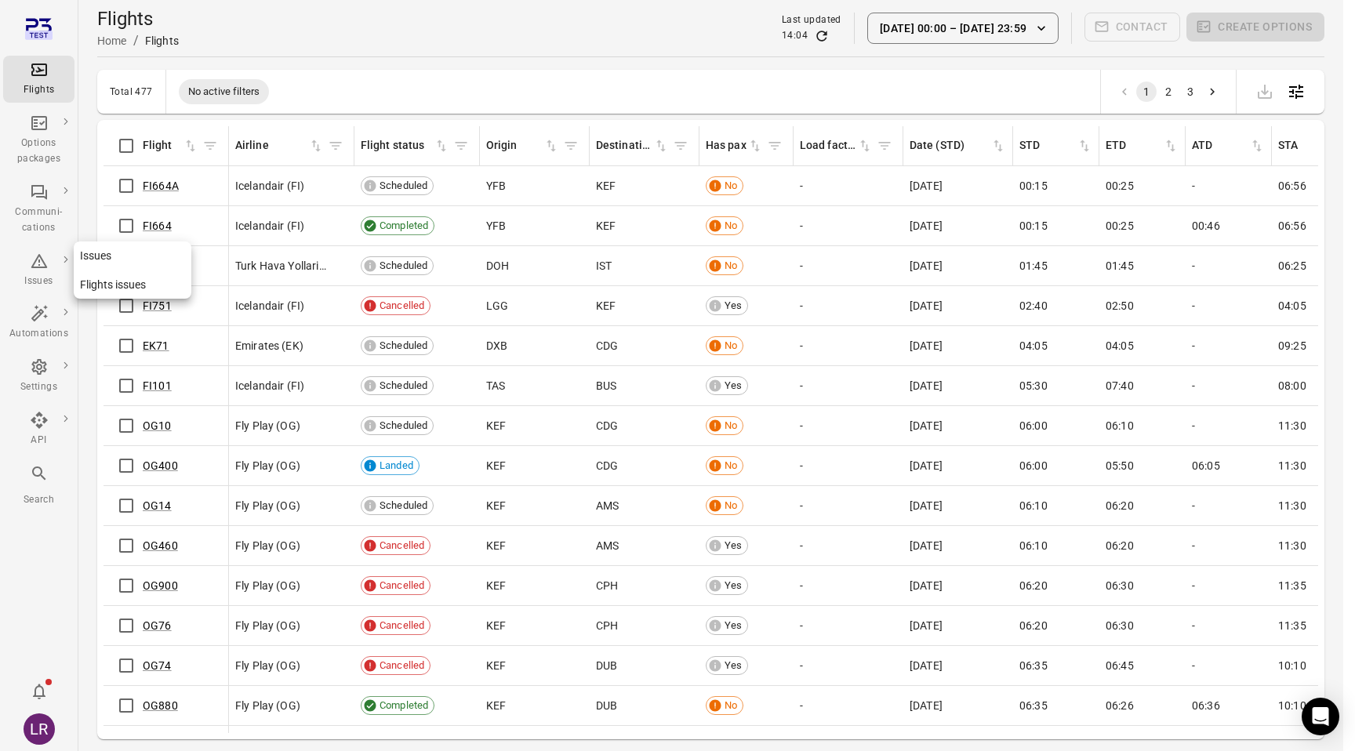
click at [31, 270] on icon "Main navigation" at bounding box center [39, 261] width 19 height 19
